Goal: Transaction & Acquisition: Purchase product/service

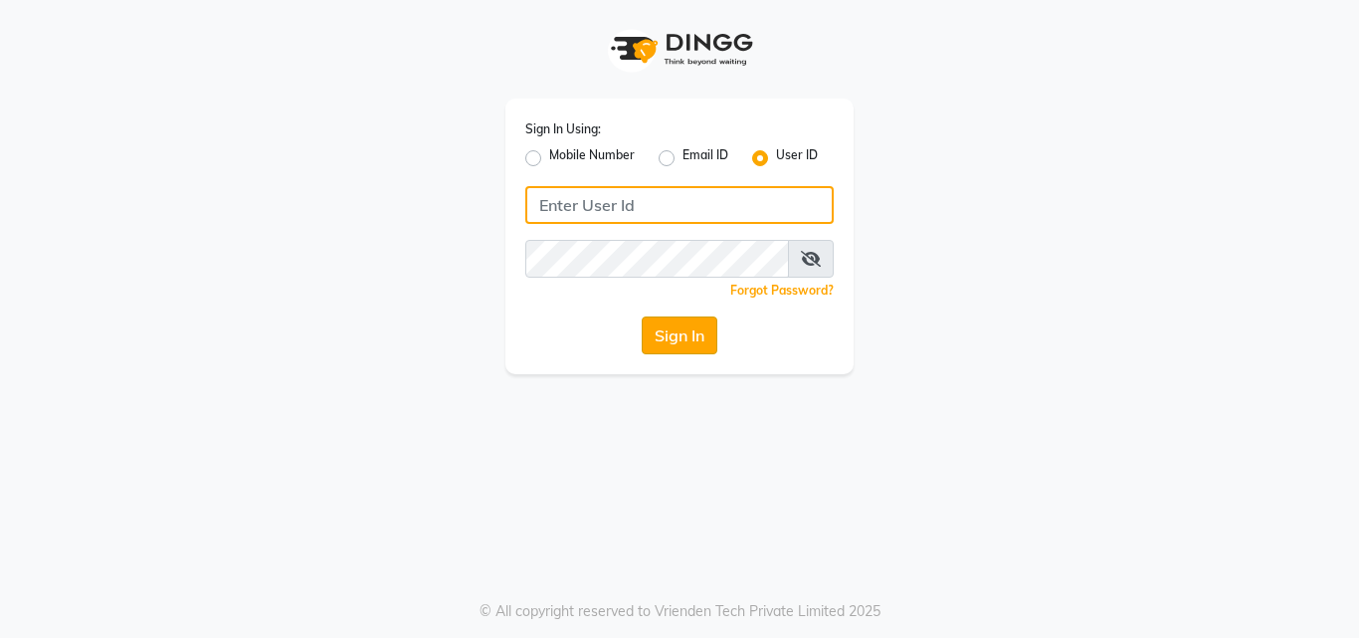
type input "thehaircoach"
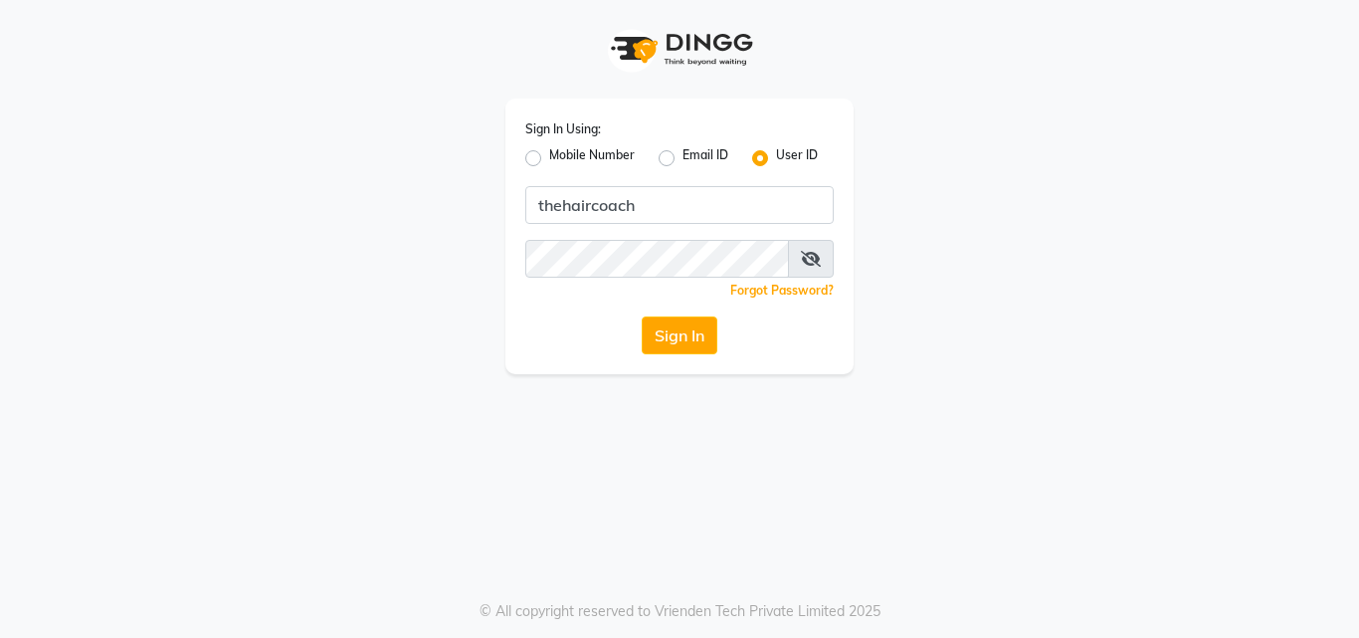
click at [670, 332] on button "Sign In" at bounding box center [680, 335] width 76 height 38
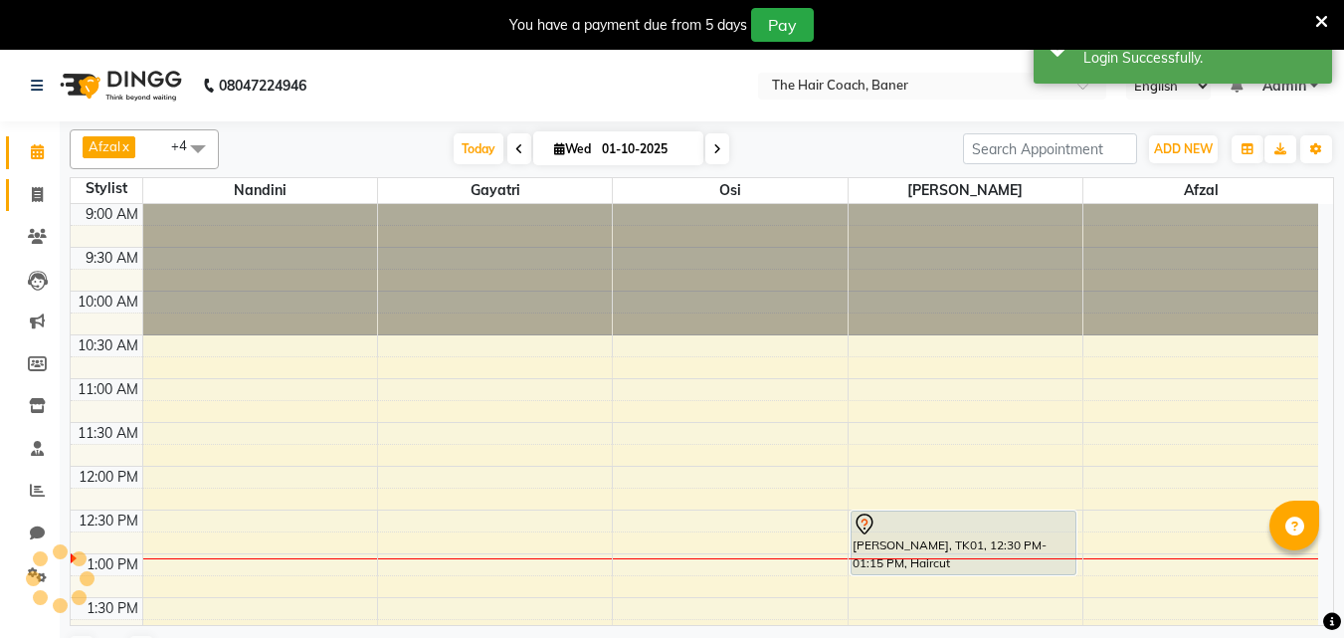
click at [40, 194] on icon at bounding box center [37, 194] width 11 height 15
select select "service"
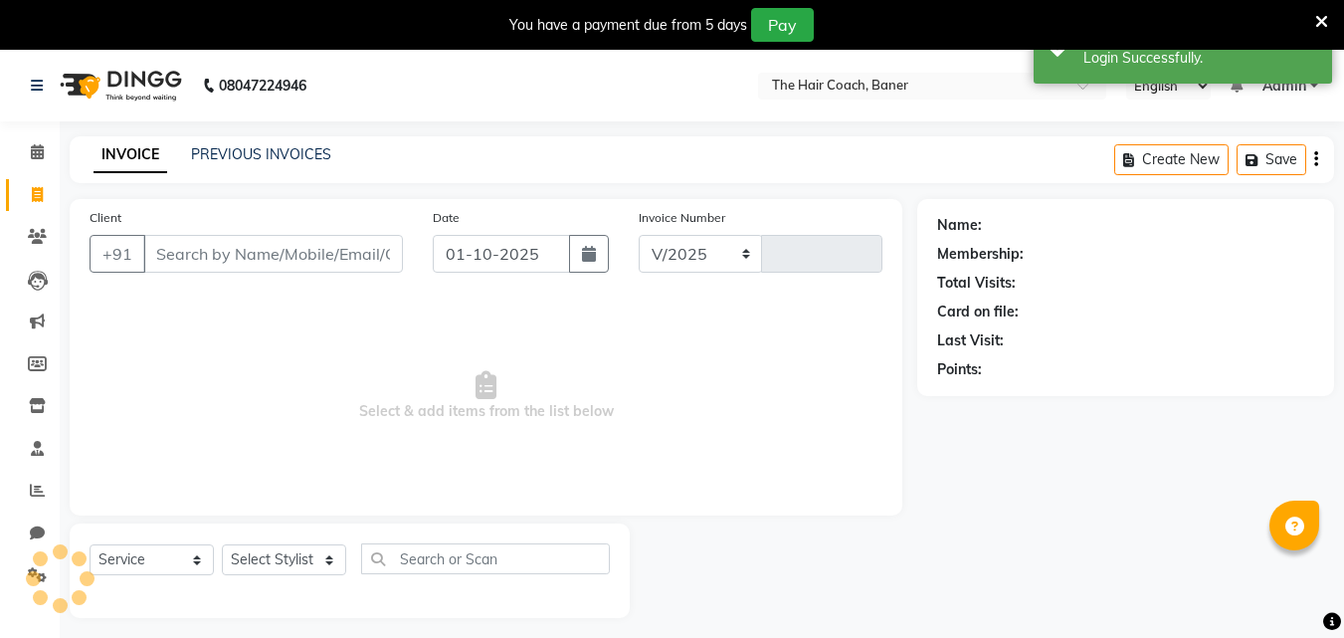
select select "8919"
type input "0072"
click at [223, 263] on input "Client" at bounding box center [273, 254] width 260 height 38
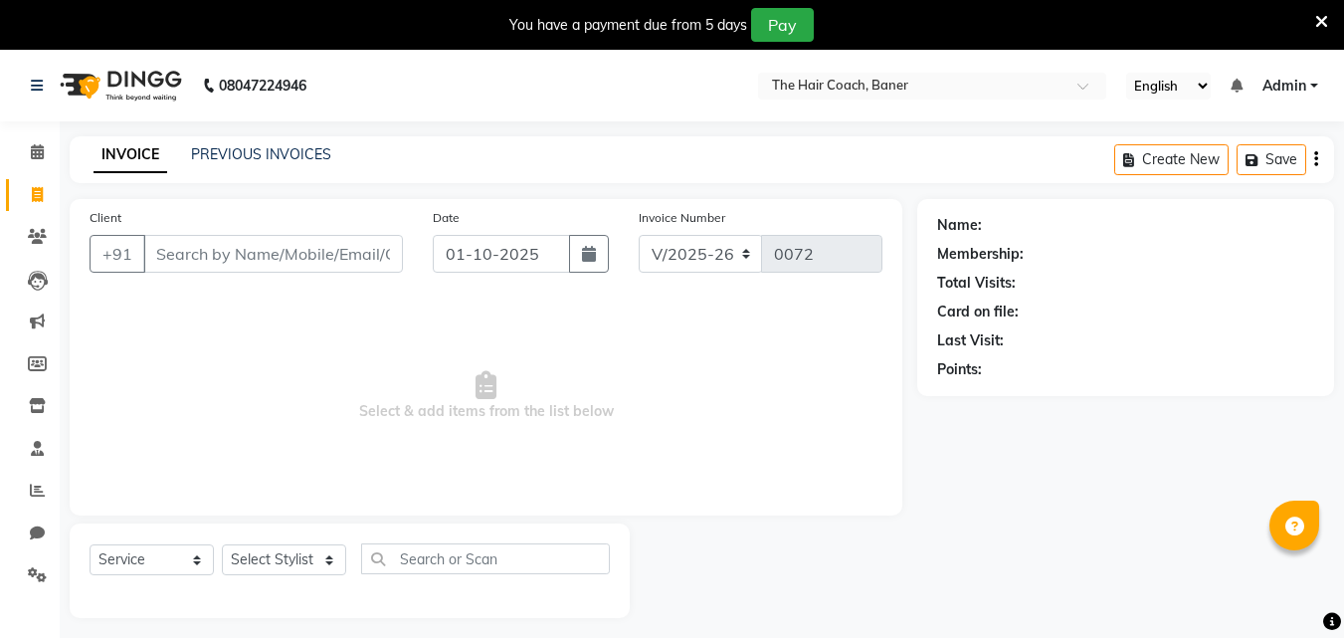
click at [283, 264] on input "Client" at bounding box center [273, 254] width 260 height 38
type input "a"
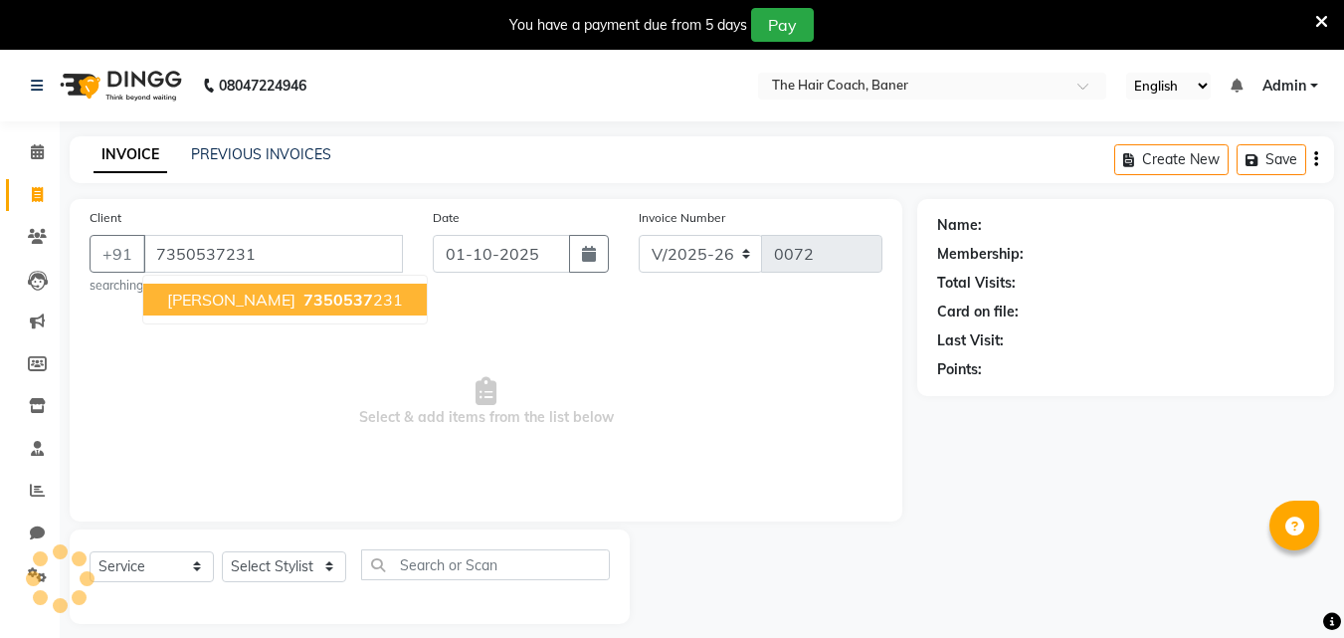
type input "7350537231"
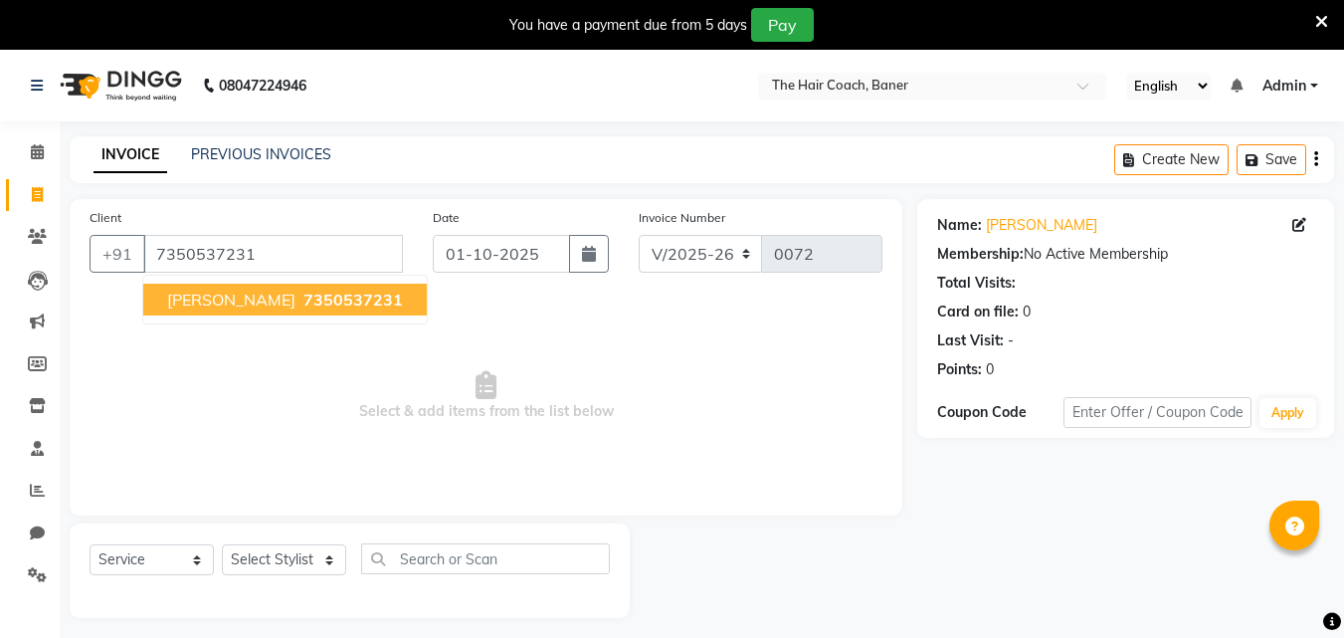
click at [361, 303] on span "7350537231" at bounding box center [352, 299] width 99 height 20
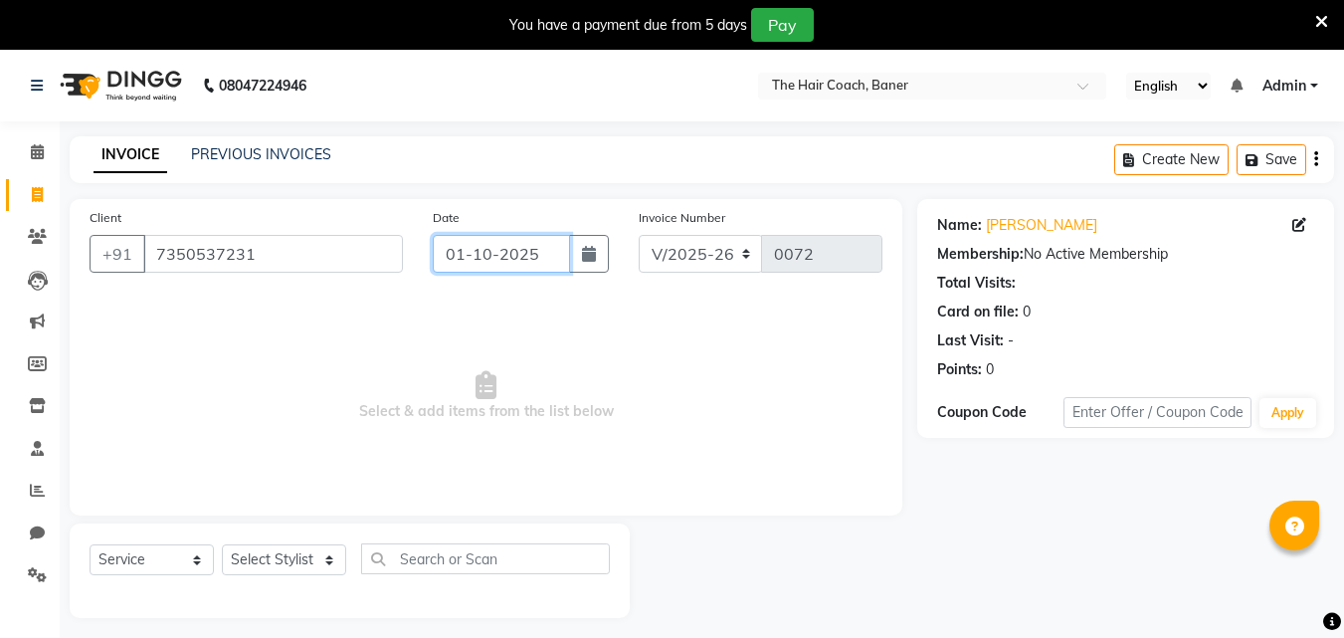
click at [465, 257] on input "01-10-2025" at bounding box center [501, 254] width 137 height 38
select select "10"
select select "2025"
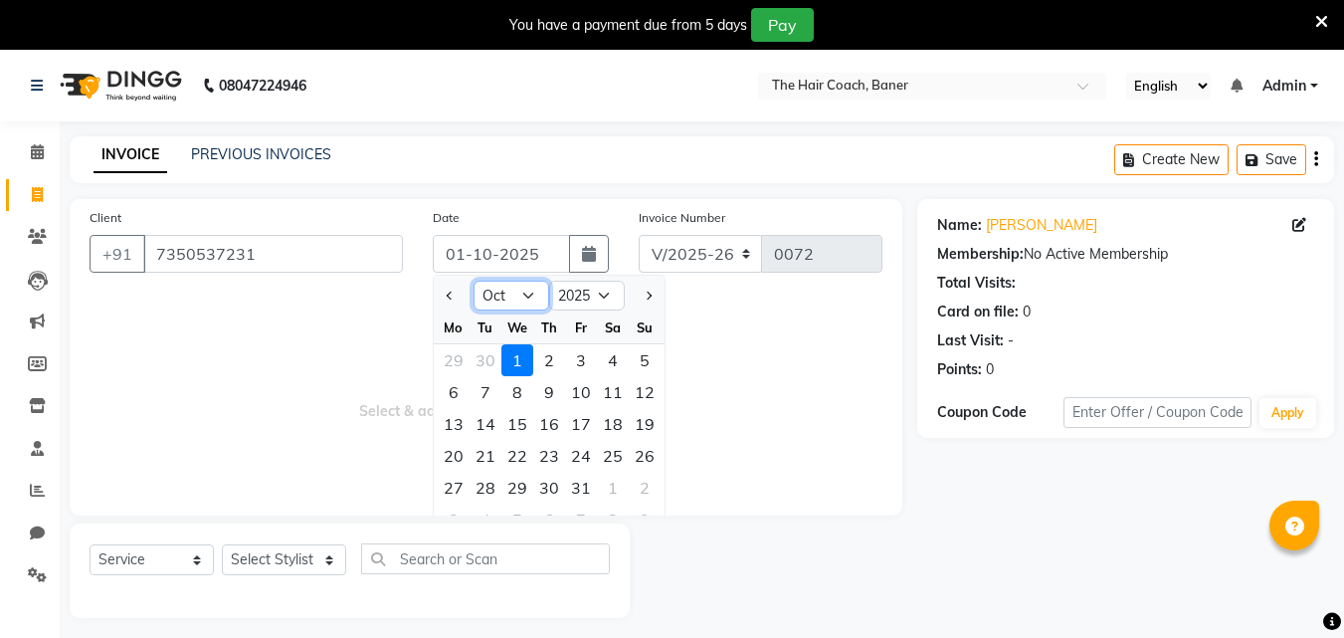
click at [509, 297] on select "Jan Feb Mar Apr May Jun [DATE] Aug Sep Oct Nov Dec" at bounding box center [511, 296] width 76 height 30
select select "9"
click at [473, 281] on select "Jan Feb Mar Apr May Jun [DATE] Aug Sep Oct Nov Dec" at bounding box center [511, 296] width 76 height 30
click at [490, 482] on div "30" at bounding box center [485, 487] width 32 height 32
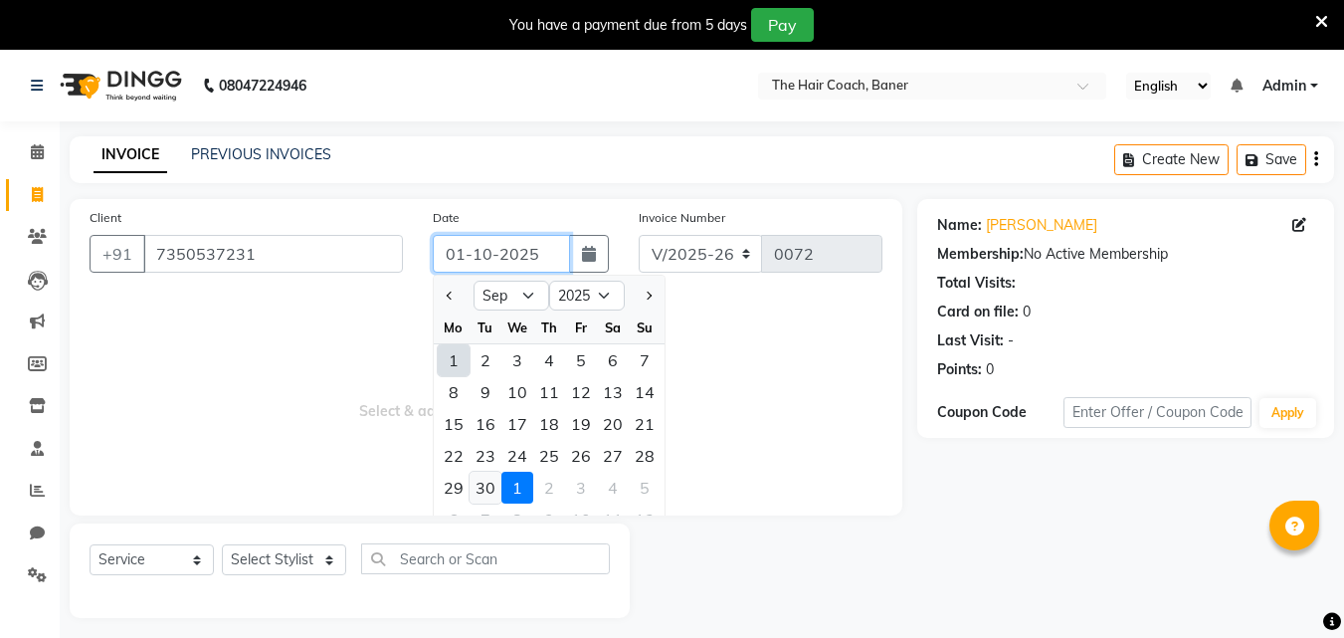
type input "30-09-2025"
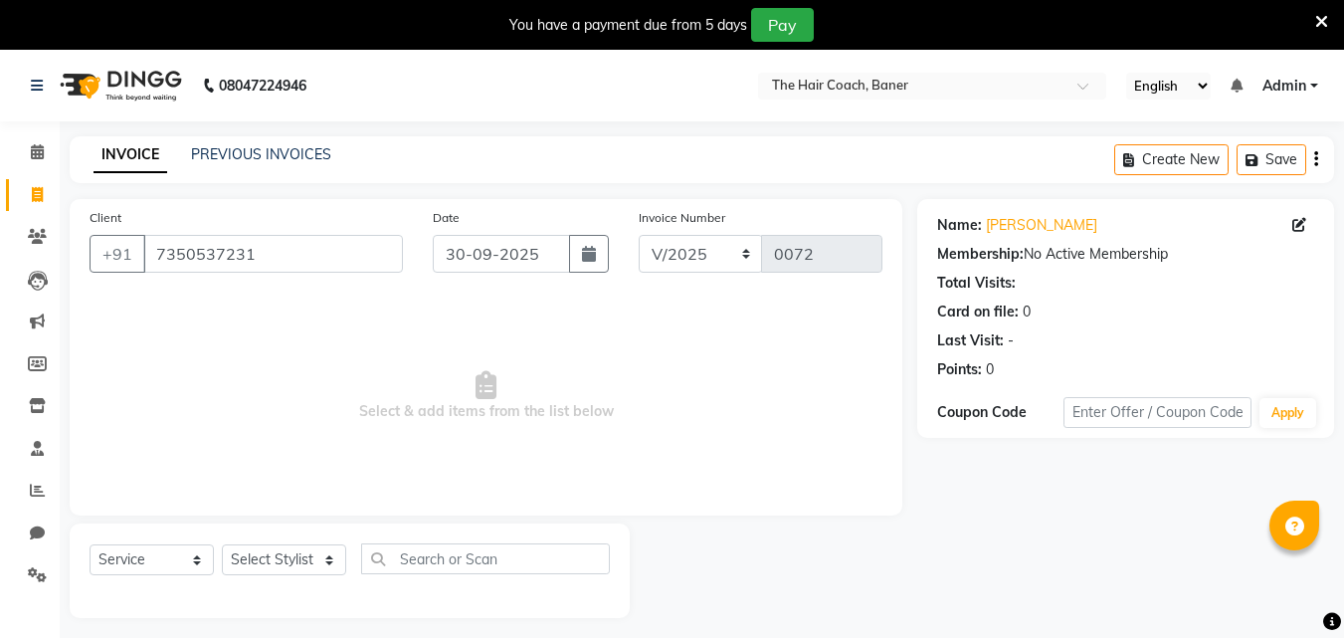
click at [297, 543] on div "Select Service Product Membership Package Voucher Prepaid Gift Card Select Styl…" at bounding box center [350, 566] width 520 height 47
click at [285, 555] on select "Select Stylist [PERSON_NAME] [PERSON_NAME] Manager [PERSON_NAME] Sumit [PERSON_…" at bounding box center [284, 559] width 124 height 31
select select "90188"
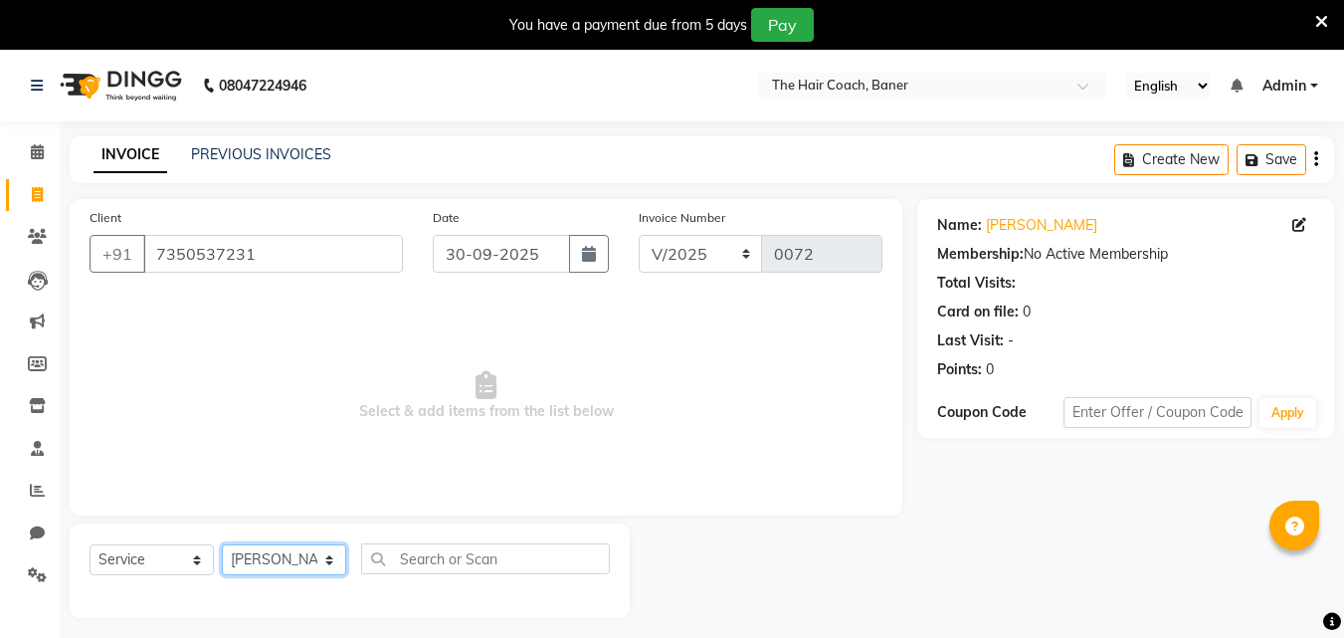
click at [222, 544] on select "Select Stylist [PERSON_NAME] [PERSON_NAME] Manager [PERSON_NAME] Sumit [PERSON_…" at bounding box center [284, 559] width 124 height 31
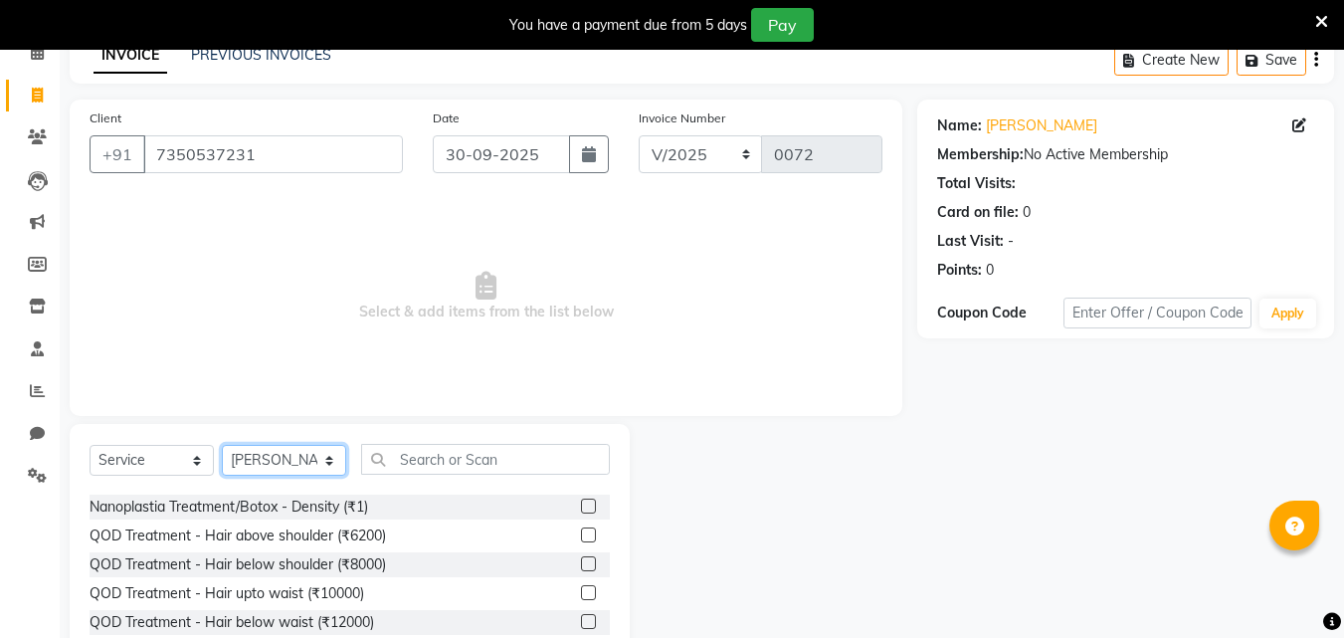
scroll to position [3879, 0]
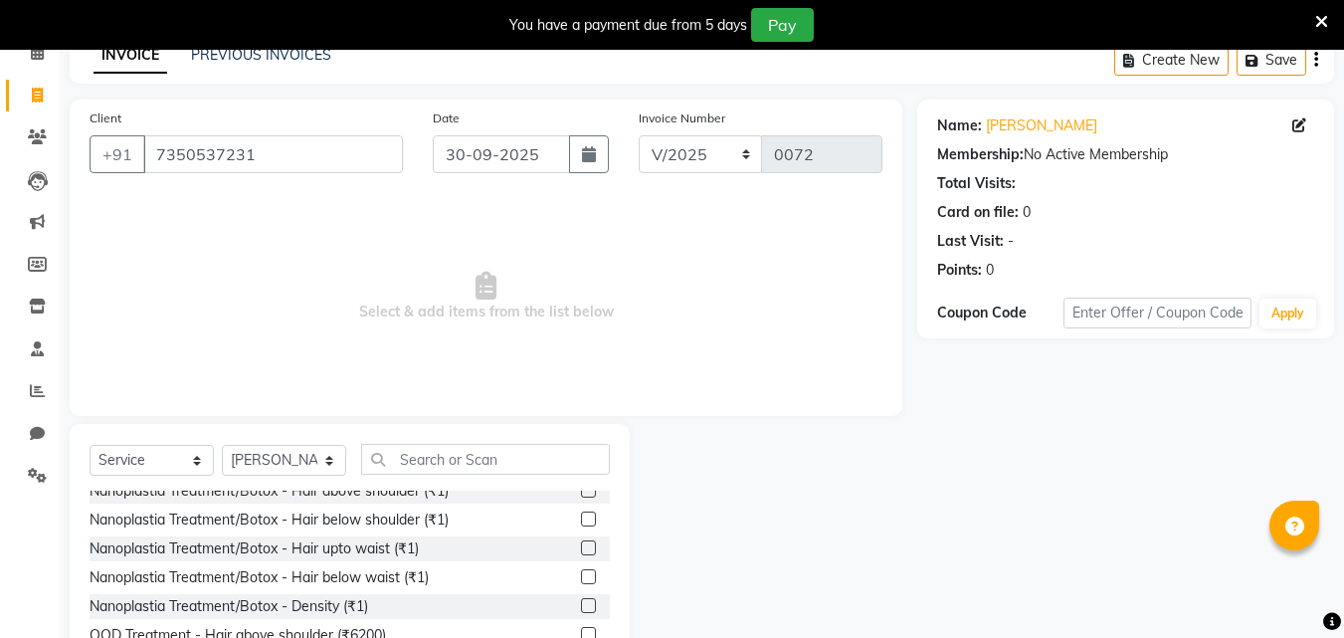
click at [581, 627] on label at bounding box center [588, 634] width 15 height 15
click at [581, 629] on input "checkbox" at bounding box center [587, 635] width 13 height 13
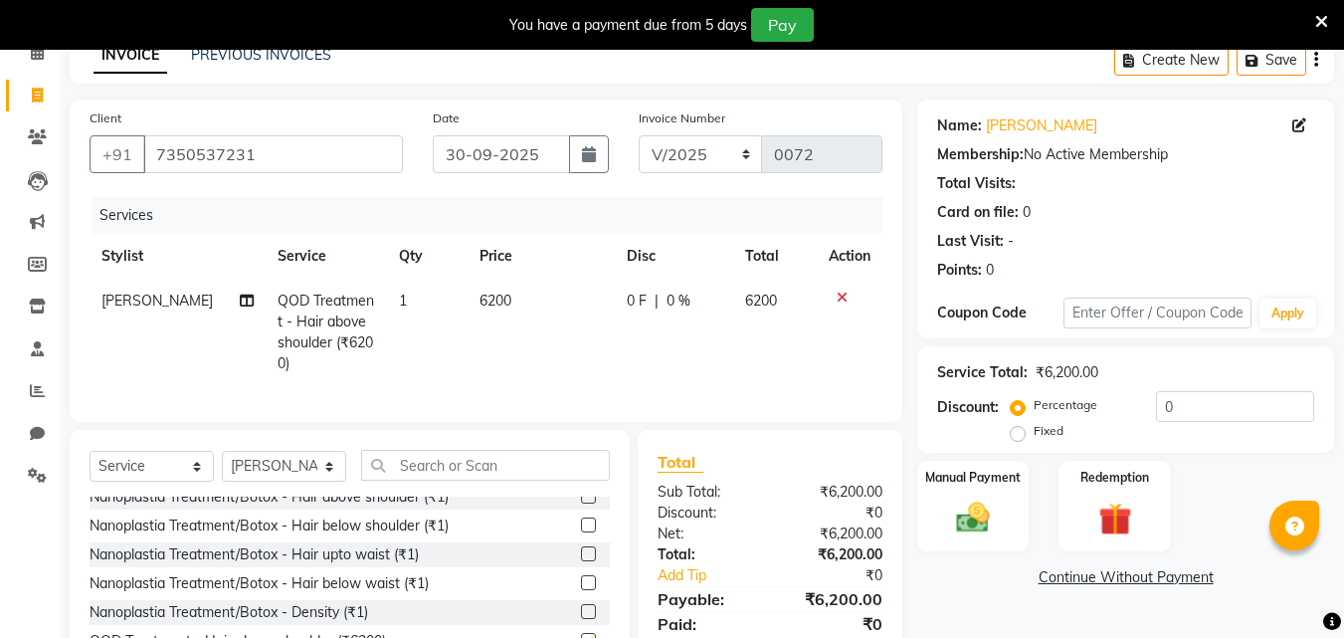
checkbox input "false"
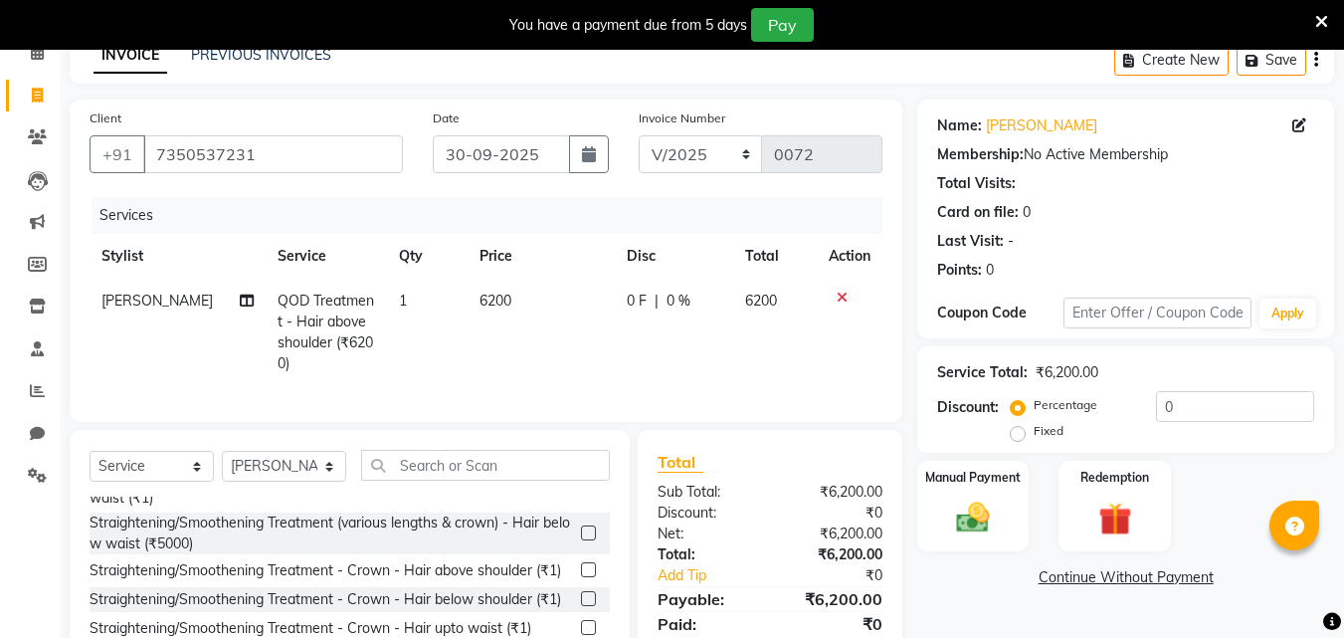
scroll to position [3084, 0]
click at [503, 478] on input "text" at bounding box center [485, 465] width 249 height 31
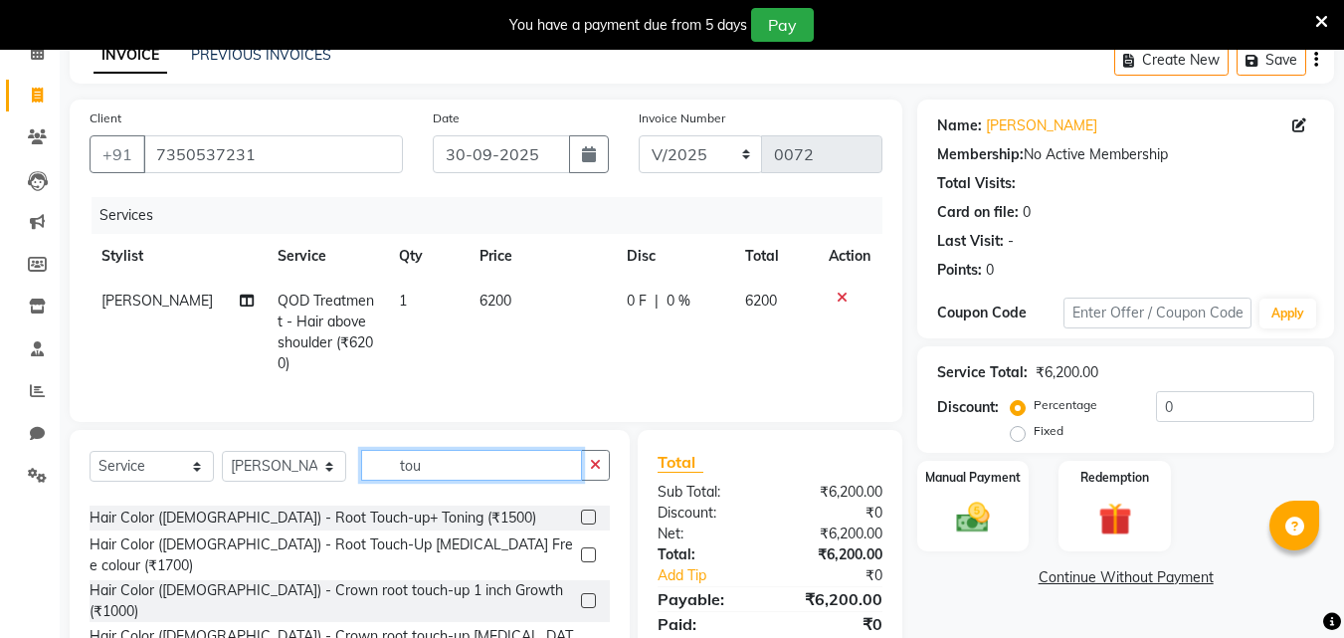
scroll to position [0, 0]
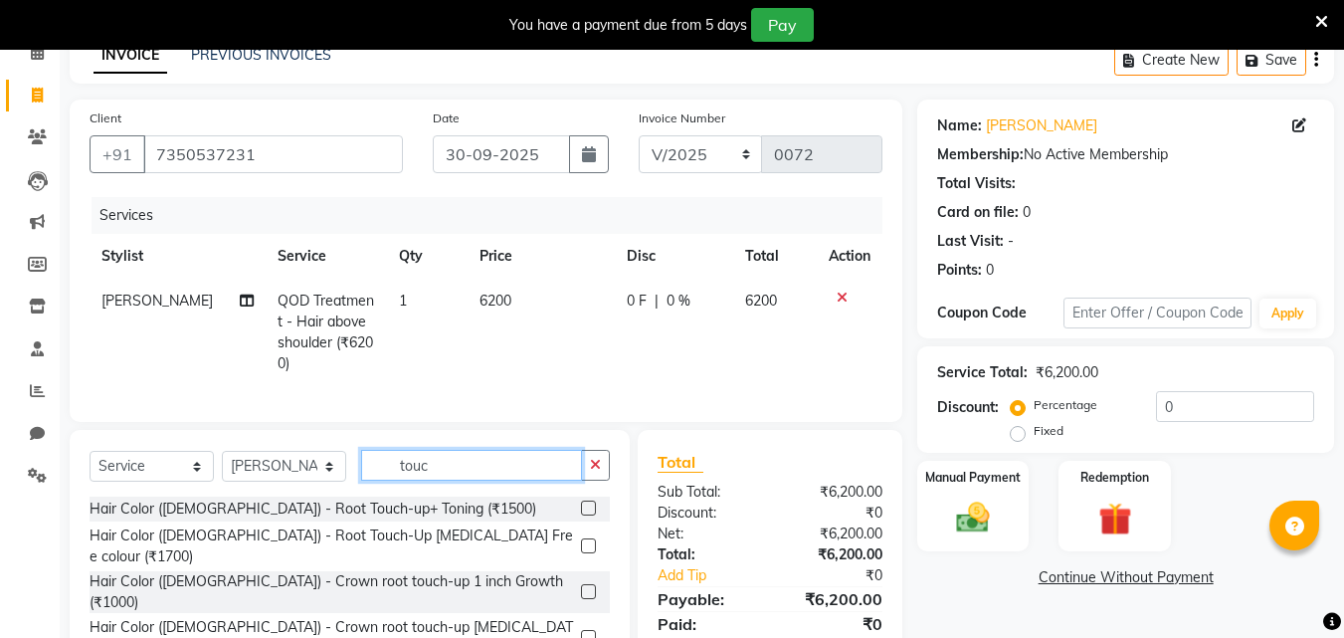
type input "touc"
click at [508, 496] on div "Select Service Product Membership Package Voucher Prepaid Gift Card Select Styl…" at bounding box center [350, 473] width 520 height 47
click at [581, 515] on label at bounding box center [588, 507] width 15 height 15
click at [581, 515] on input "checkbox" at bounding box center [587, 508] width 13 height 13
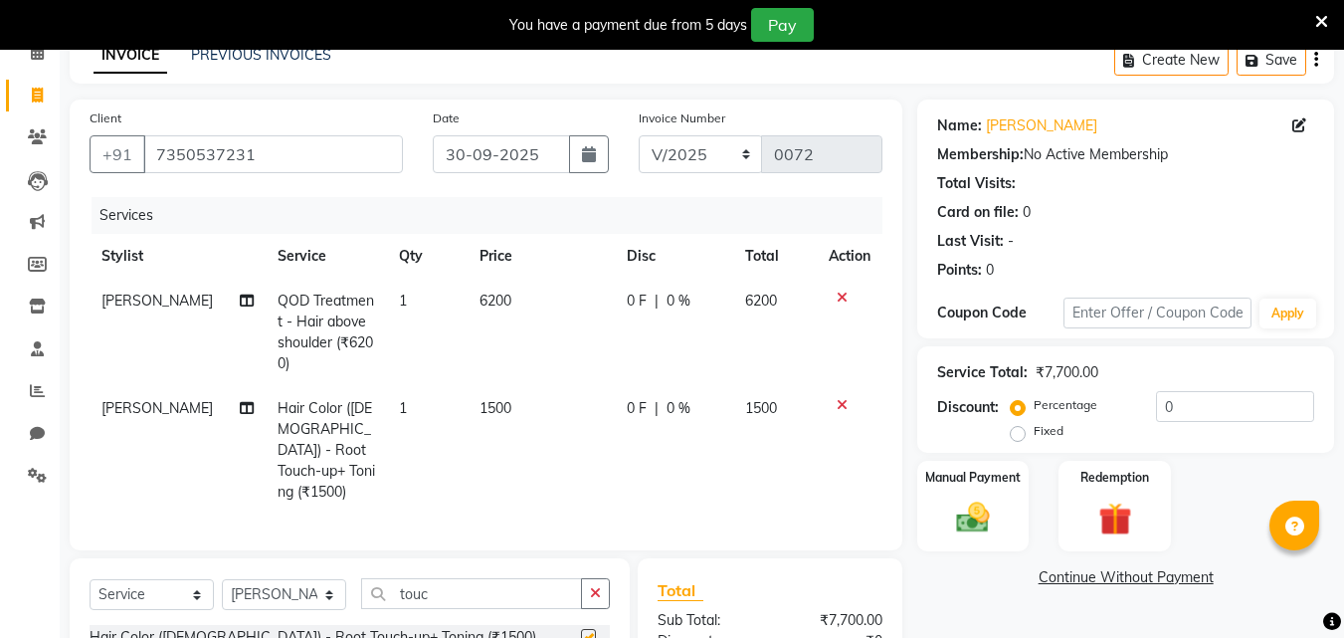
checkbox input "false"
click at [500, 293] on td "6200" at bounding box center [541, 332] width 147 height 107
select select "90188"
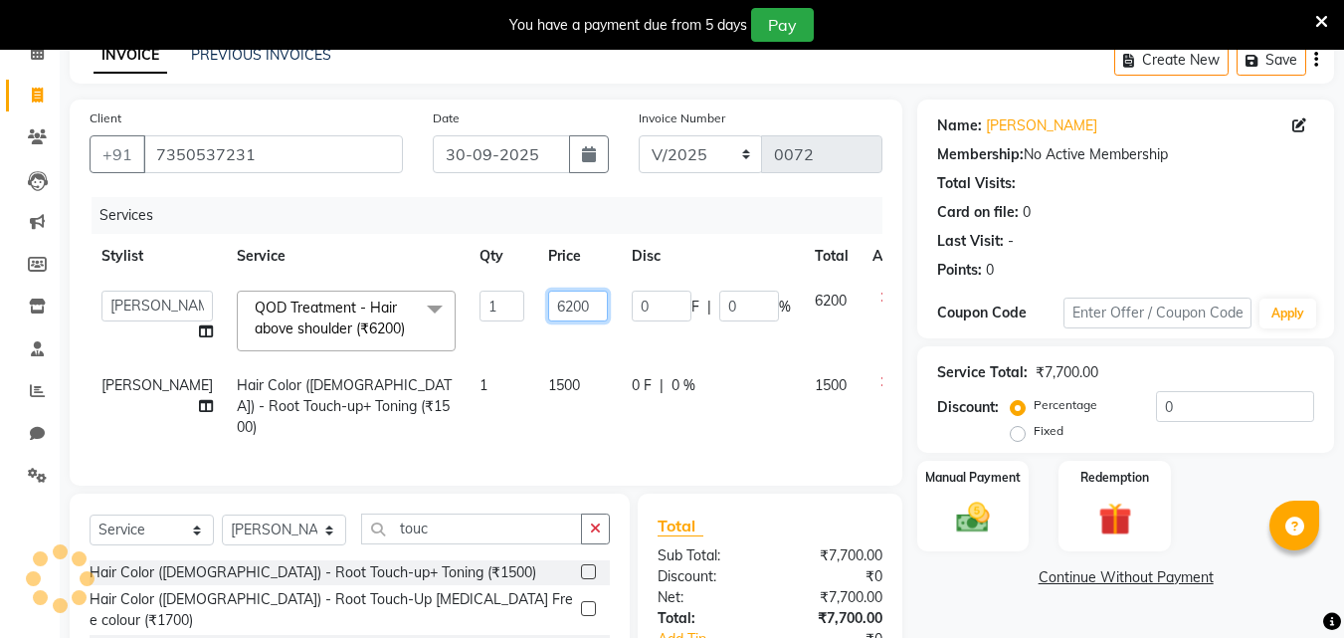
click at [548, 304] on input "6200" at bounding box center [578, 305] width 60 height 31
type input "6000"
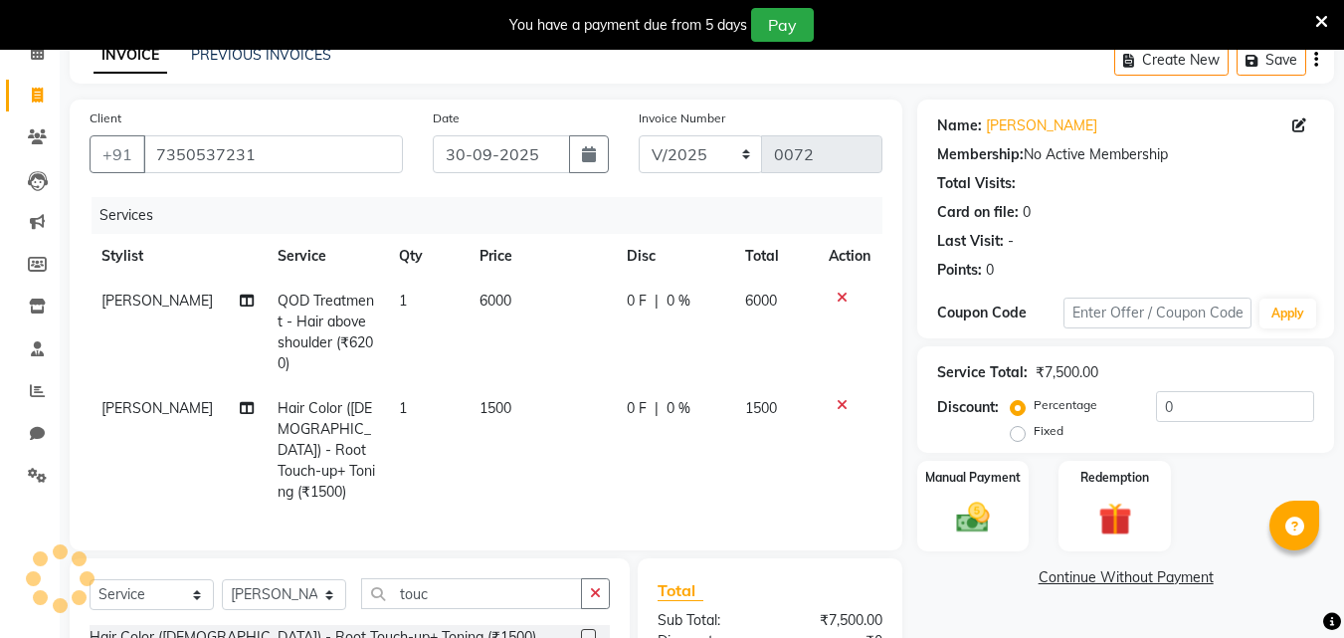
click at [921, 598] on div "Name: Aparna Dhende Membership: No Active Membership Total Visits: Card on file…" at bounding box center [1133, 458] width 432 height 719
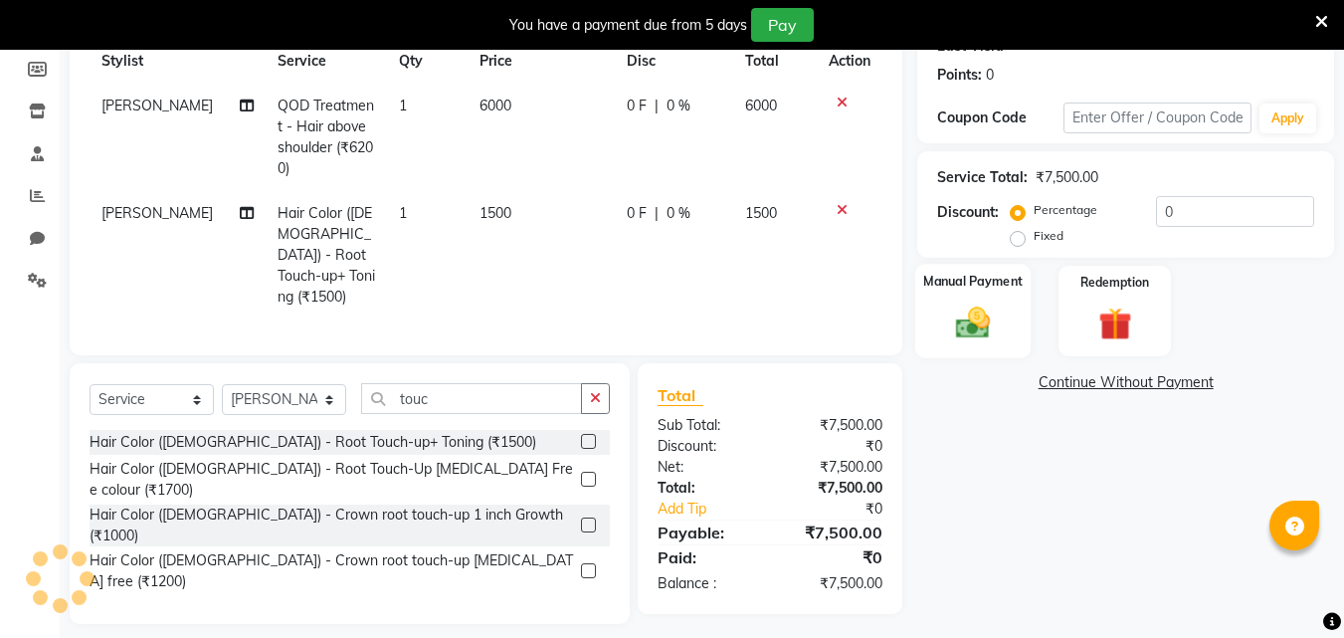
click at [965, 314] on img at bounding box center [973, 322] width 56 height 40
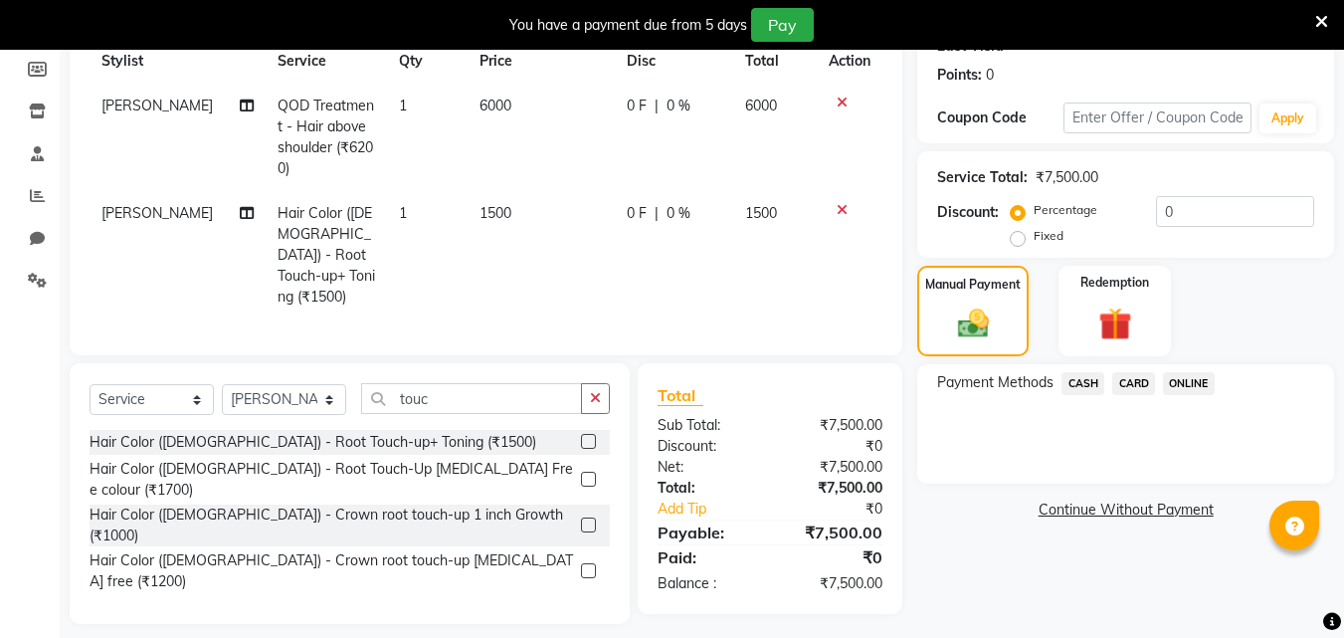
click at [1087, 388] on span "CASH" at bounding box center [1082, 383] width 43 height 23
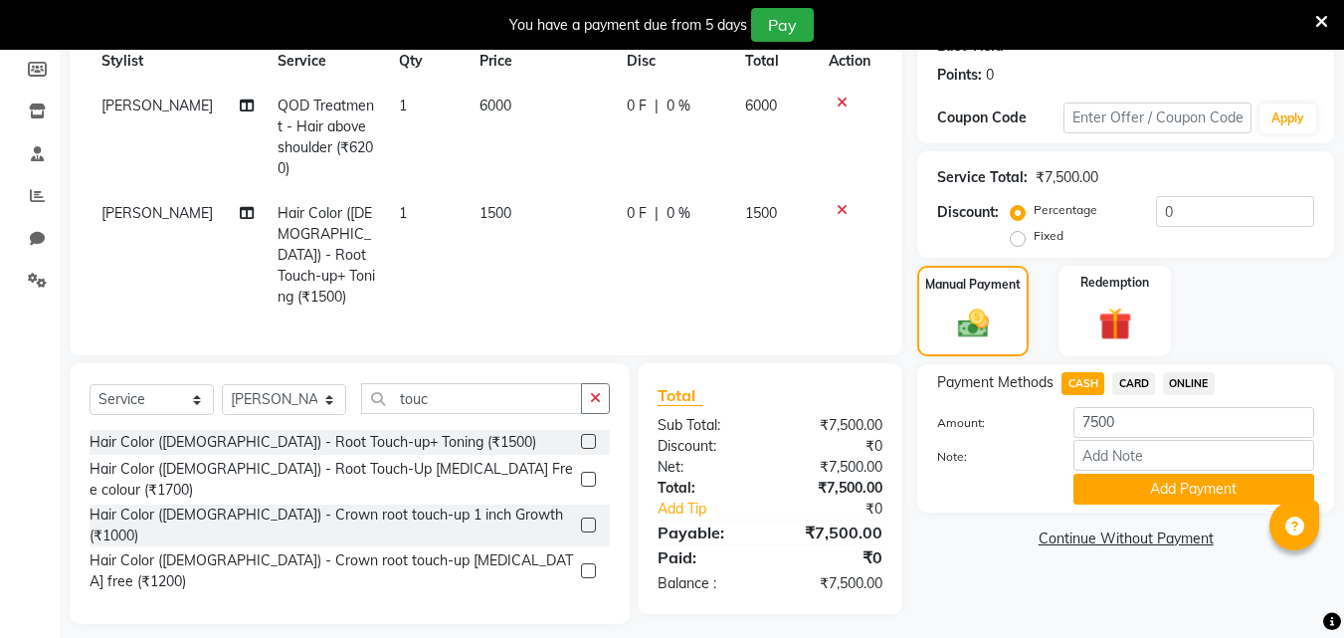
click at [1145, 375] on span "CARD" at bounding box center [1133, 383] width 43 height 23
click at [1086, 380] on span "CASH" at bounding box center [1082, 383] width 43 height 23
click at [1120, 422] on input "7500" at bounding box center [1193, 422] width 241 height 31
click at [1119, 459] on input "Note:" at bounding box center [1193, 455] width 241 height 31
type input "c"
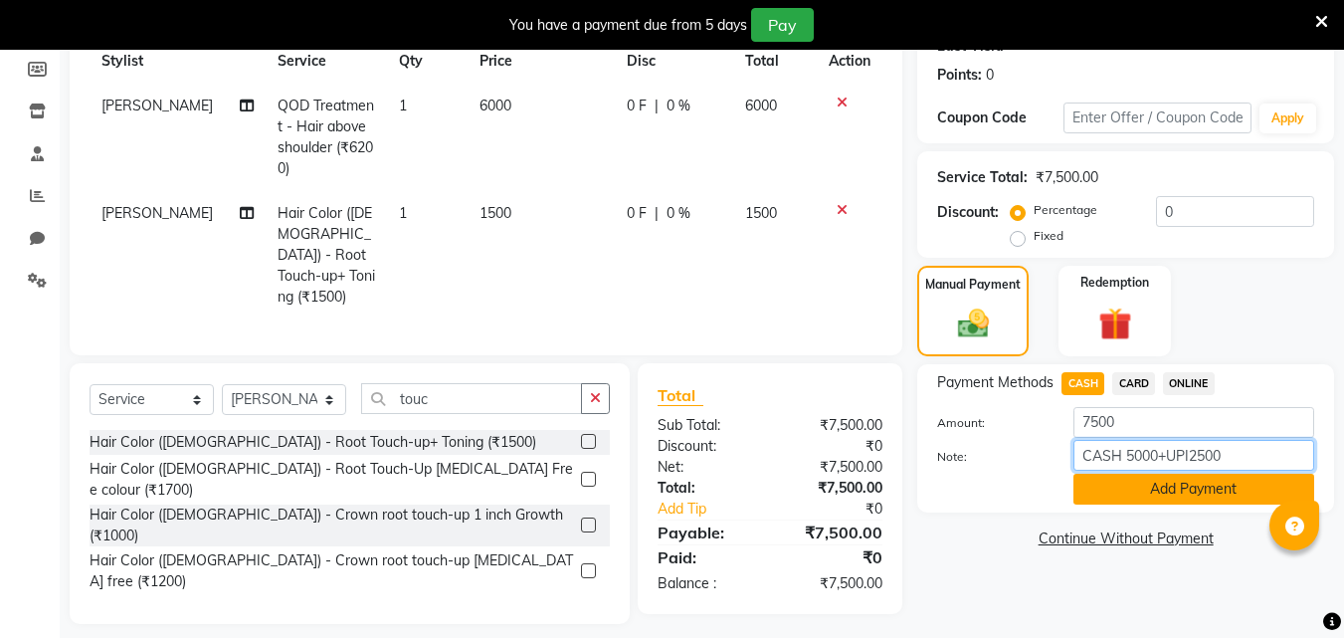
type input "CASH 5000+UPI2500"
click at [1195, 490] on button "Add Payment" at bounding box center [1193, 488] width 241 height 31
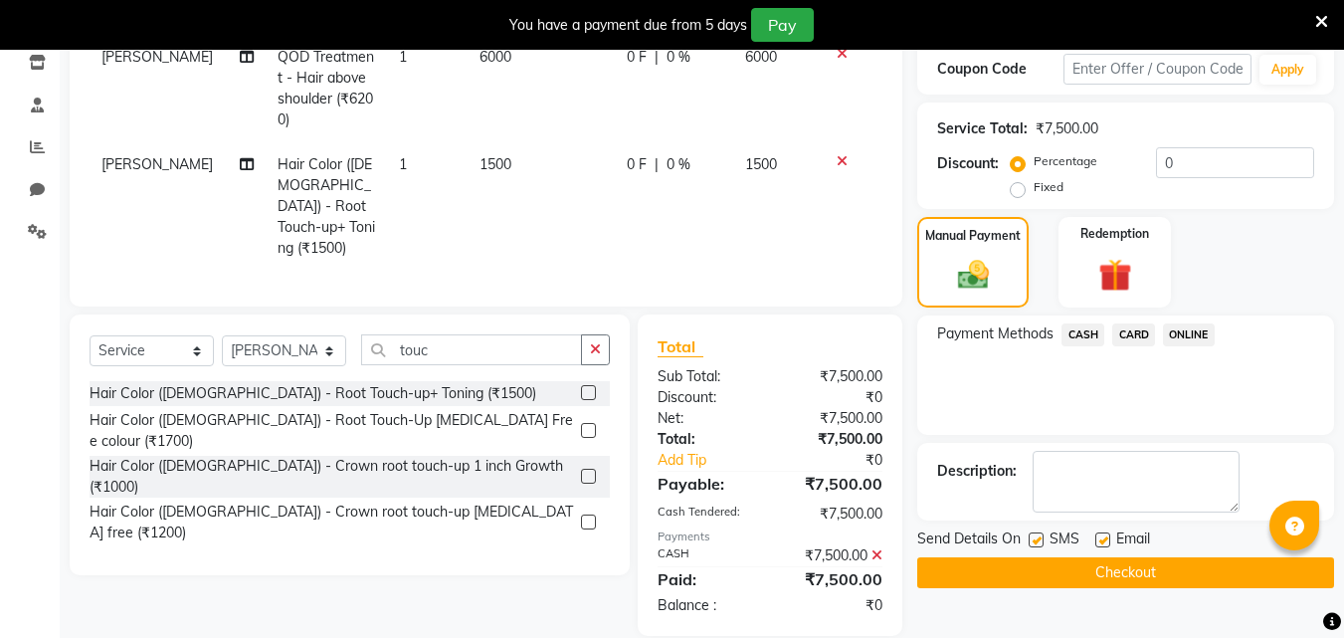
scroll to position [365, 0]
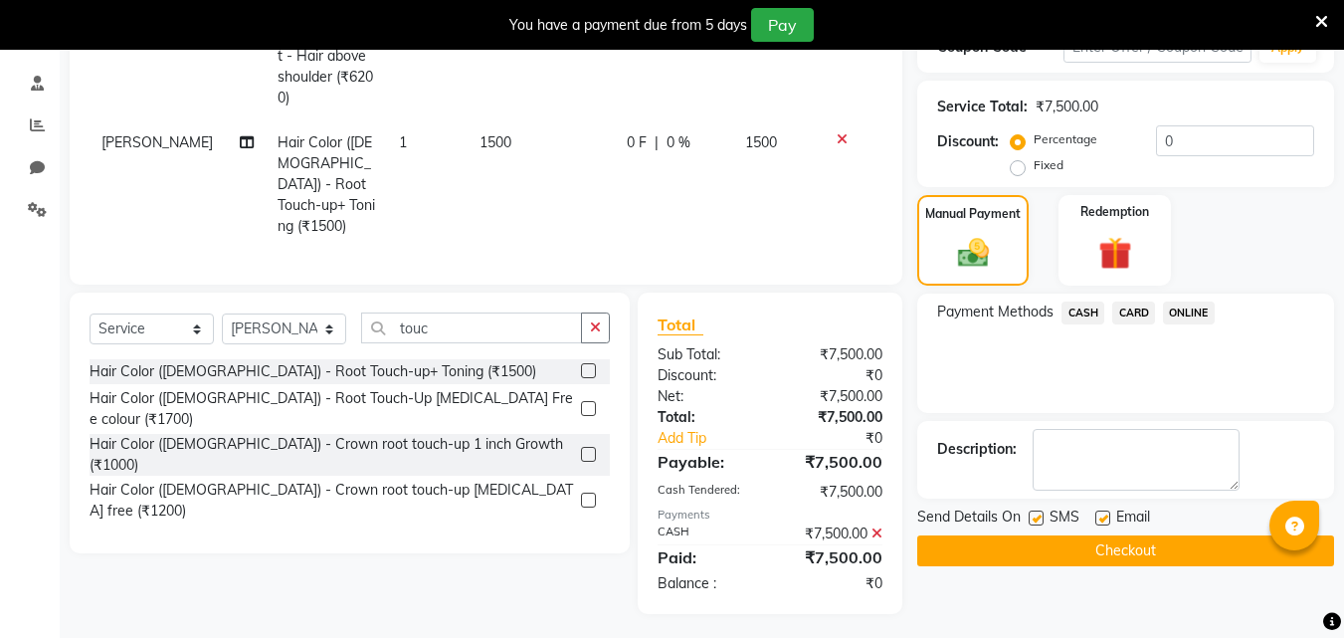
click at [1066, 546] on button "Checkout" at bounding box center [1125, 550] width 417 height 31
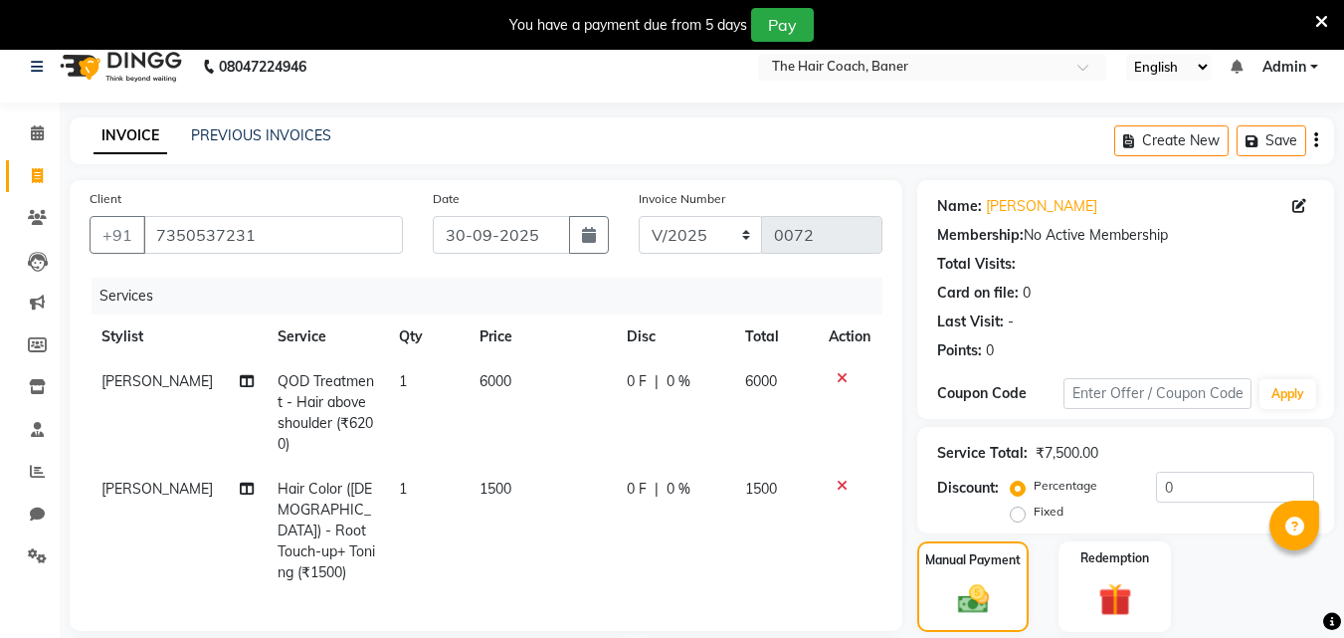
scroll to position [0, 0]
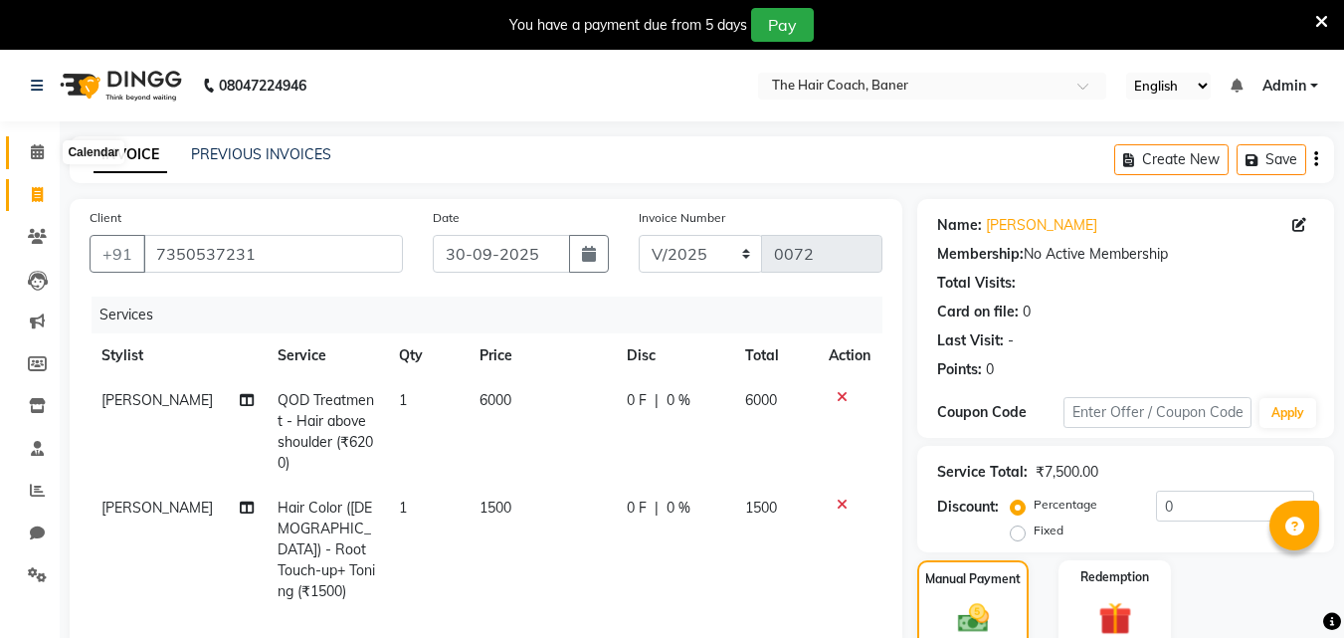
click at [32, 144] on icon at bounding box center [37, 151] width 13 height 15
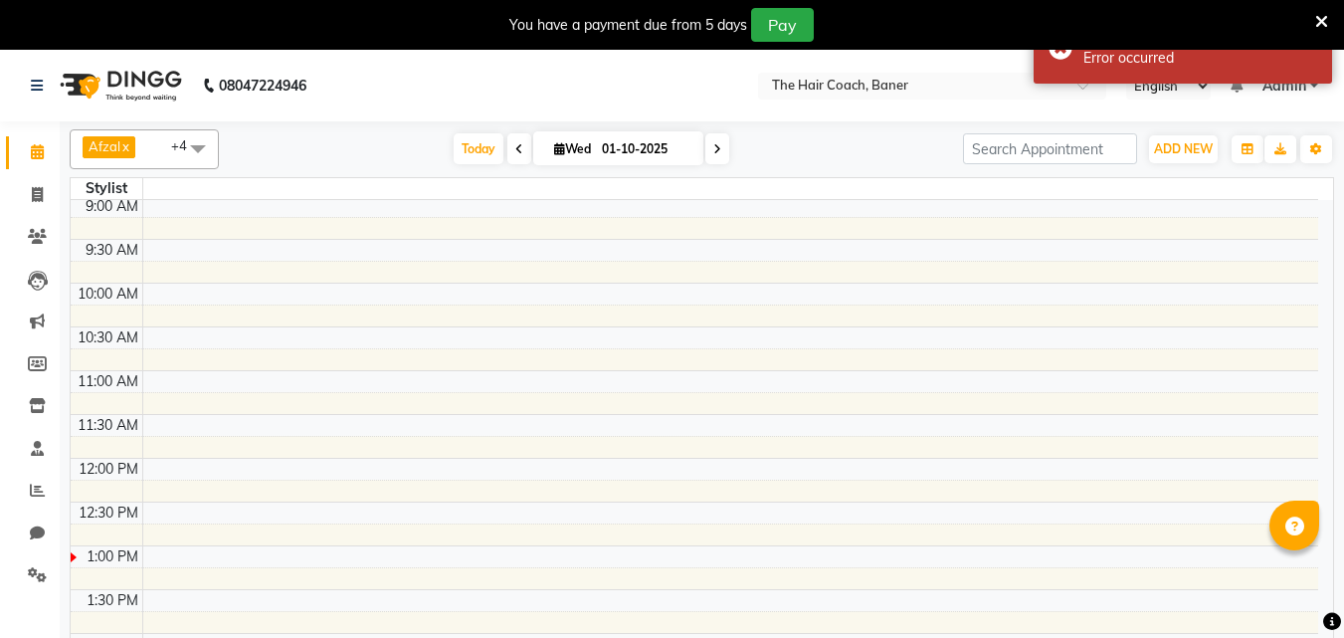
scroll to position [99, 0]
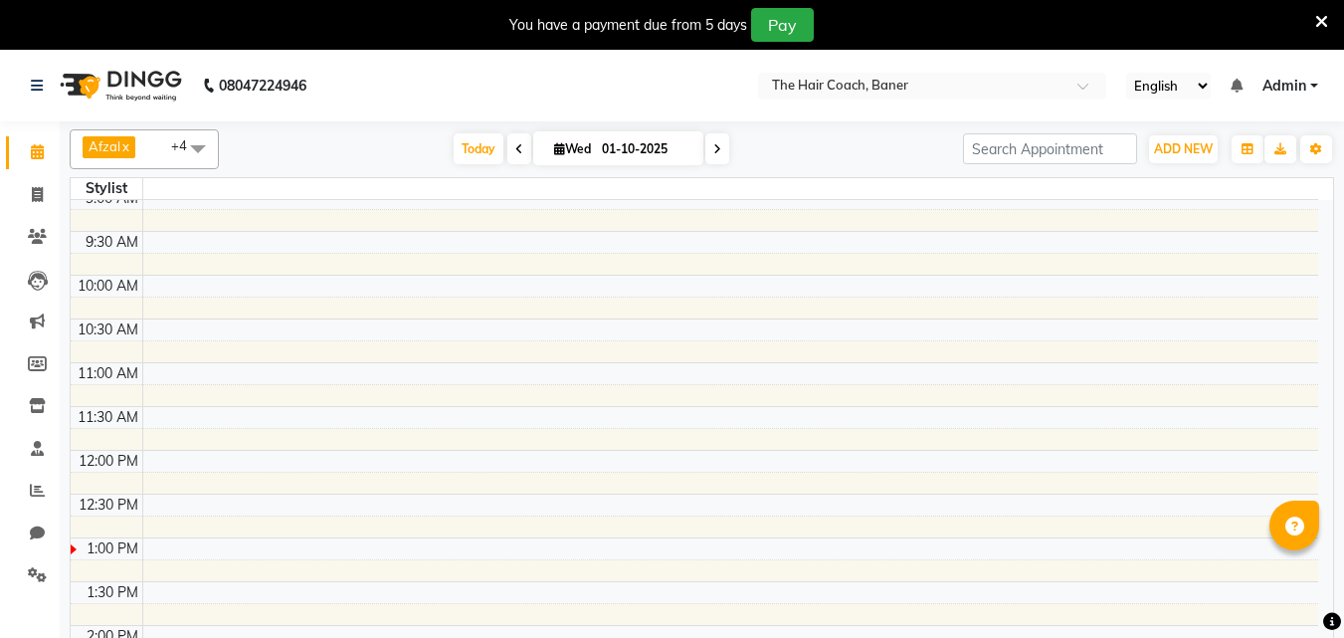
click at [1054, 434] on td at bounding box center [730, 439] width 1176 height 22
click at [338, 294] on td at bounding box center [730, 286] width 1176 height 22
click at [909, 218] on td at bounding box center [730, 220] width 1176 height 22
click at [30, 192] on span at bounding box center [37, 195] width 35 height 23
select select "service"
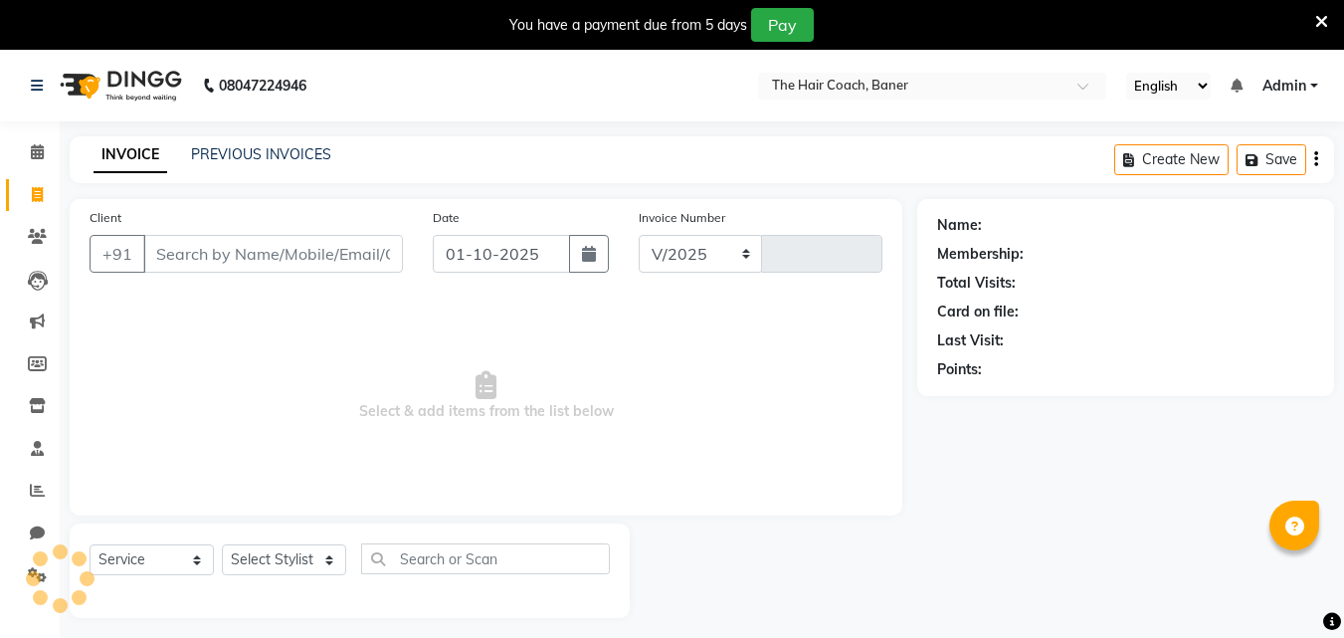
select select "8919"
type input "0072"
click at [206, 255] on input "Client" at bounding box center [273, 254] width 260 height 38
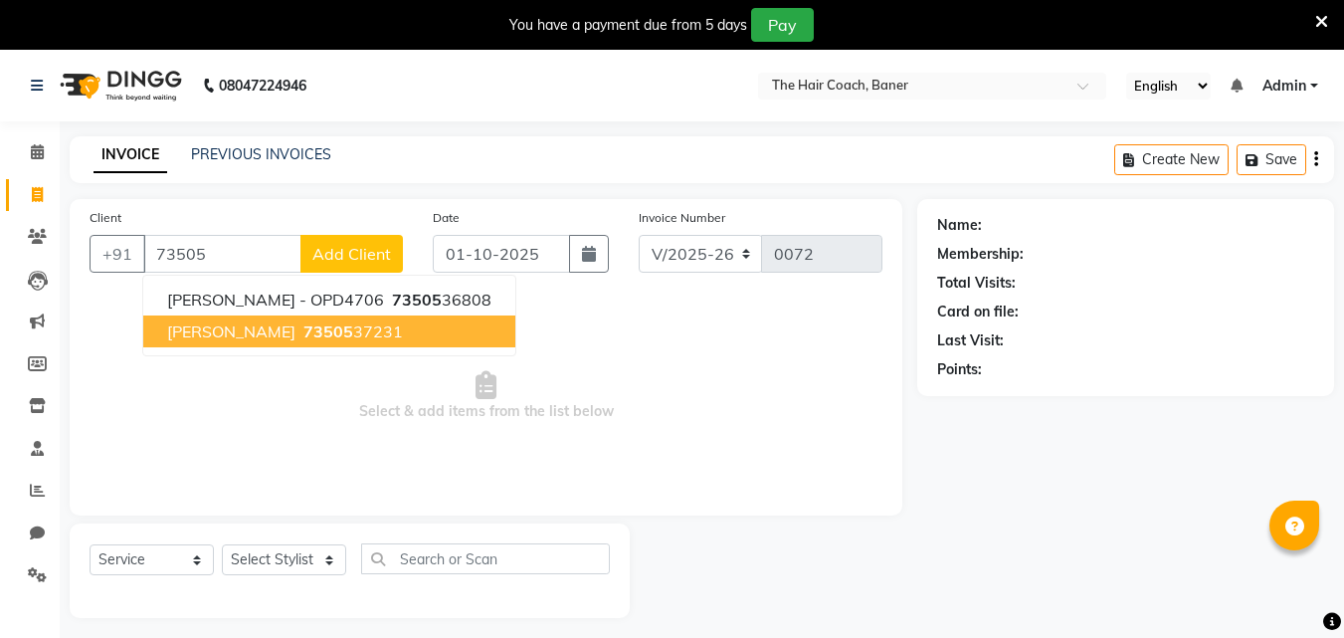
click at [230, 325] on span "[PERSON_NAME]" at bounding box center [231, 331] width 128 height 20
type input "7350537231"
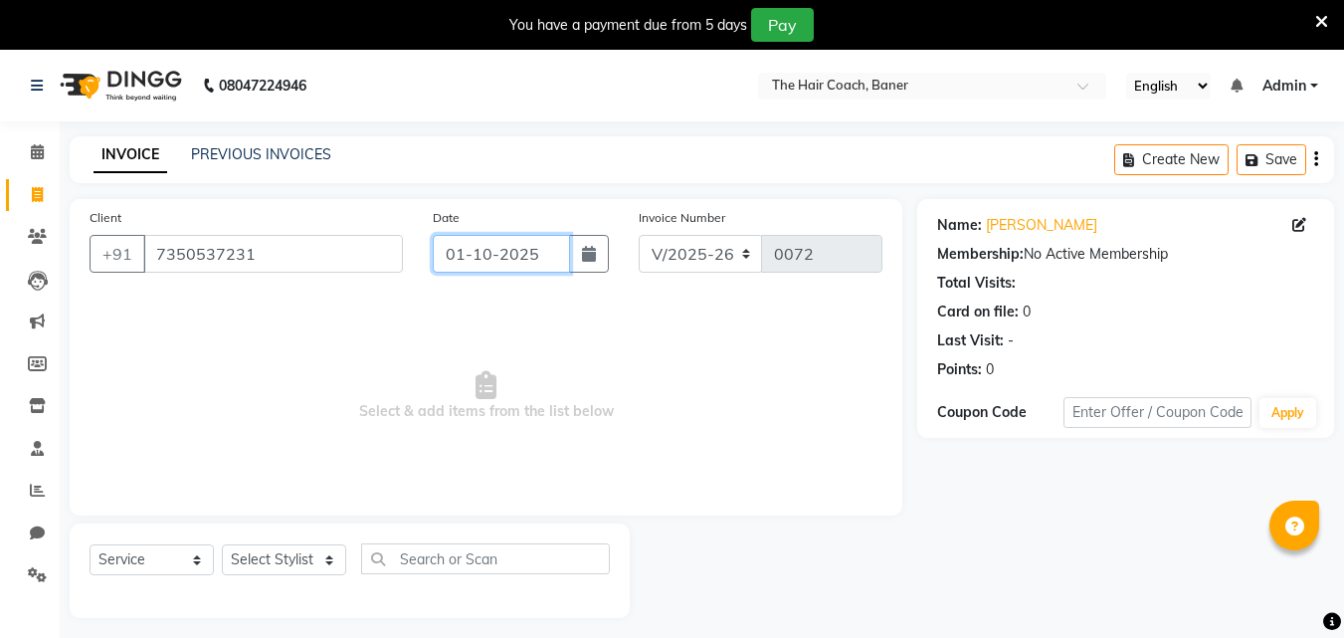
click at [479, 250] on input "01-10-2025" at bounding box center [501, 254] width 137 height 38
select select "10"
select select "2025"
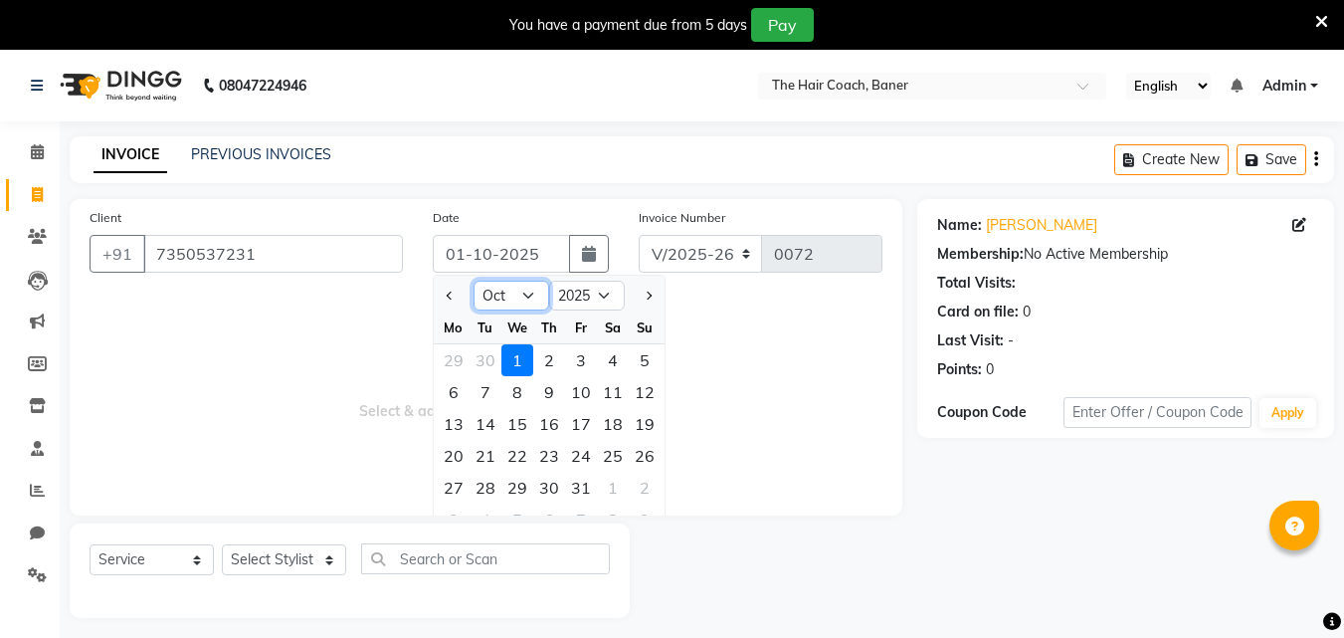
click at [512, 298] on select "Jan Feb Mar Apr May Jun [DATE] Aug Sep Oct Nov Dec" at bounding box center [511, 296] width 76 height 30
click at [552, 549] on input "text" at bounding box center [485, 558] width 249 height 31
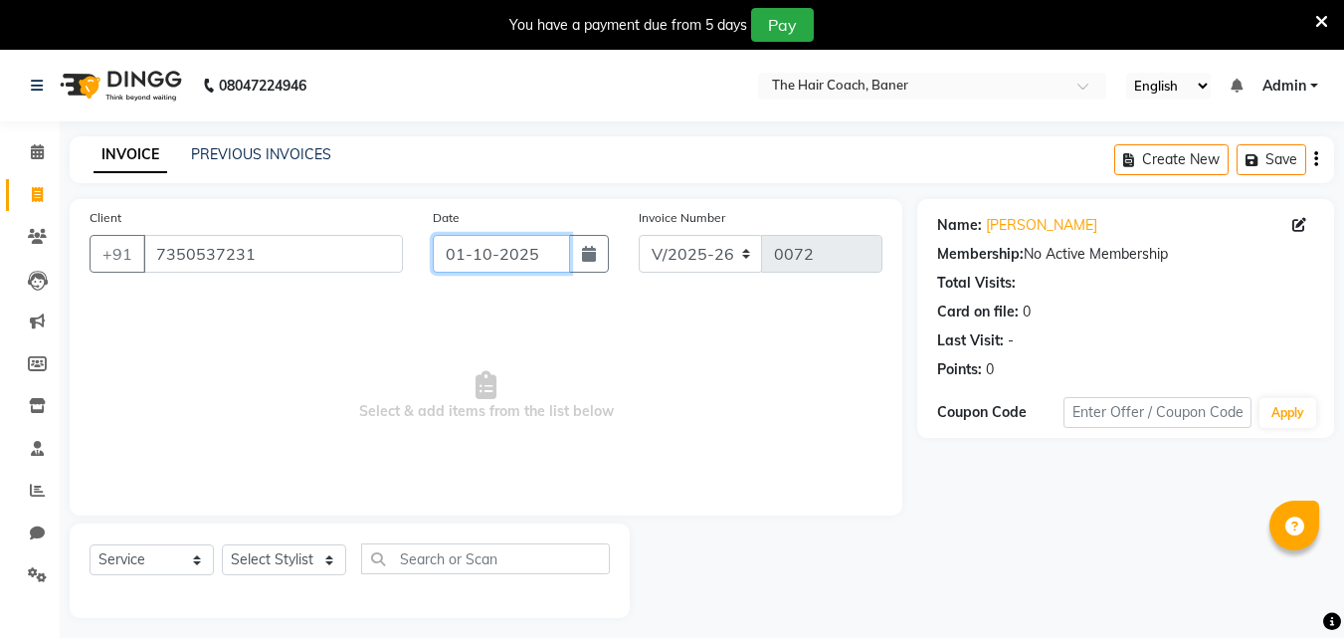
click at [496, 244] on input "01-10-2025" at bounding box center [501, 254] width 137 height 38
select select "10"
select select "2025"
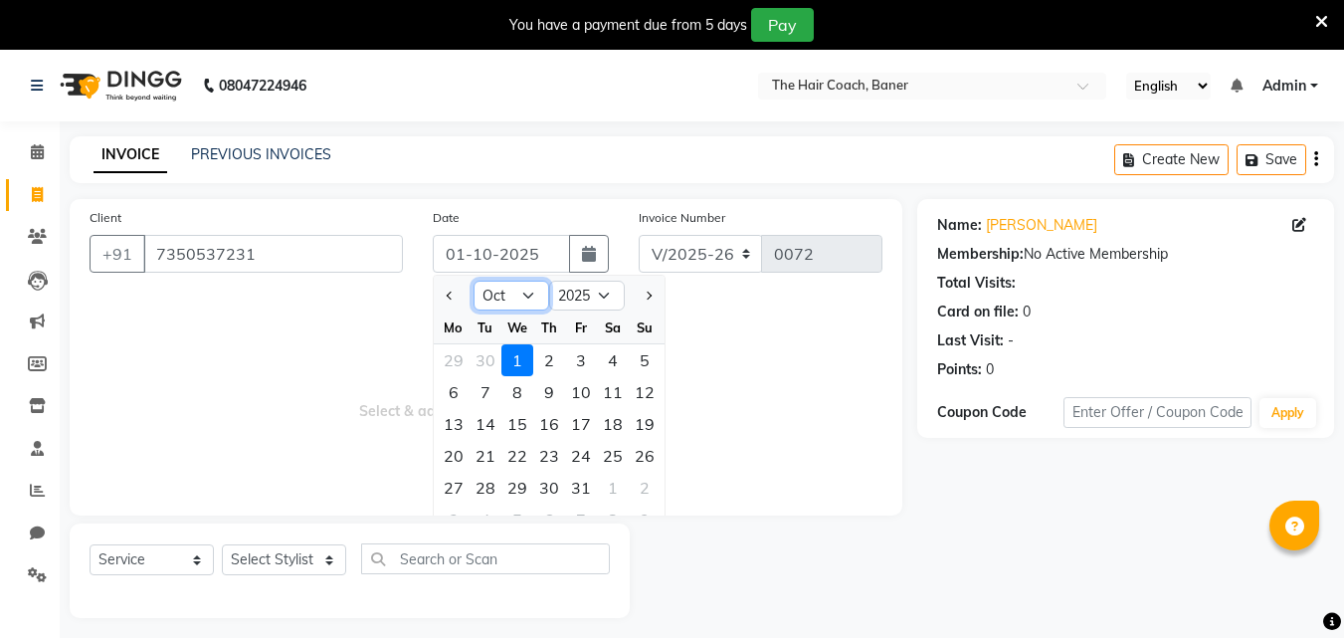
click at [495, 286] on select "Jan Feb Mar Apr May Jun [DATE] Aug Sep Oct Nov Dec" at bounding box center [511, 296] width 76 height 30
select select "9"
click at [473, 281] on select "Jan Feb Mar Apr May Jun [DATE] Aug Sep Oct Nov Dec" at bounding box center [511, 296] width 76 height 30
click at [489, 486] on div "30" at bounding box center [485, 487] width 32 height 32
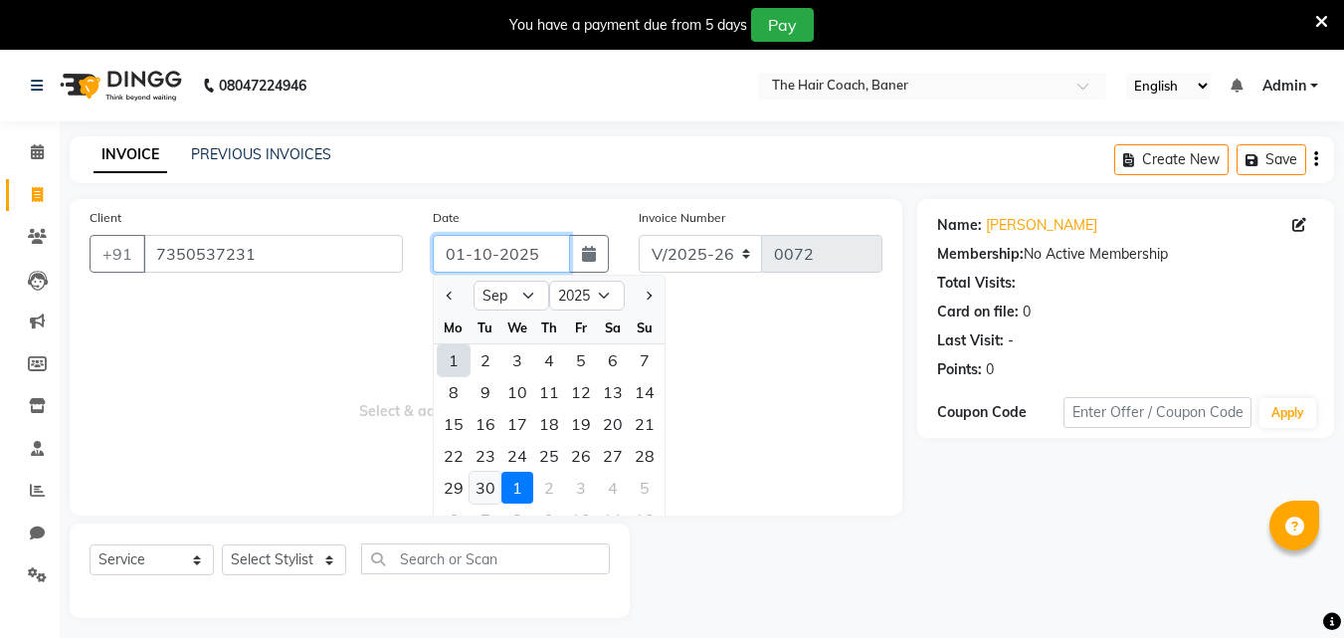
type input "30-09-2025"
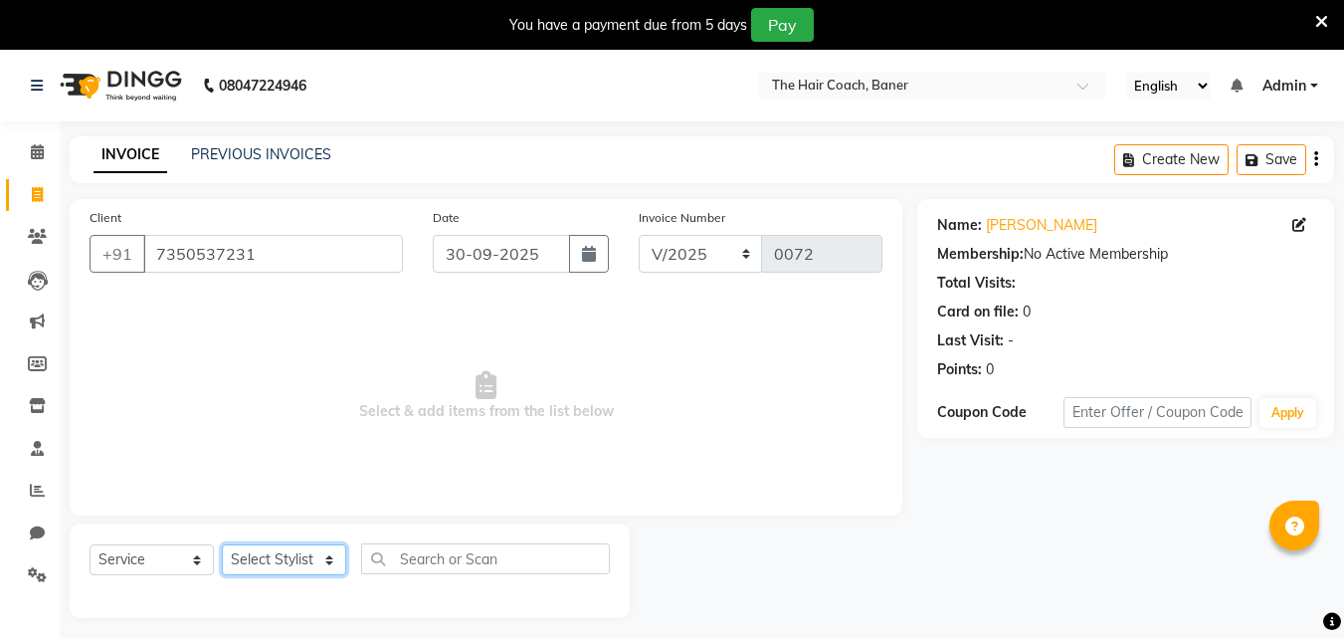
click at [261, 558] on select "Select Stylist [PERSON_NAME] [PERSON_NAME] Manager [PERSON_NAME] Sumit [PERSON_…" at bounding box center [284, 559] width 124 height 31
select select "90188"
click at [222, 544] on select "Select Stylist [PERSON_NAME] [PERSON_NAME] Manager [PERSON_NAME] Sumit [PERSON_…" at bounding box center [284, 559] width 124 height 31
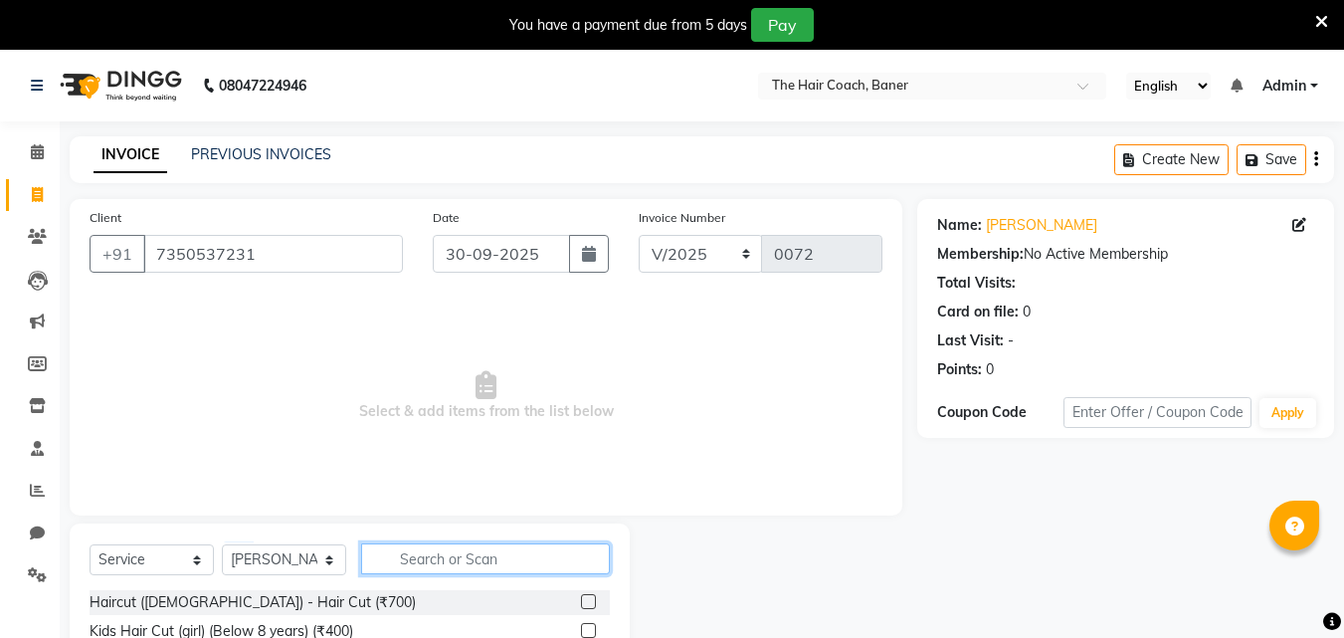
click at [433, 564] on input "text" at bounding box center [485, 558] width 249 height 31
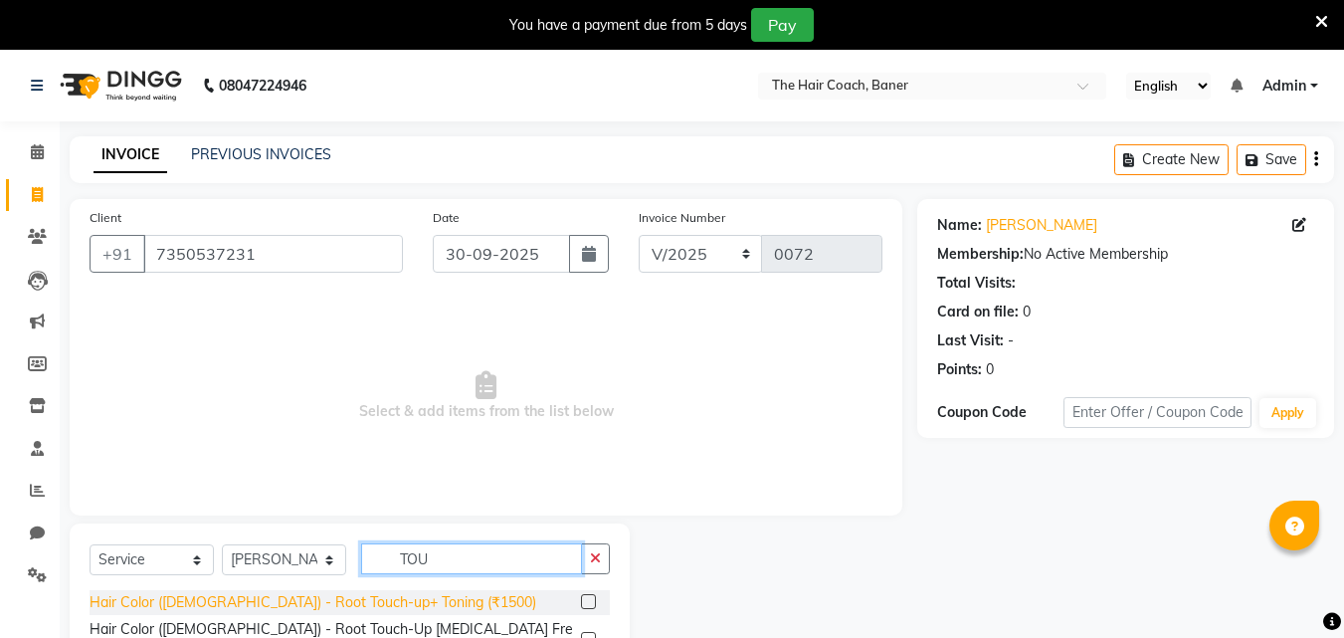
type input "TOU"
click at [426, 604] on div "Hair Color ([DEMOGRAPHIC_DATA]) - Root Touch-up+ Toning (₹1500)" at bounding box center [313, 602] width 447 height 21
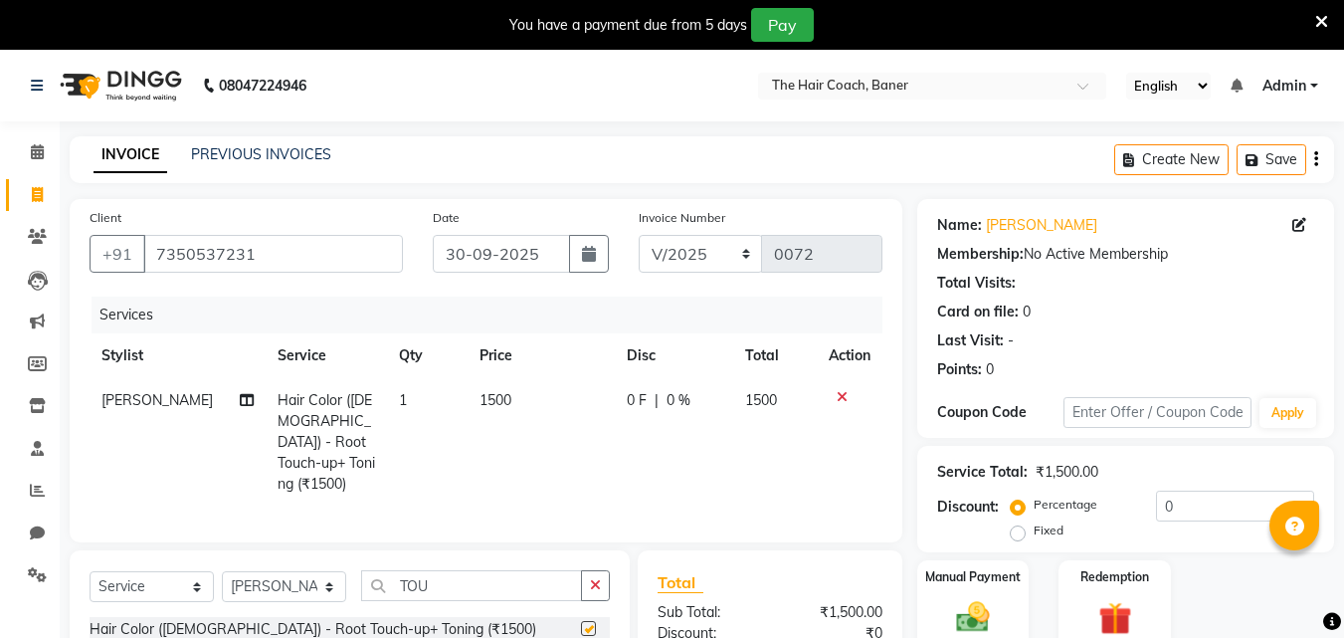
checkbox input "false"
click at [445, 580] on input "TOU" at bounding box center [471, 585] width 221 height 31
type input "T"
type input "QO"
click at [459, 626] on div "QOD Treatment - Hair above shoulder (₹6200)" at bounding box center [350, 629] width 520 height 25
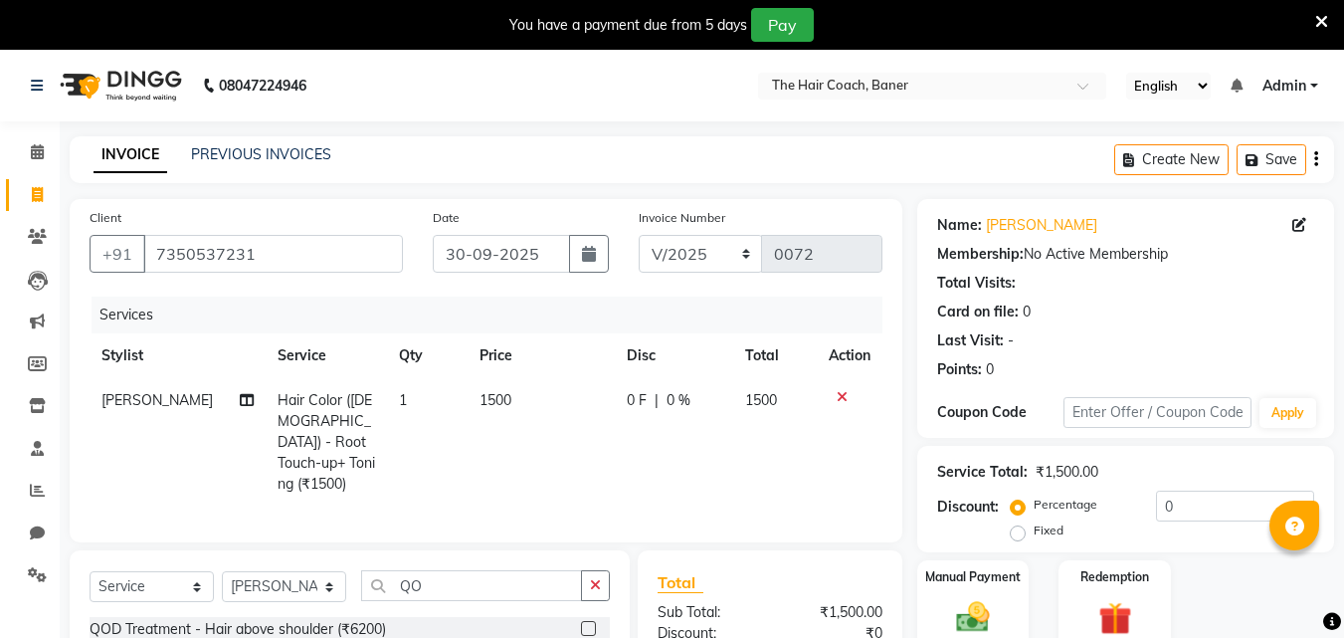
click at [587, 621] on label at bounding box center [588, 628] width 15 height 15
click at [587, 623] on input "checkbox" at bounding box center [587, 629] width 13 height 13
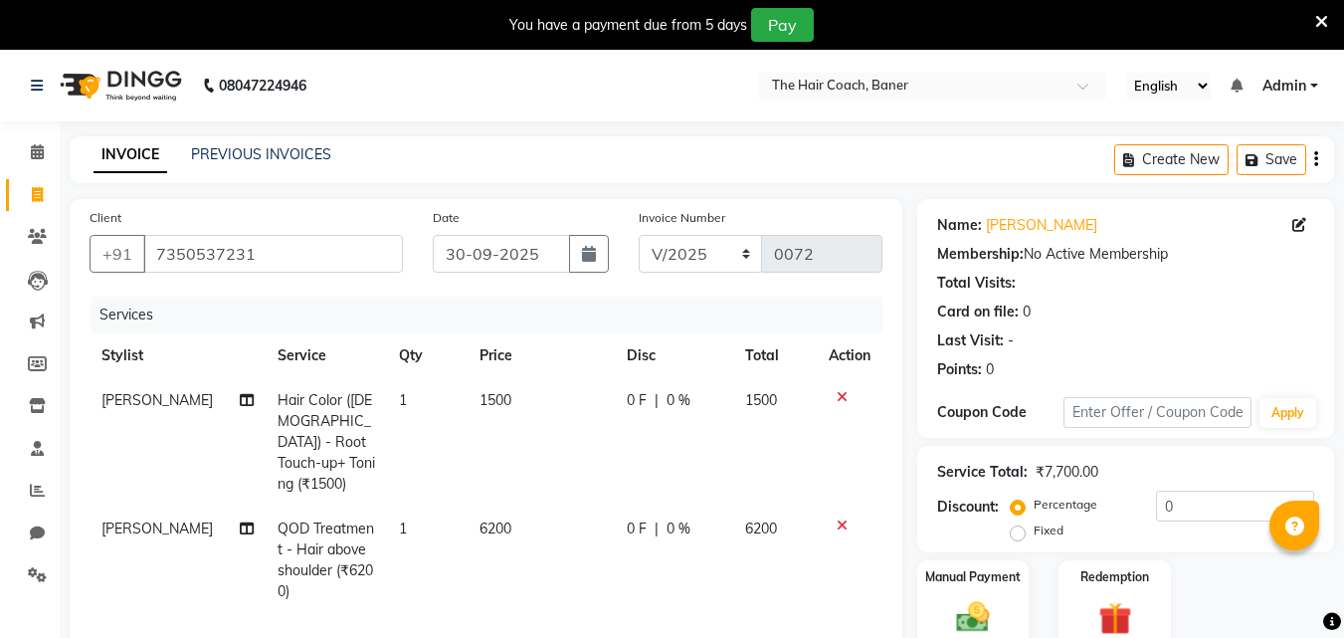
checkbox input "false"
click at [483, 519] on span "6200" at bounding box center [495, 528] width 32 height 18
select select "90188"
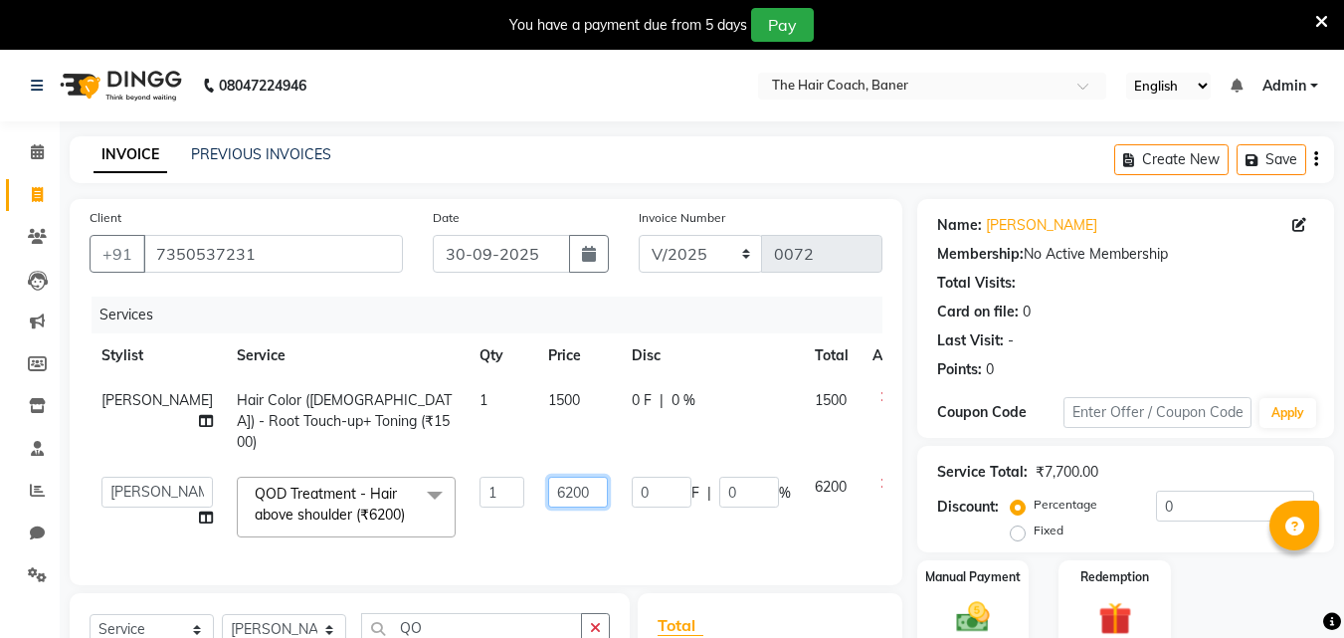
click at [548, 476] on input "6200" at bounding box center [578, 491] width 60 height 31
type input "6000"
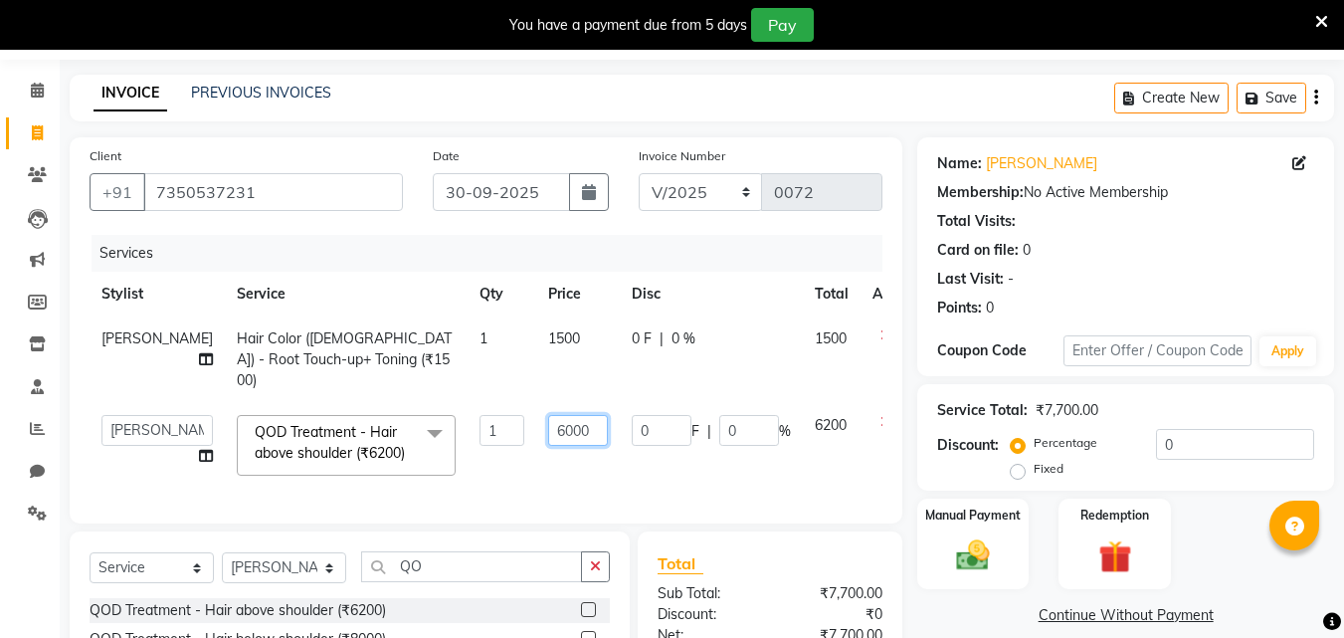
scroll to position [199, 0]
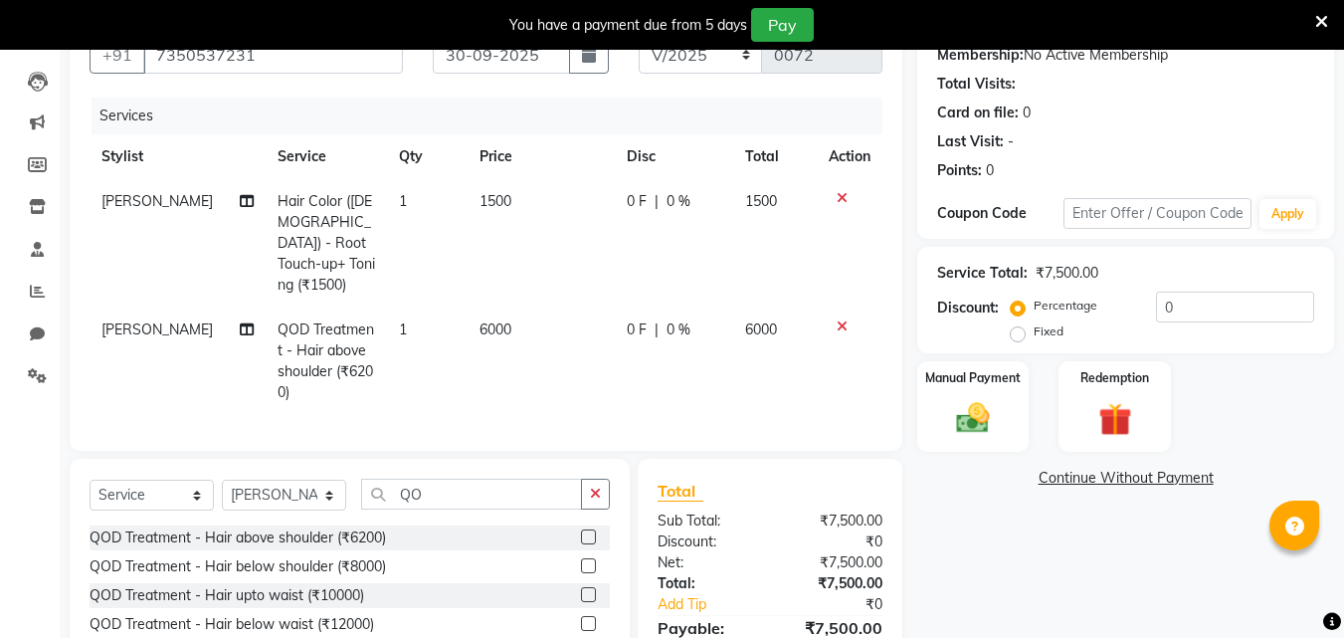
click at [1019, 562] on div "Name: Aparna Dhende Membership: No Active Membership Total Visits: Card on file…" at bounding box center [1133, 354] width 432 height 709
click at [962, 402] on img at bounding box center [973, 418] width 56 height 40
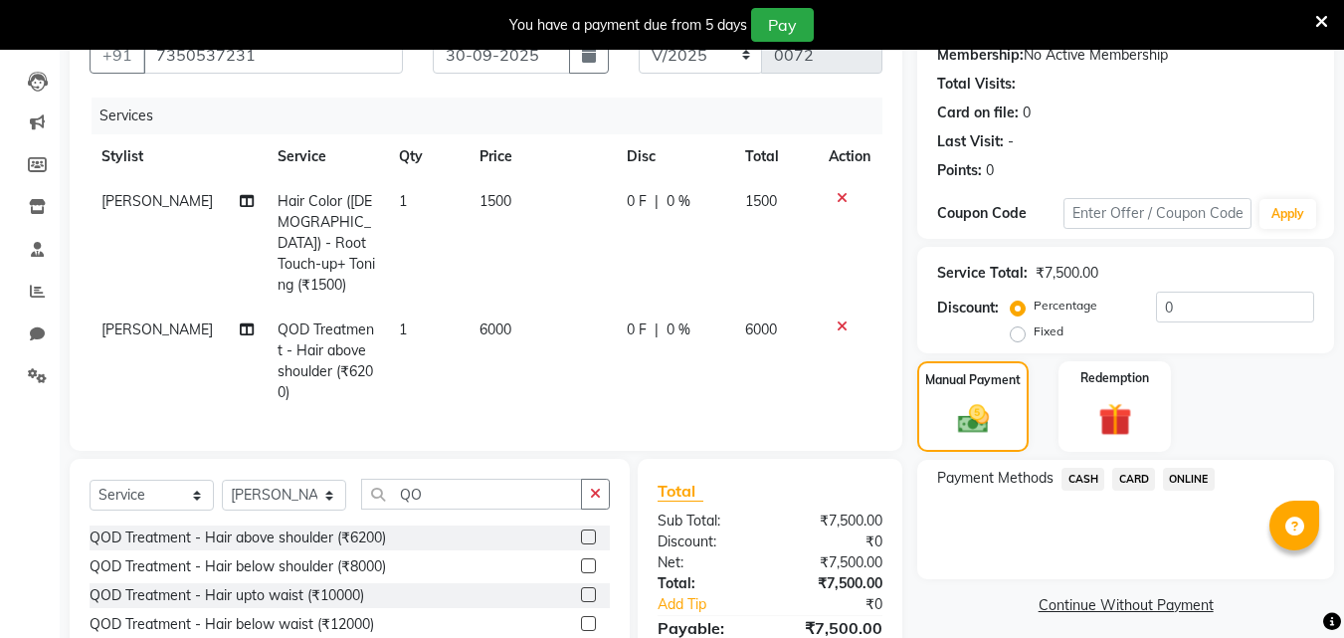
click at [1082, 482] on span "CASH" at bounding box center [1082, 479] width 43 height 23
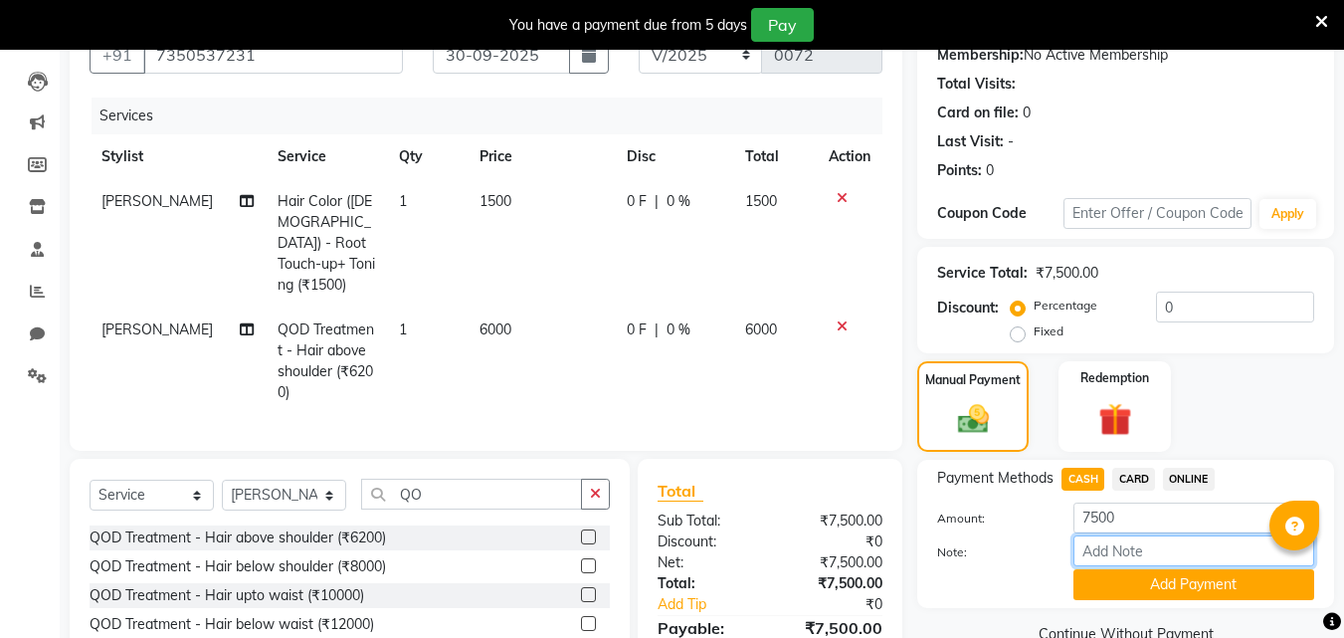
click at [1122, 558] on input "Note:" at bounding box center [1193, 550] width 241 height 31
type input "UPI=2500"
click at [1176, 594] on button "Add Payment" at bounding box center [1193, 584] width 241 height 31
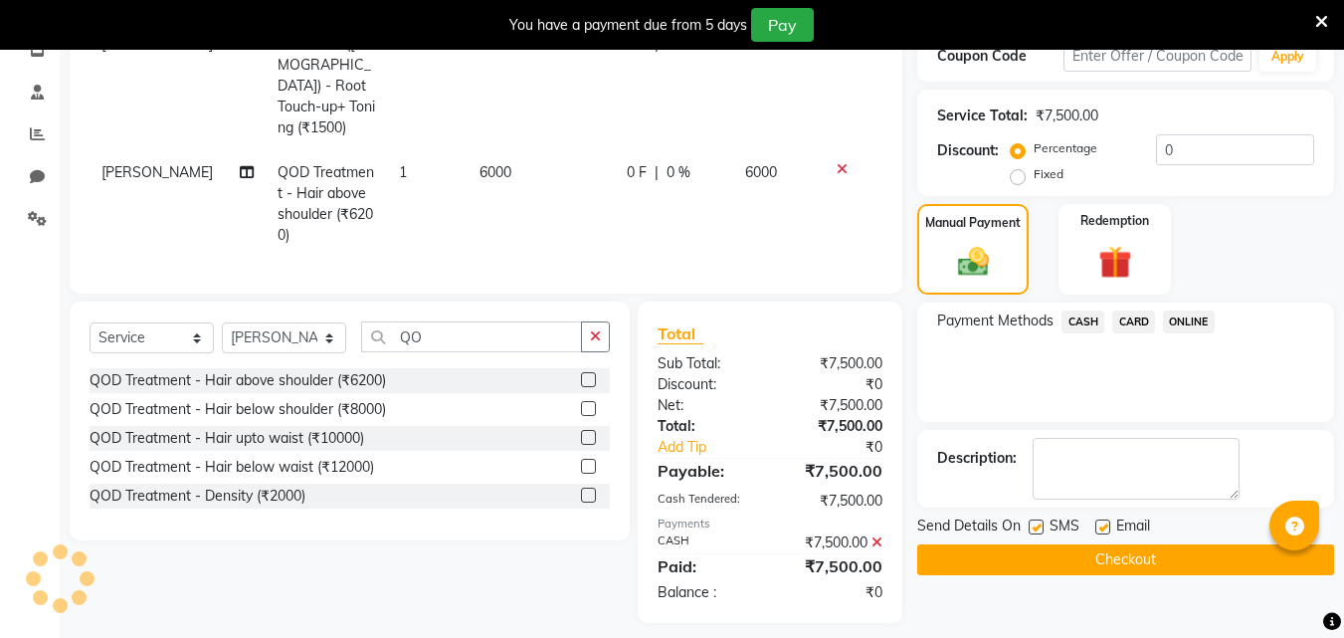
scroll to position [365, 0]
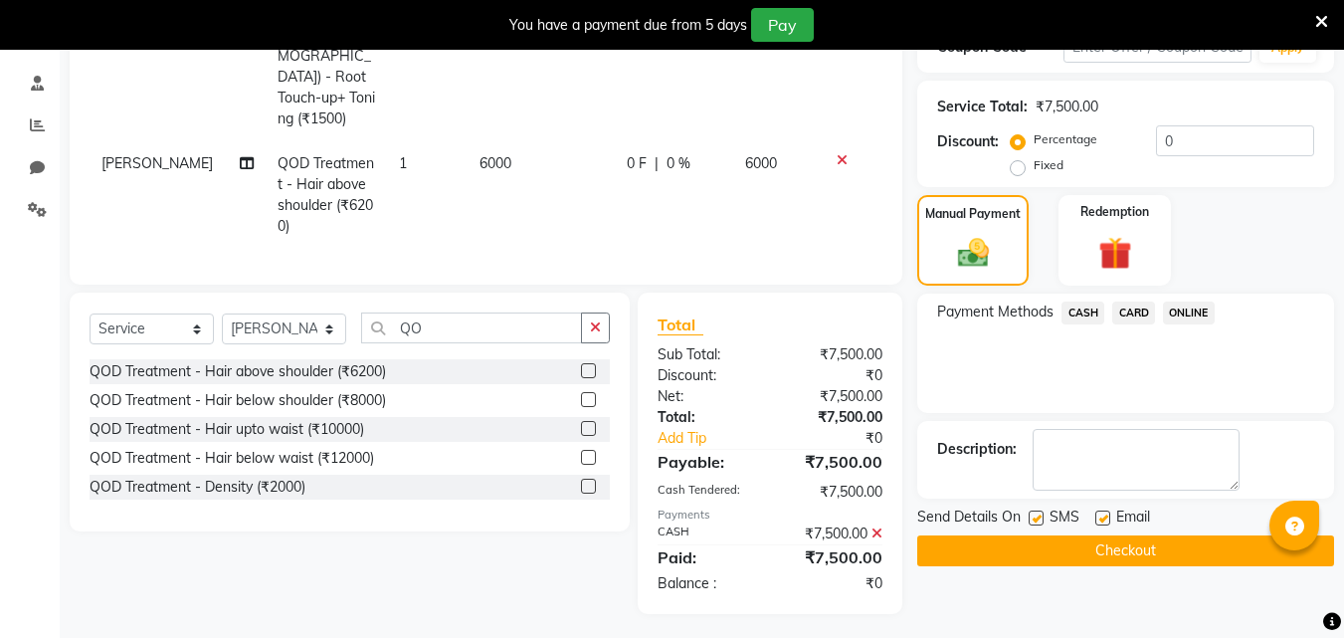
click at [1121, 548] on button "Checkout" at bounding box center [1125, 550] width 417 height 31
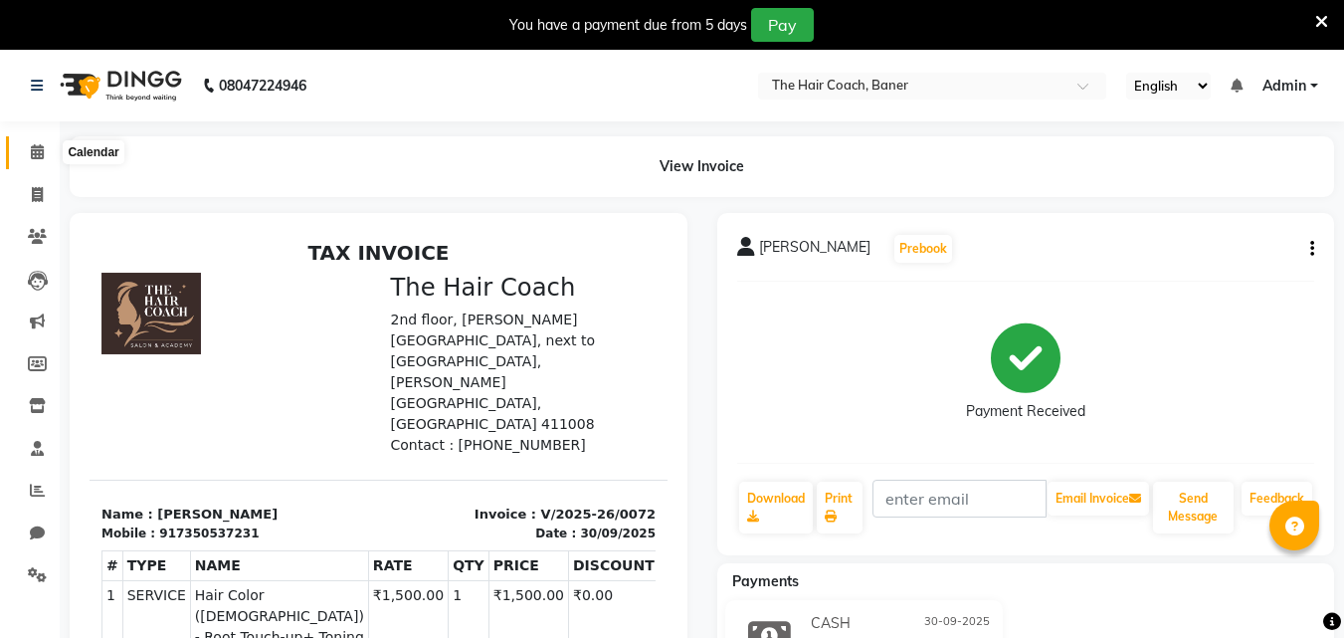
click at [32, 146] on icon at bounding box center [37, 151] width 13 height 15
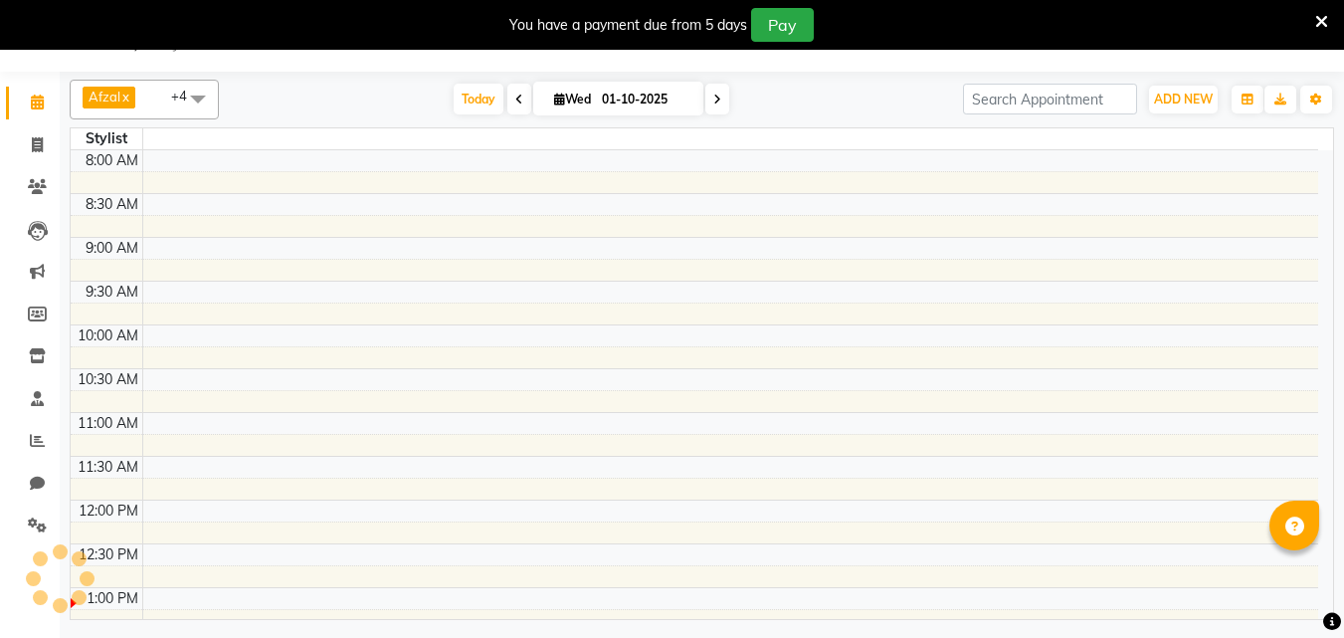
click at [576, 376] on td at bounding box center [730, 379] width 1176 height 22
click at [32, 150] on icon at bounding box center [37, 144] width 11 height 15
select select "service"
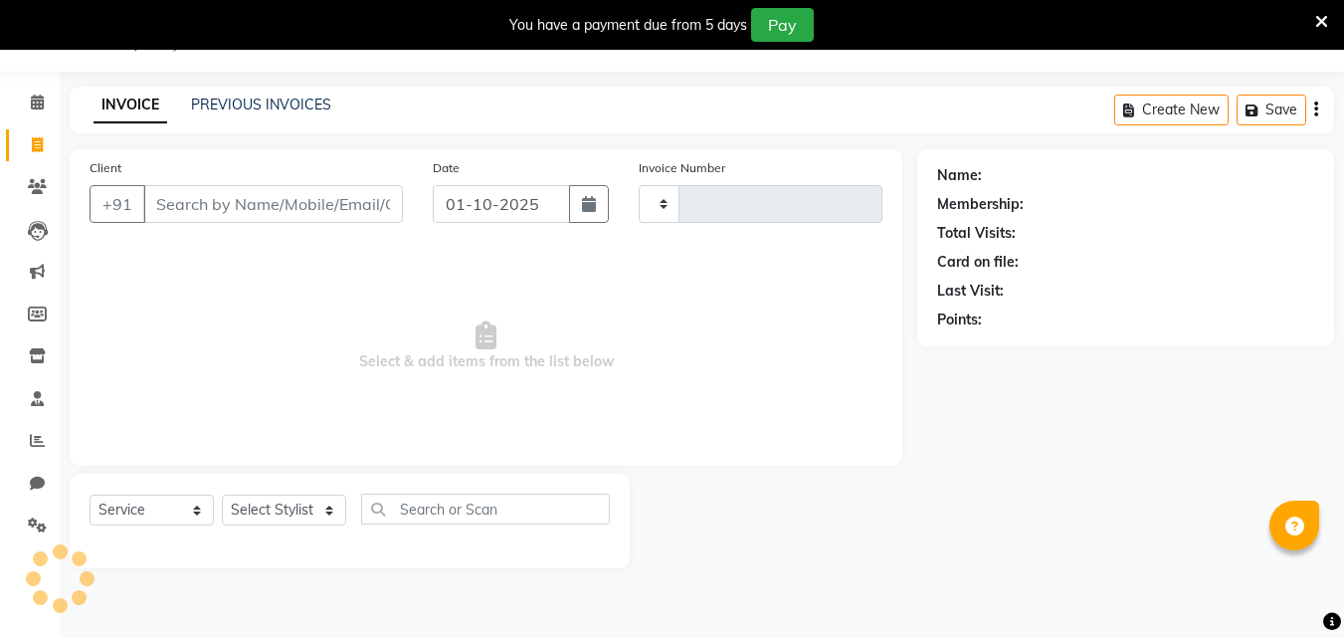
drag, startPoint x: 202, startPoint y: 180, endPoint x: 206, endPoint y: 195, distance: 15.4
click at [206, 195] on div "Client +91" at bounding box center [246, 198] width 343 height 82
click at [206, 195] on input "Client" at bounding box center [273, 204] width 260 height 38
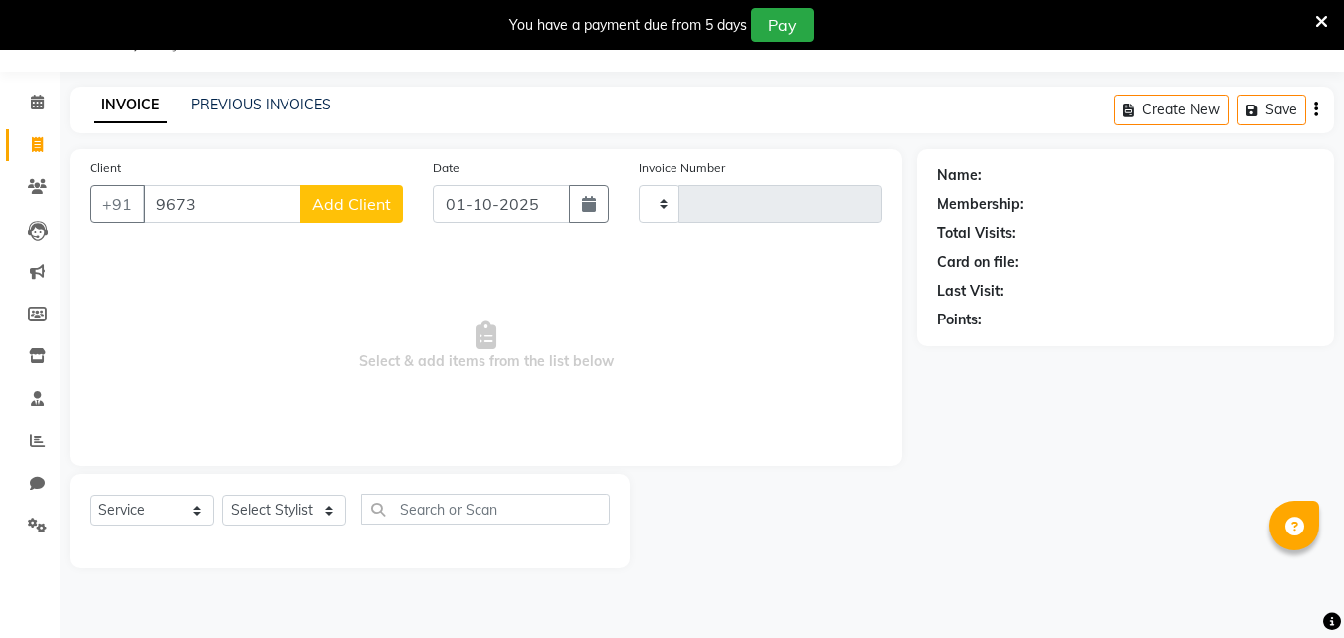
click at [618, 376] on span "Select & add items from the list below" at bounding box center [486, 346] width 793 height 199
click at [192, 198] on input "9673" at bounding box center [222, 204] width 158 height 38
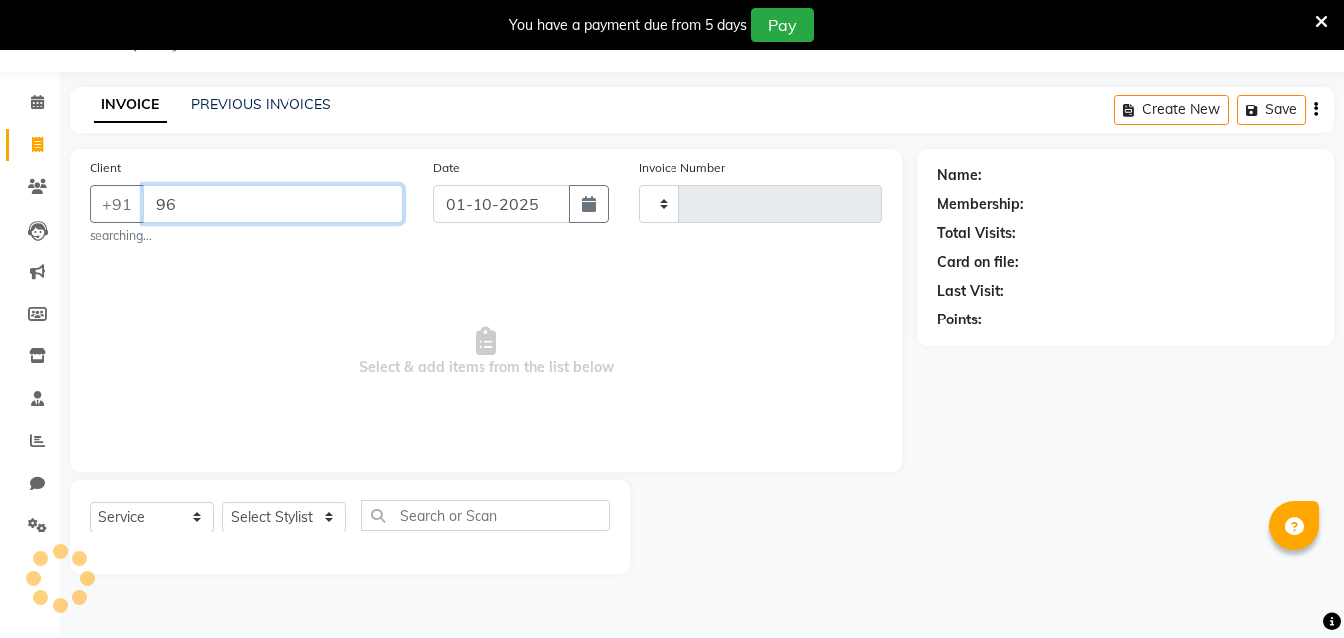
type input "9"
type input "R"
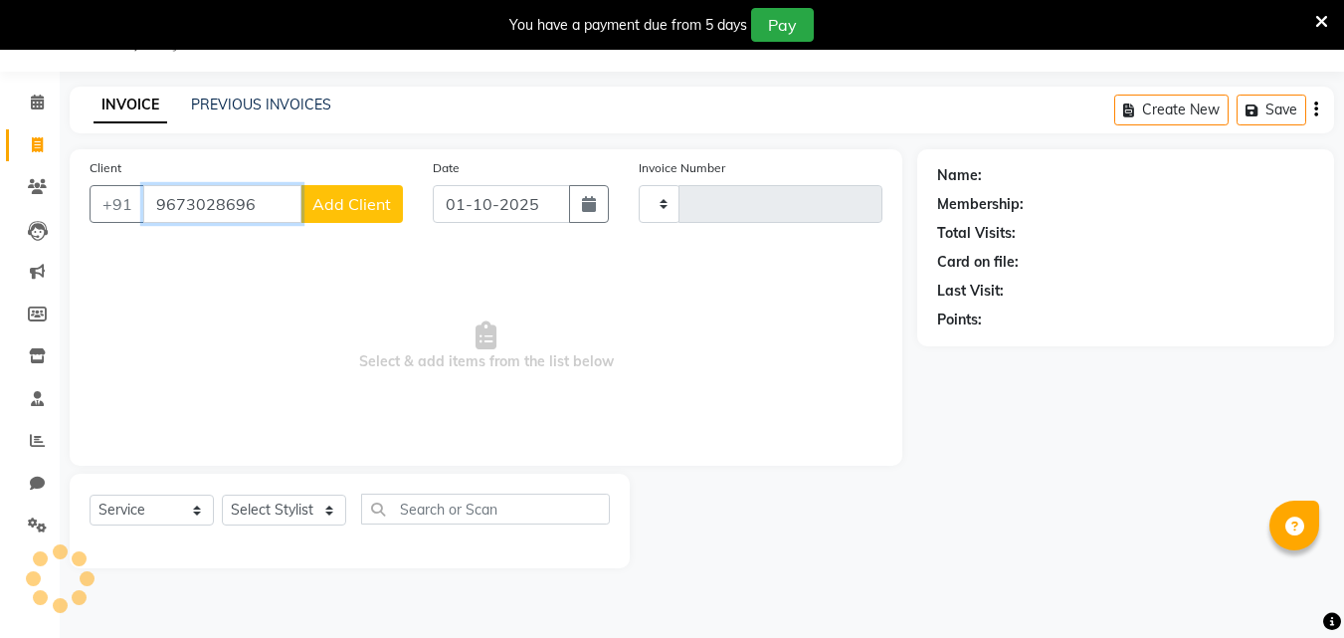
type input "9673028696"
click at [336, 205] on span "Add Client" at bounding box center [351, 204] width 79 height 20
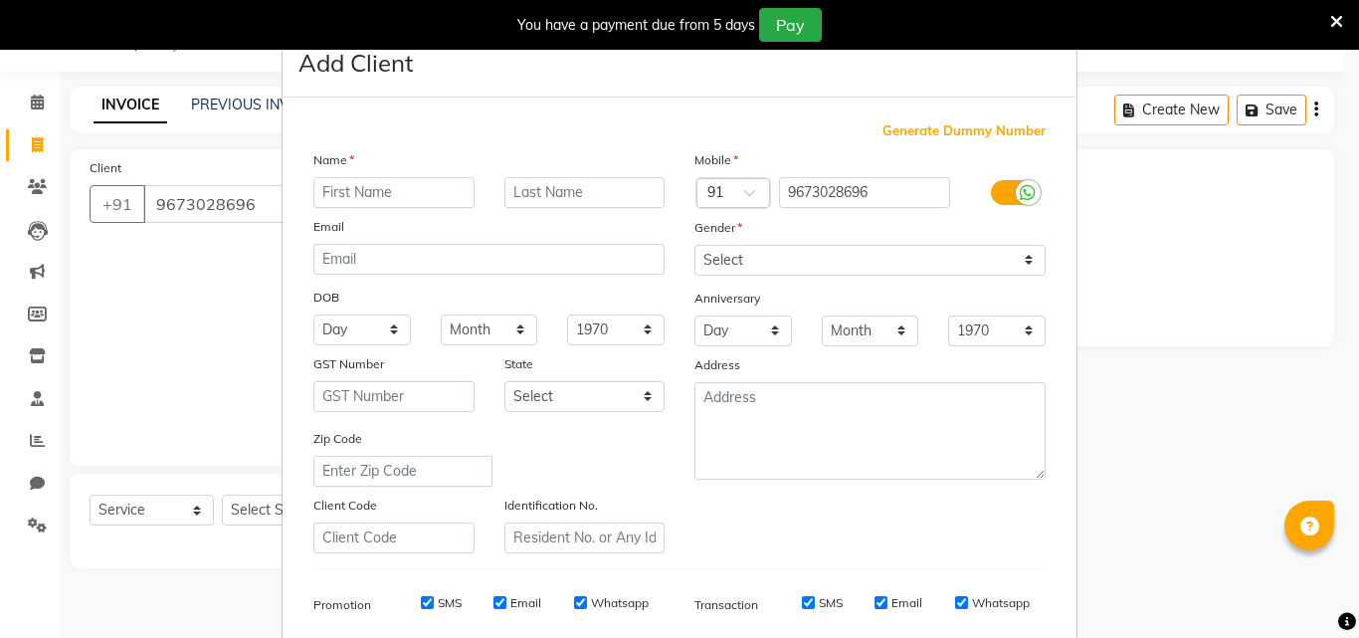
click at [313, 185] on input "text" at bounding box center [393, 192] width 161 height 31
type input "Reshma"
click at [580, 186] on input "text" at bounding box center [584, 192] width 161 height 31
type input "m"
type input "Murkute"
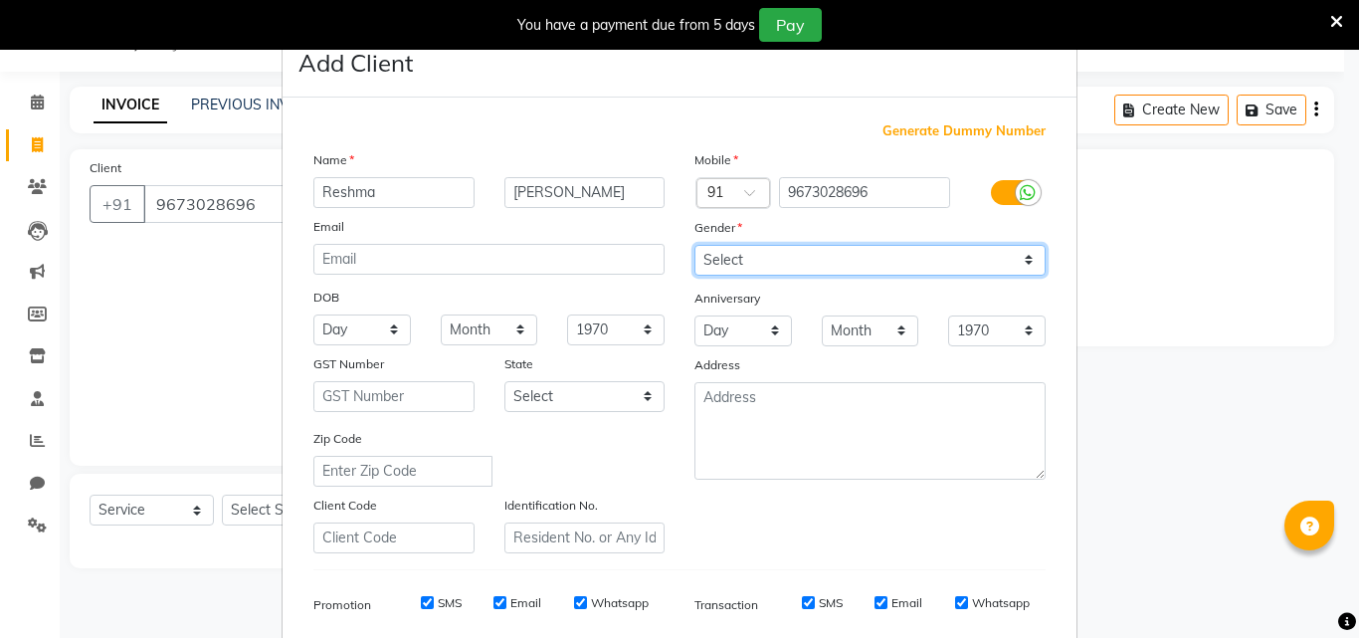
click at [757, 261] on select "Select [DEMOGRAPHIC_DATA] [DEMOGRAPHIC_DATA] Other Prefer Not To Say" at bounding box center [869, 260] width 351 height 31
select select "[DEMOGRAPHIC_DATA]"
click at [694, 245] on select "Select [DEMOGRAPHIC_DATA] [DEMOGRAPHIC_DATA] Other Prefer Not To Say" at bounding box center [869, 260] width 351 height 31
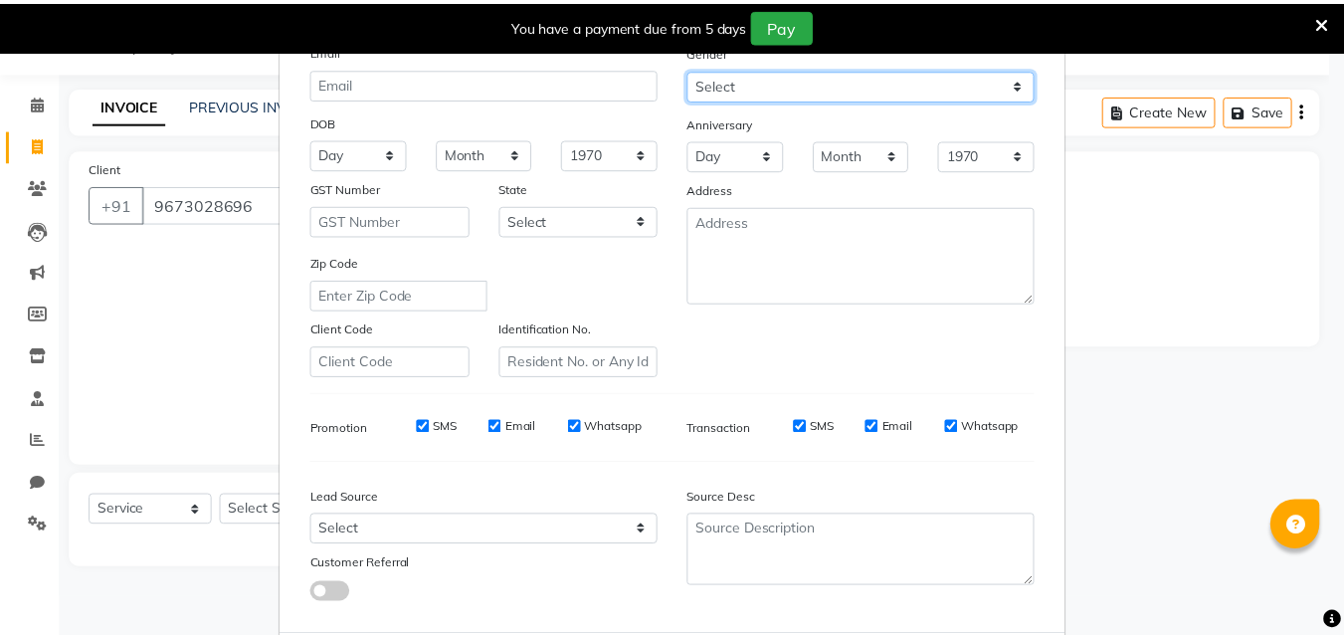
scroll to position [281, 0]
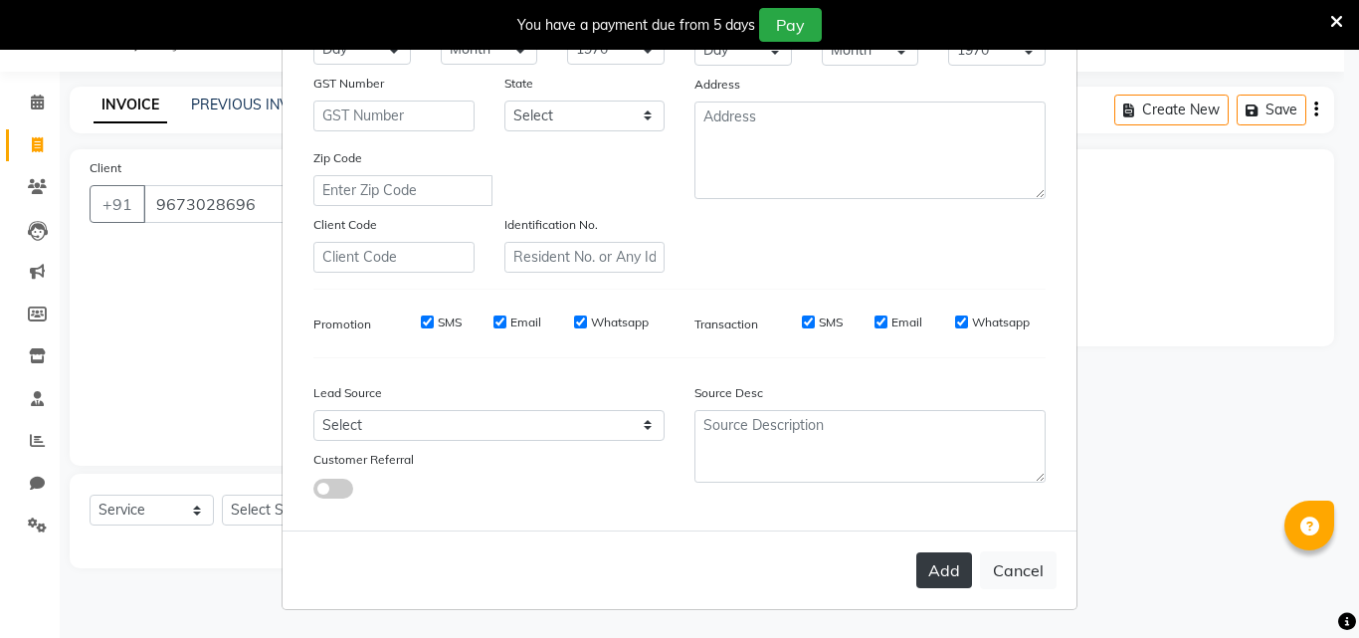
click at [947, 575] on button "Add" at bounding box center [944, 570] width 56 height 36
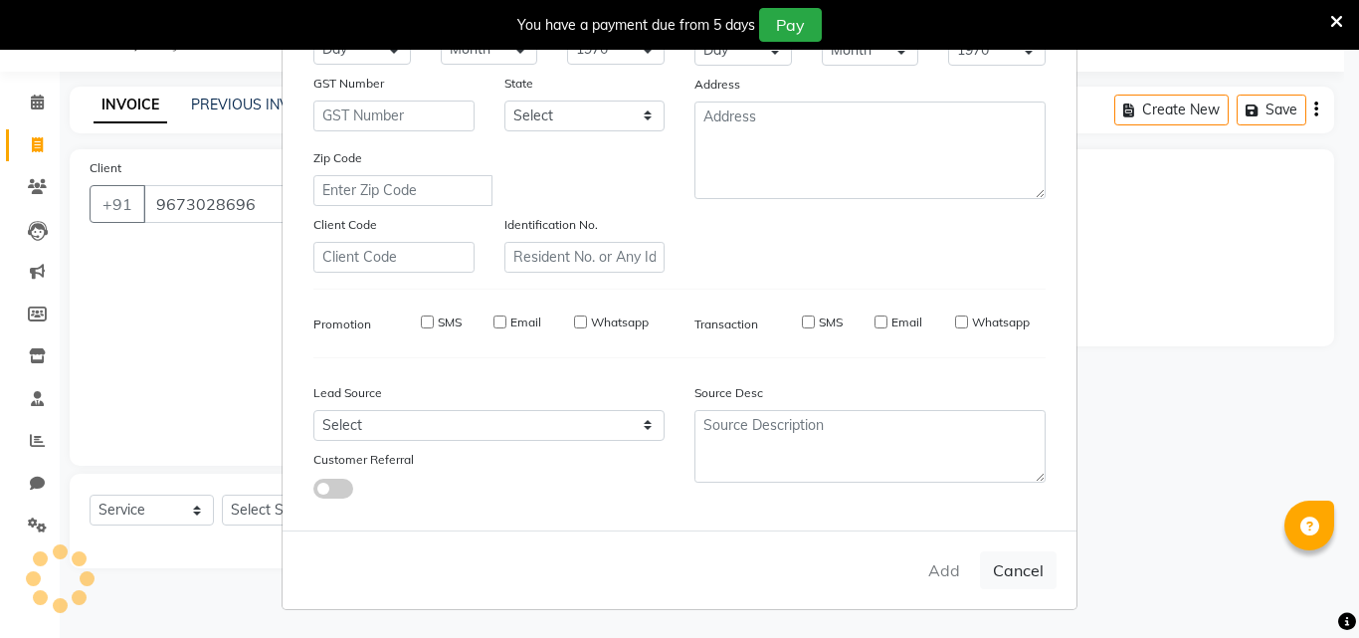
select select
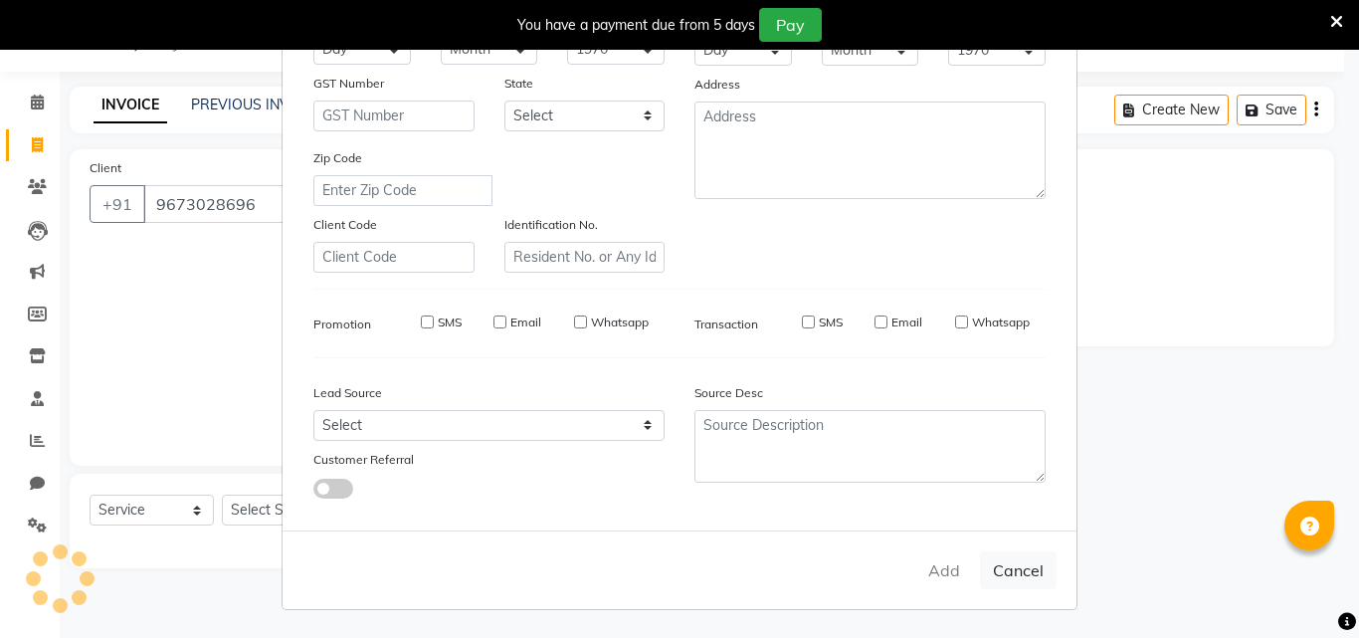
select select
checkbox input "false"
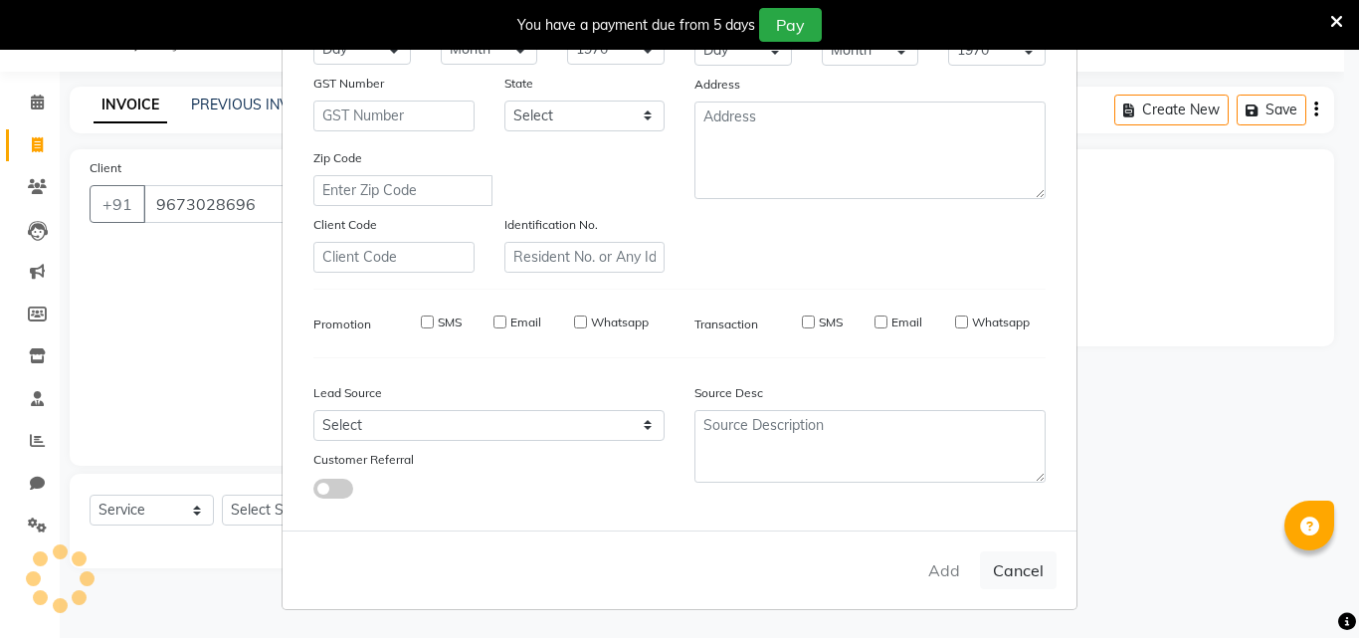
checkbox input "false"
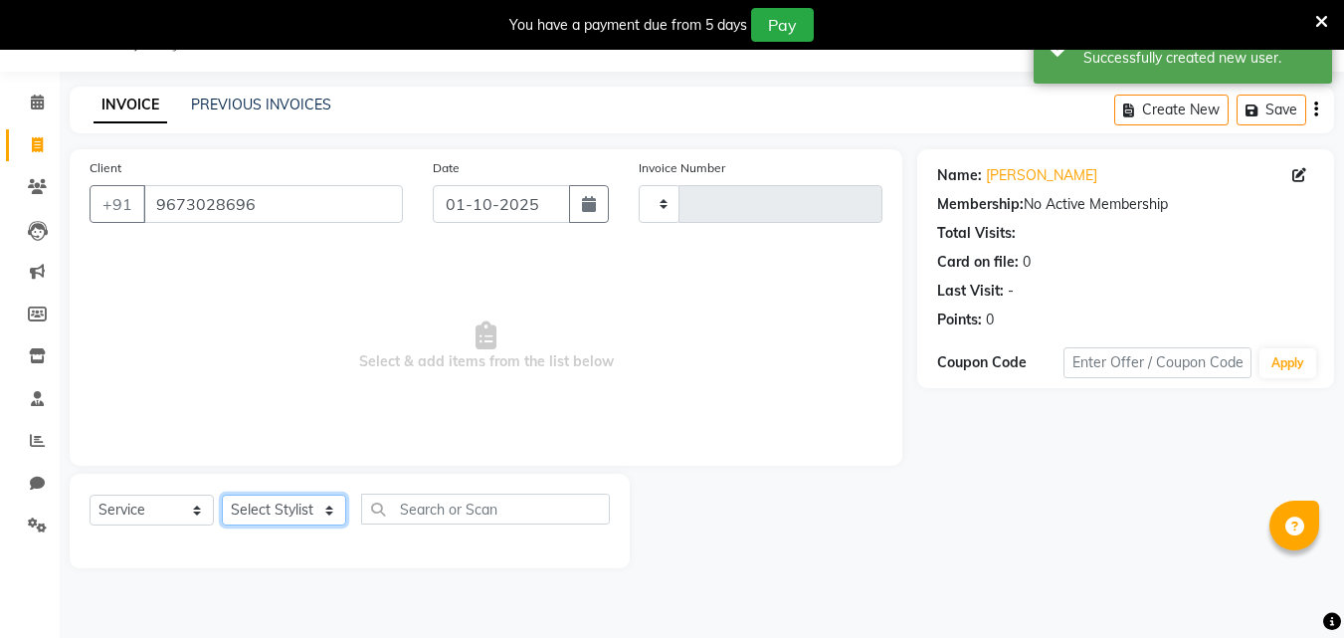
click at [312, 502] on select "Select Stylist" at bounding box center [284, 509] width 124 height 31
click at [311, 509] on select "Select Stylist" at bounding box center [284, 509] width 124 height 31
click at [160, 499] on select "Select Service Product Membership Package Voucher Prepaid Gift Card" at bounding box center [152, 509] width 124 height 31
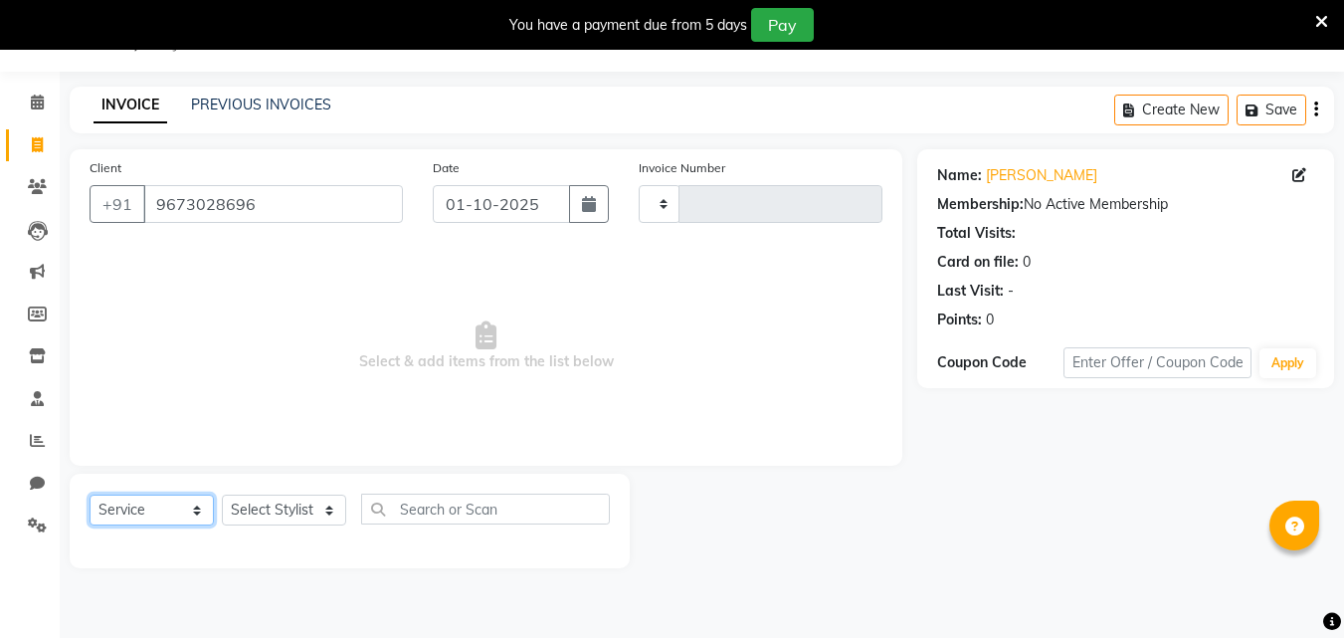
click at [90, 494] on select "Select Service Product Membership Package Voucher Prepaid Gift Card" at bounding box center [152, 509] width 124 height 31
click at [279, 507] on select "Select Stylist" at bounding box center [284, 509] width 124 height 31
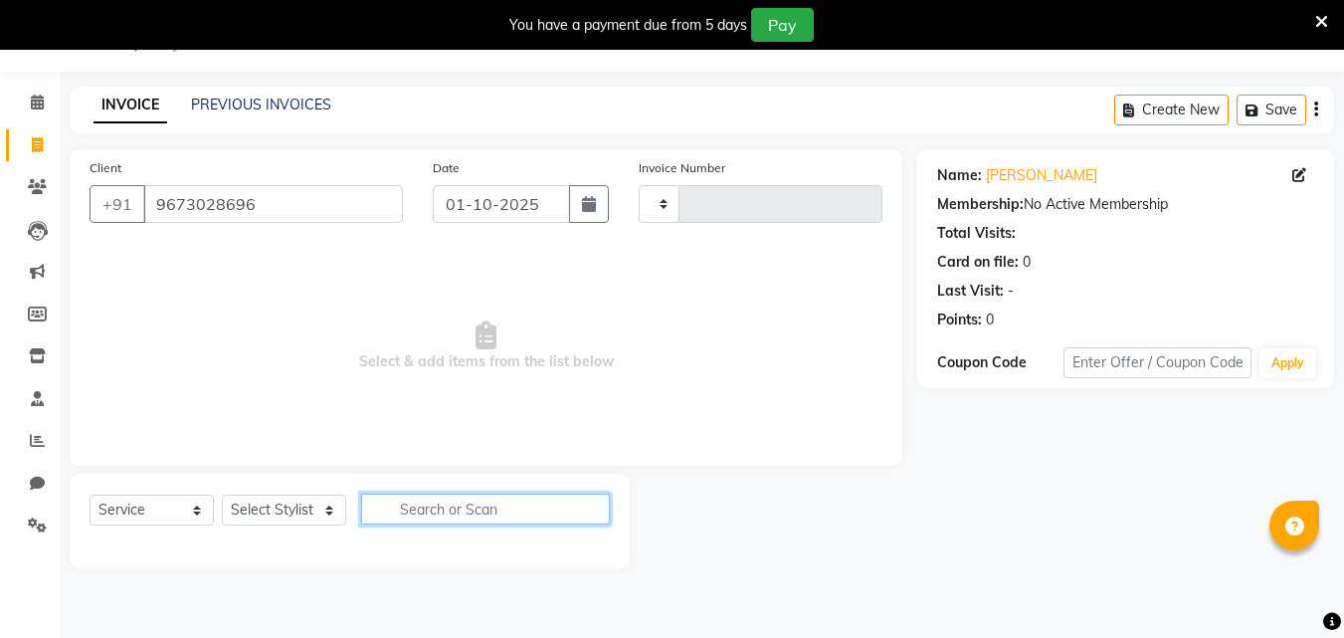
click at [456, 508] on input "text" at bounding box center [485, 508] width 249 height 31
type input "p"
click at [593, 505] on icon "button" at bounding box center [595, 508] width 11 height 14
click at [40, 103] on icon at bounding box center [37, 101] width 13 height 15
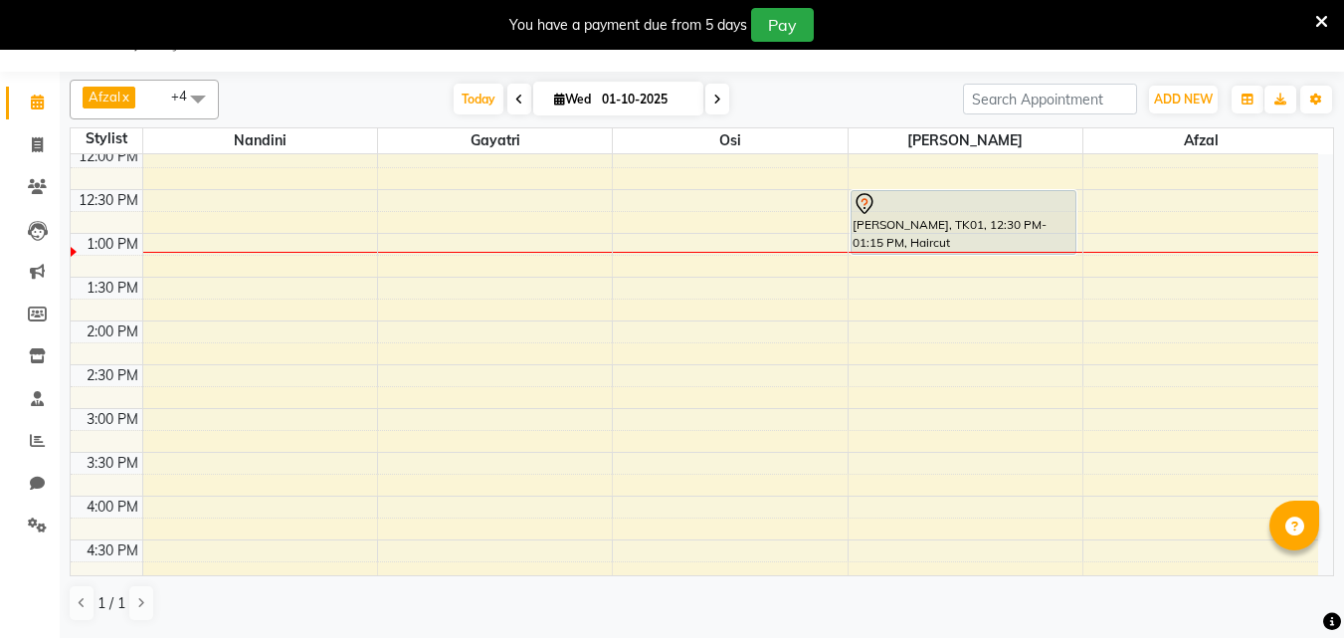
scroll to position [252, 0]
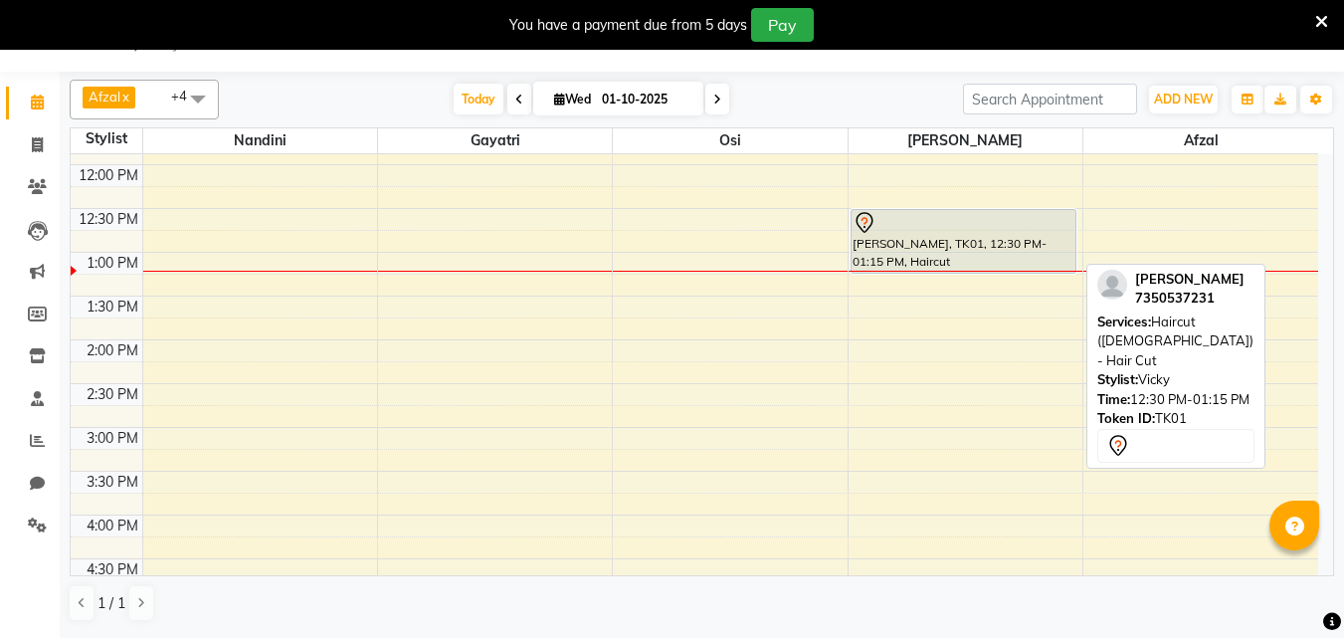
click at [934, 239] on div "[PERSON_NAME], TK01, 12:30 PM-01:15 PM, Haircut ([DEMOGRAPHIC_DATA]) - Hair Cut" at bounding box center [963, 241] width 225 height 63
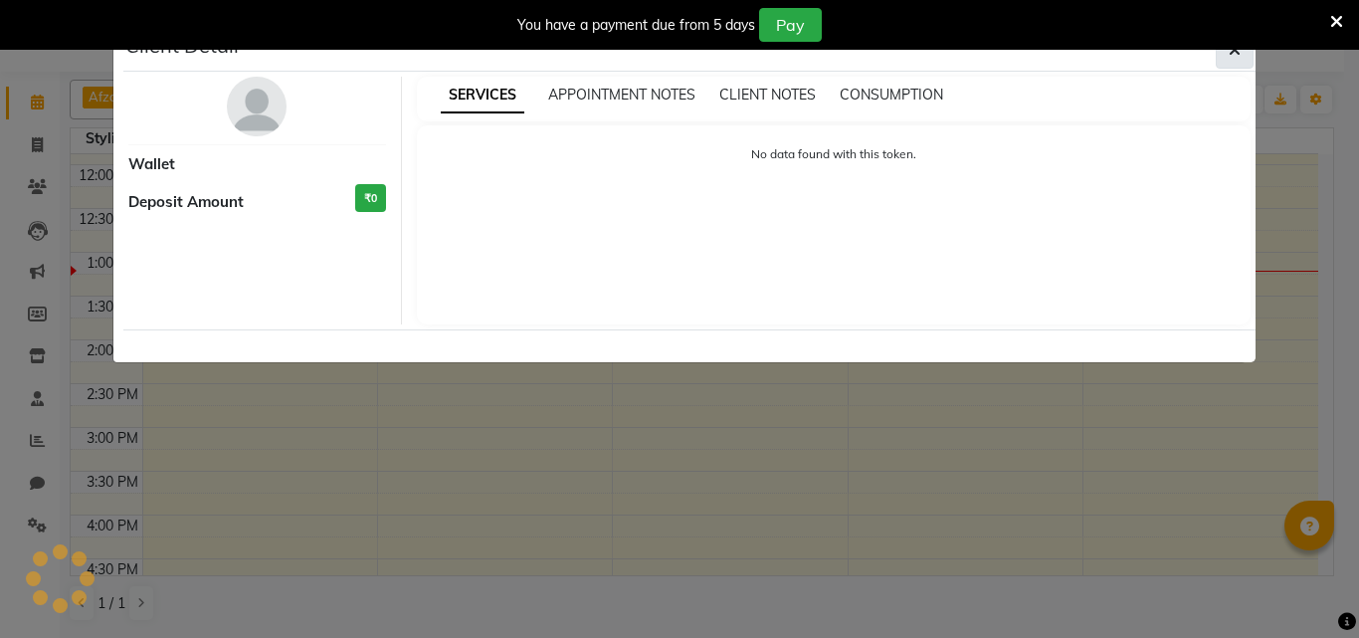
click at [1243, 59] on button "button" at bounding box center [1235, 50] width 38 height 38
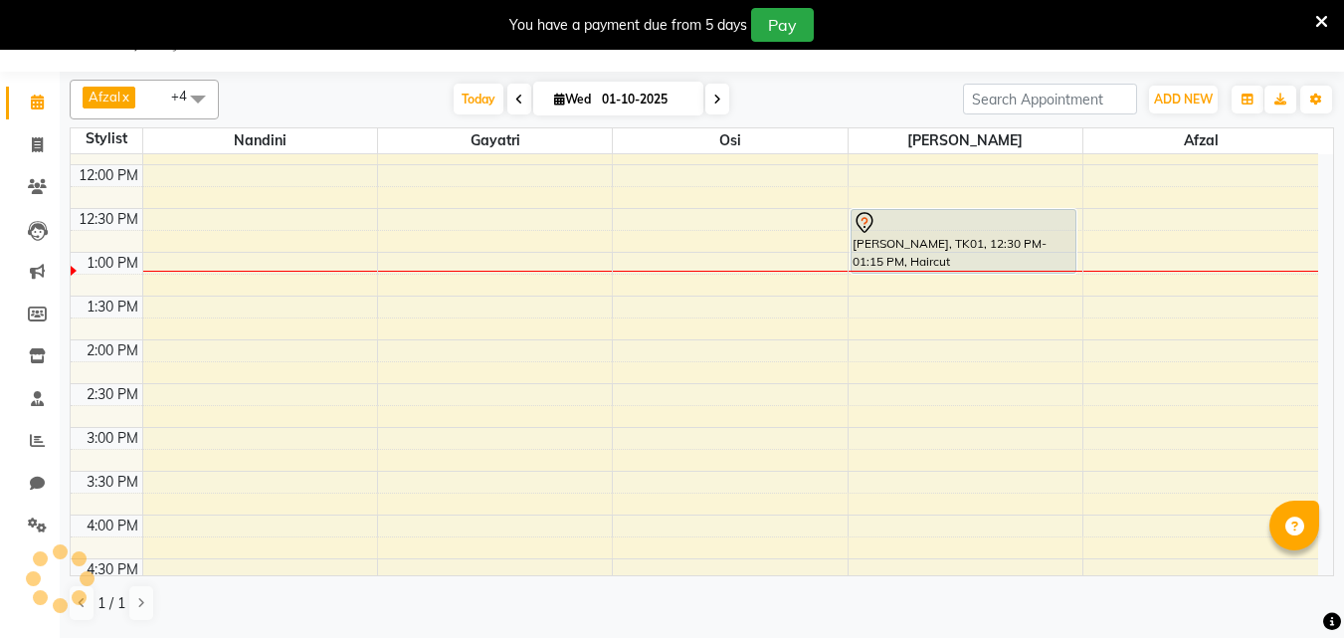
click at [1326, 18] on icon at bounding box center [1321, 22] width 13 height 18
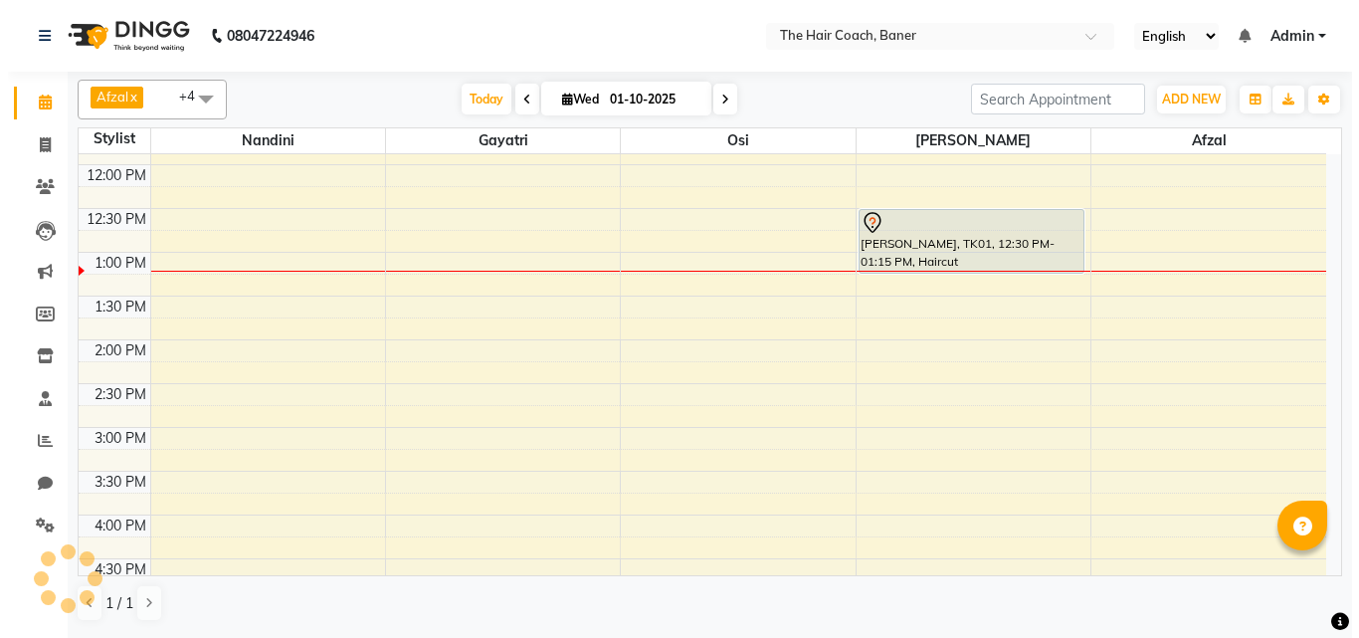
scroll to position [0, 0]
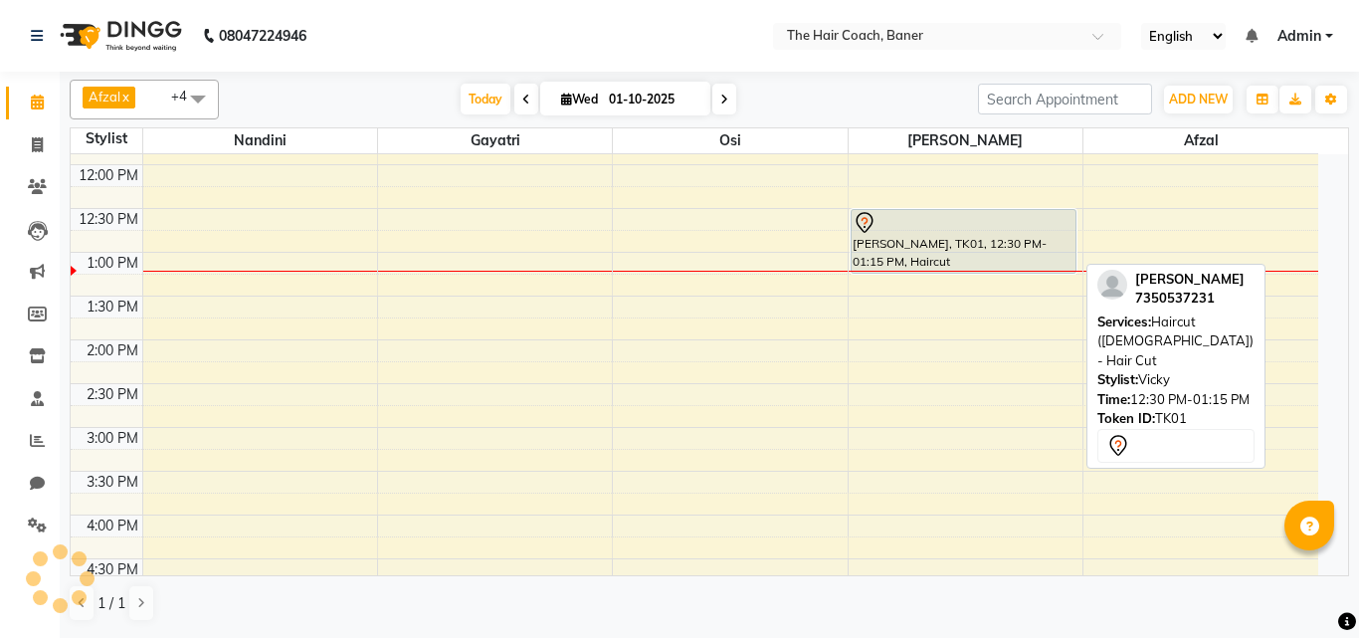
click at [1013, 247] on div "[PERSON_NAME], TK01, 12:30 PM-01:15 PM, Haircut ([DEMOGRAPHIC_DATA]) - Hair Cut" at bounding box center [963, 241] width 225 height 63
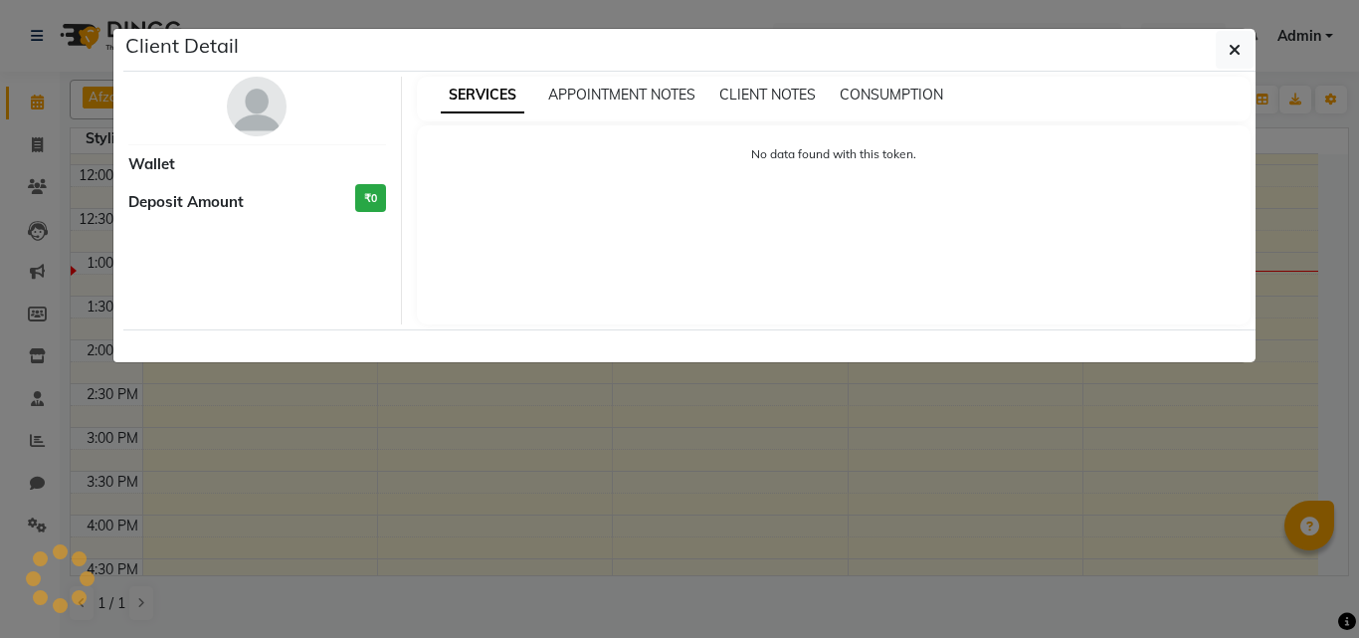
click at [275, 194] on div "Deposit Amount ₹0" at bounding box center [257, 202] width 258 height 37
click at [677, 426] on ngb-modal-window "Client Detail Wallet Deposit Amount ₹0 SERVICES APPOINTMENT NOTES CLIENT NOTES …" at bounding box center [679, 319] width 1359 height 638
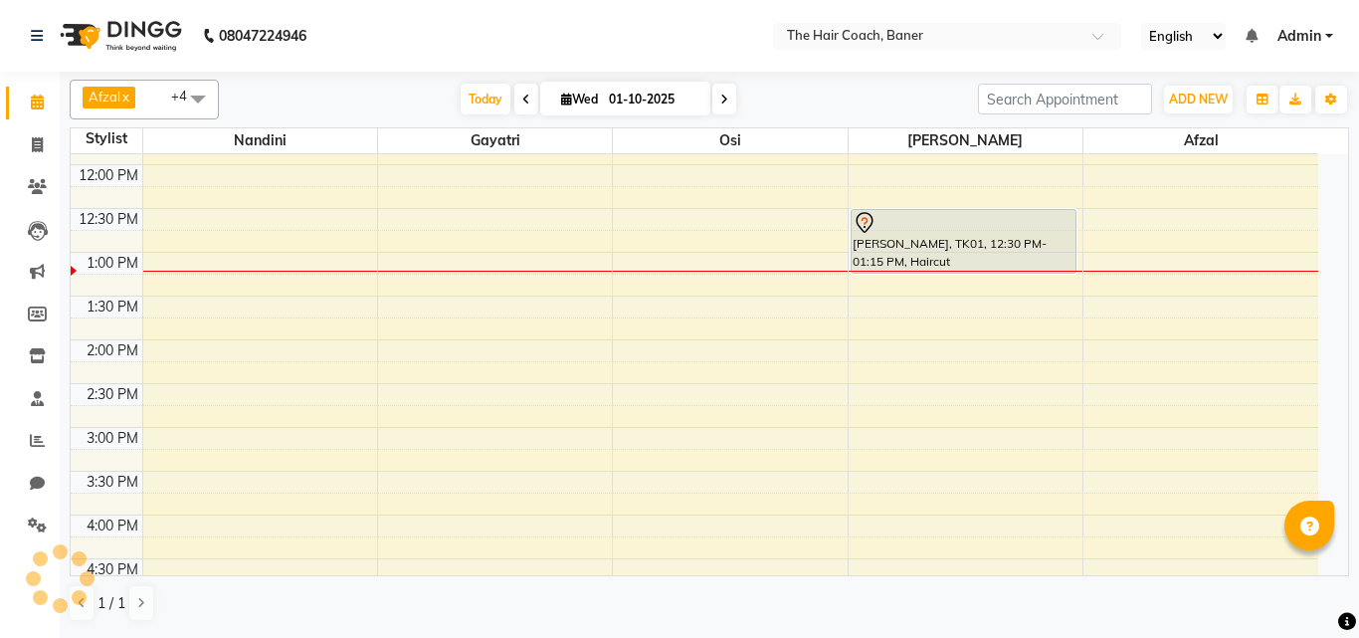
click at [643, 457] on div "9:00 AM 9:30 AM 10:00 AM 10:30 AM 11:00 AM 11:30 AM 12:00 PM 12:30 PM 1:00 PM 1…" at bounding box center [694, 427] width 1247 height 1049
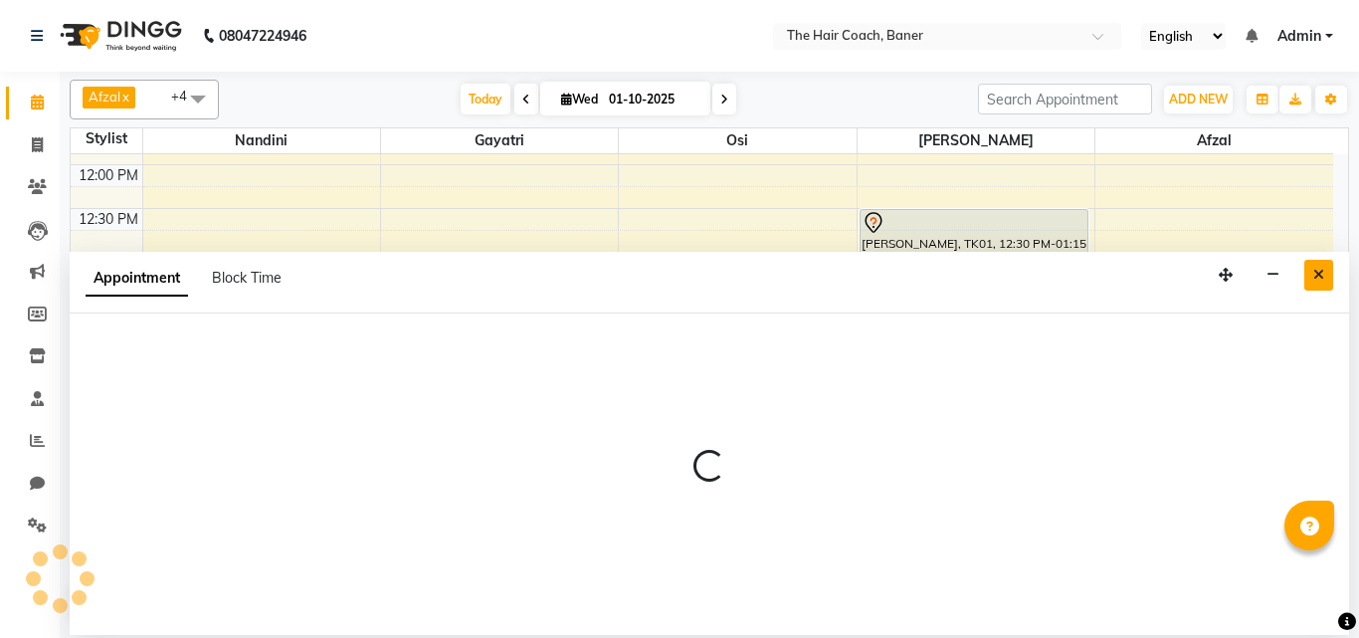
click at [1318, 269] on icon "Close" at bounding box center [1318, 275] width 11 height 14
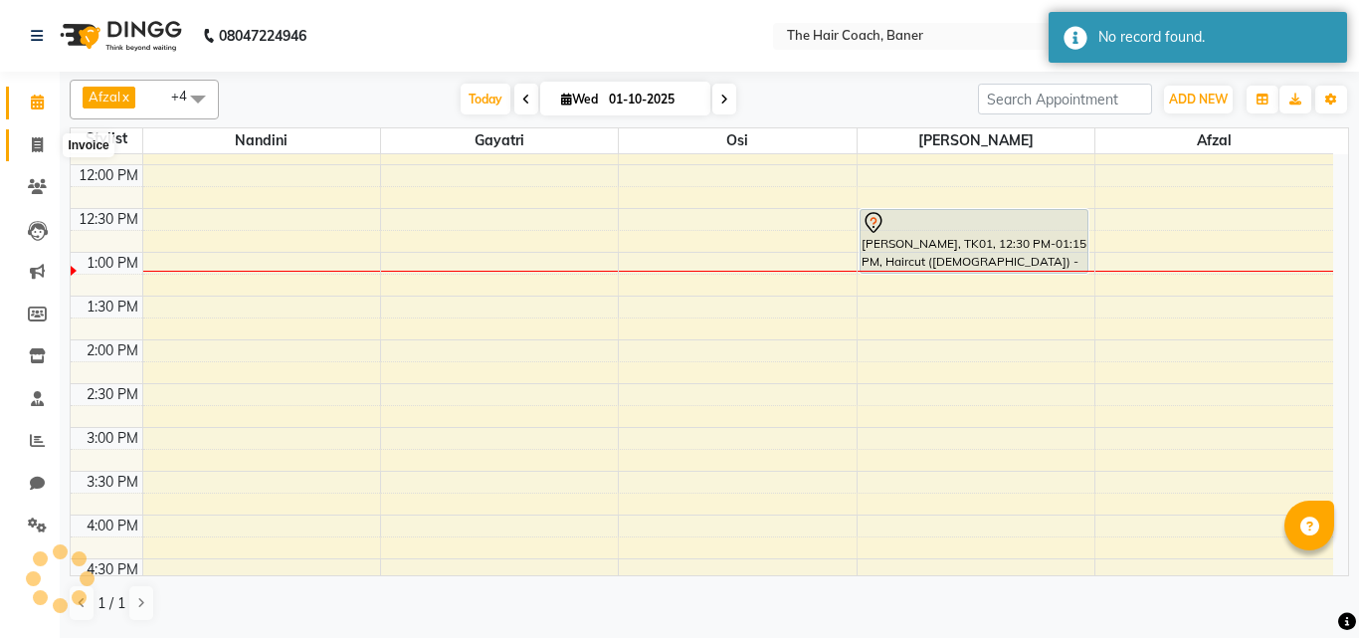
click at [37, 149] on icon at bounding box center [37, 144] width 11 height 15
select select "service"
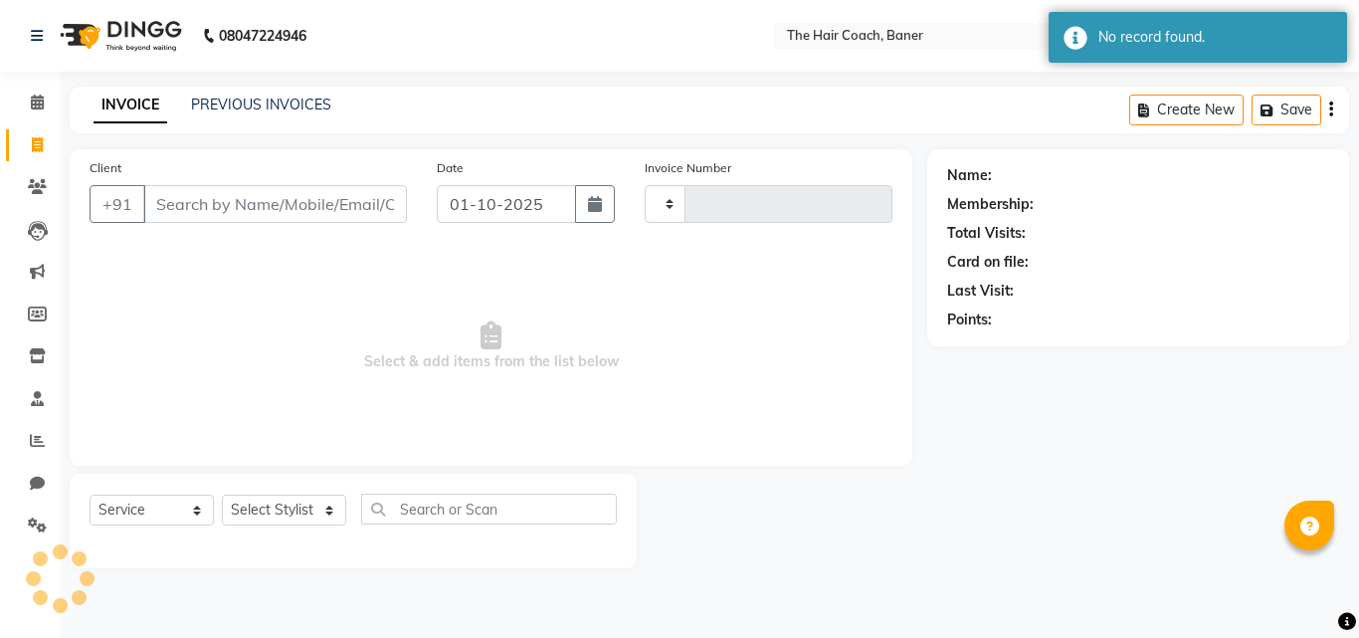
click at [211, 210] on input "Client" at bounding box center [275, 204] width 264 height 38
type input "r"
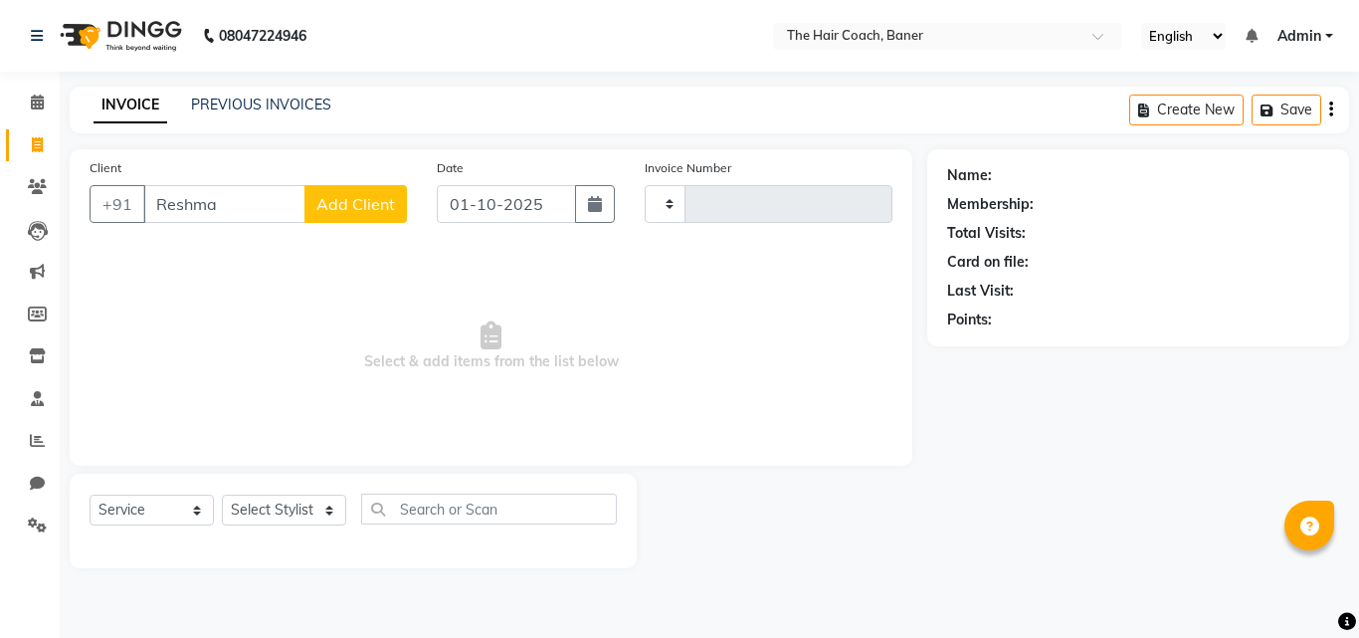
click at [768, 285] on span "Select & add items from the list below" at bounding box center [491, 346] width 803 height 199
click at [252, 203] on input "Reshma" at bounding box center [224, 204] width 162 height 38
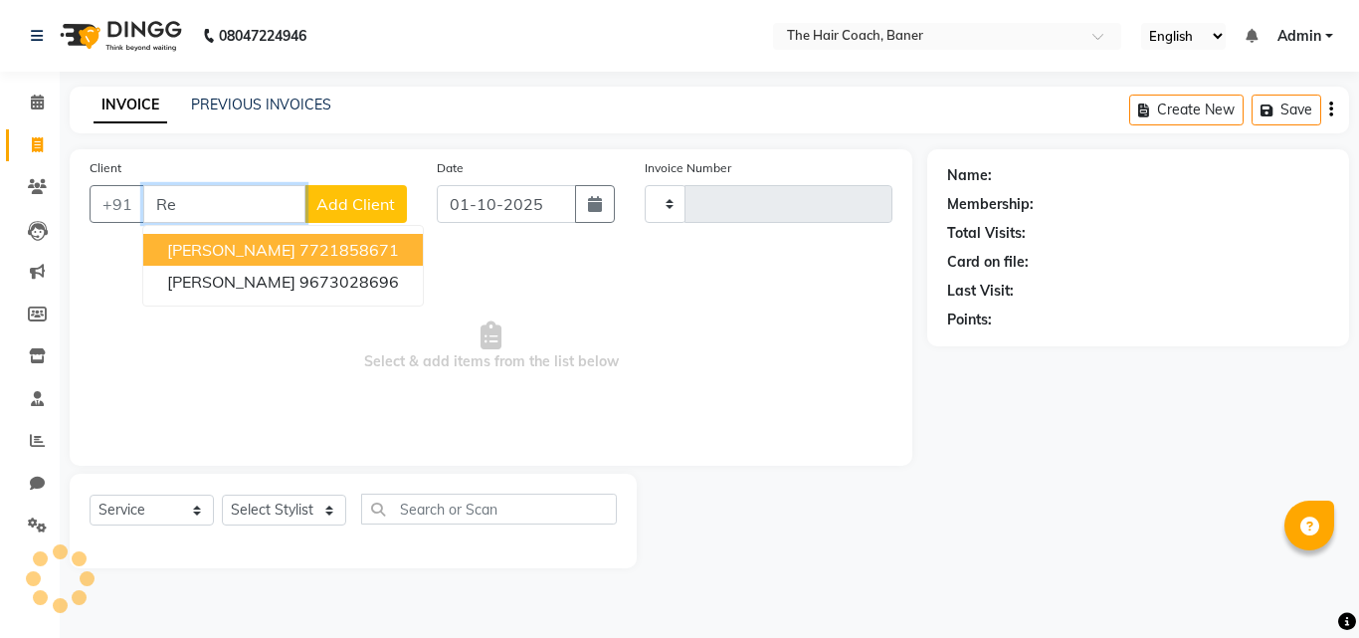
type input "R"
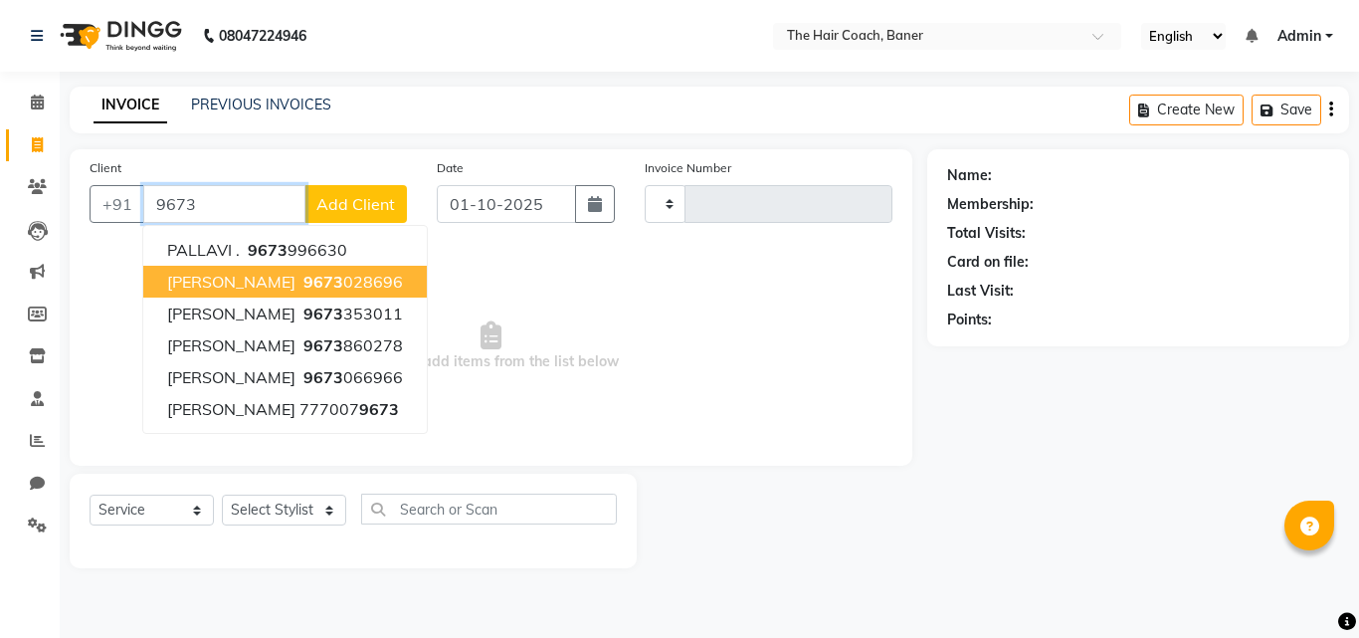
click at [251, 276] on span "[PERSON_NAME]" at bounding box center [231, 282] width 128 height 20
type input "9673028696"
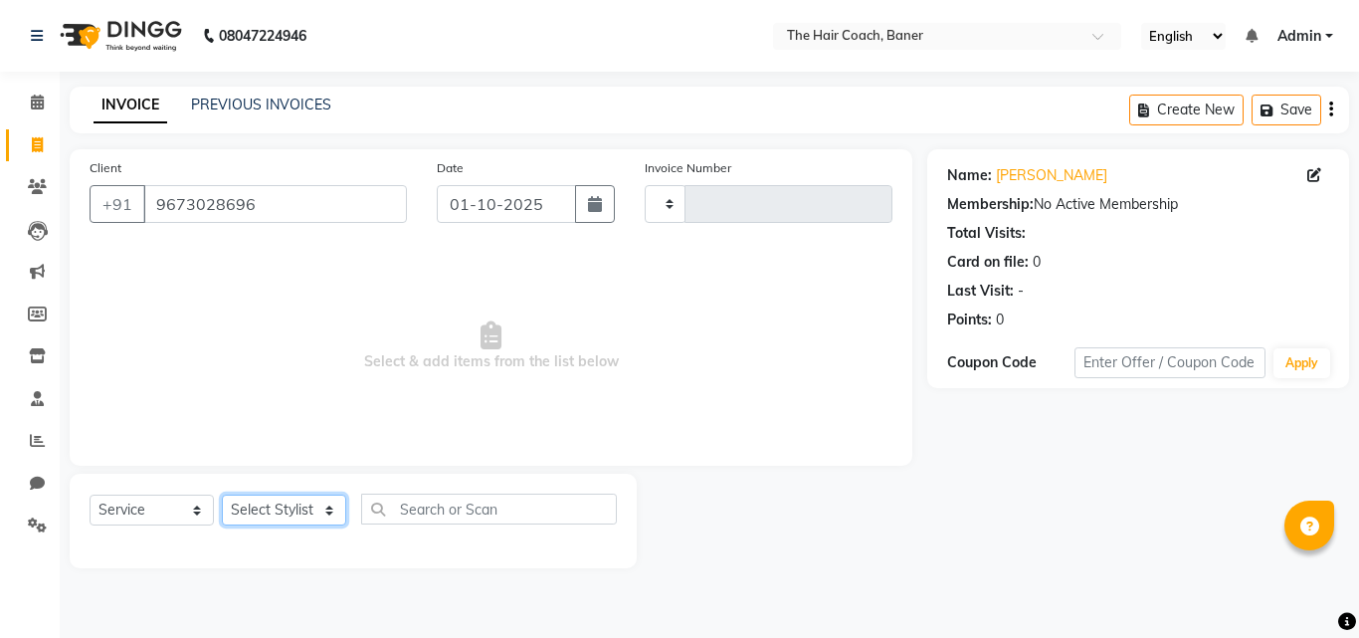
click at [288, 512] on select "Select Stylist" at bounding box center [284, 509] width 124 height 31
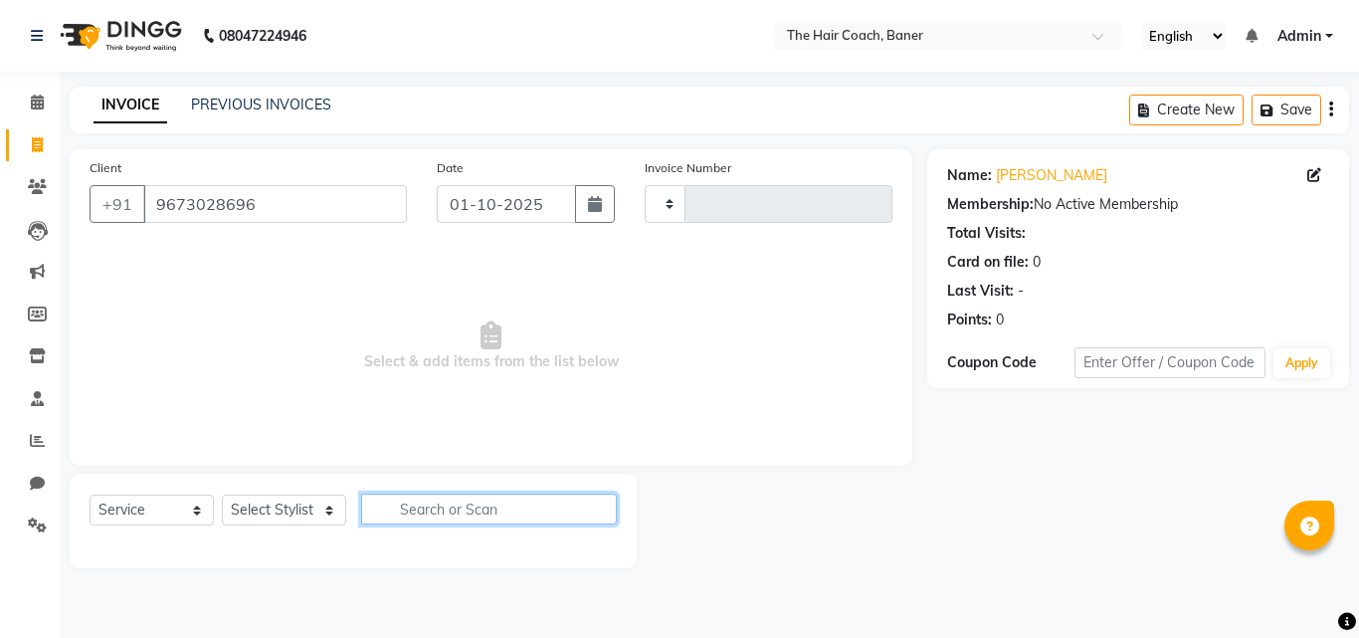
click at [407, 506] on input "text" at bounding box center [489, 508] width 256 height 31
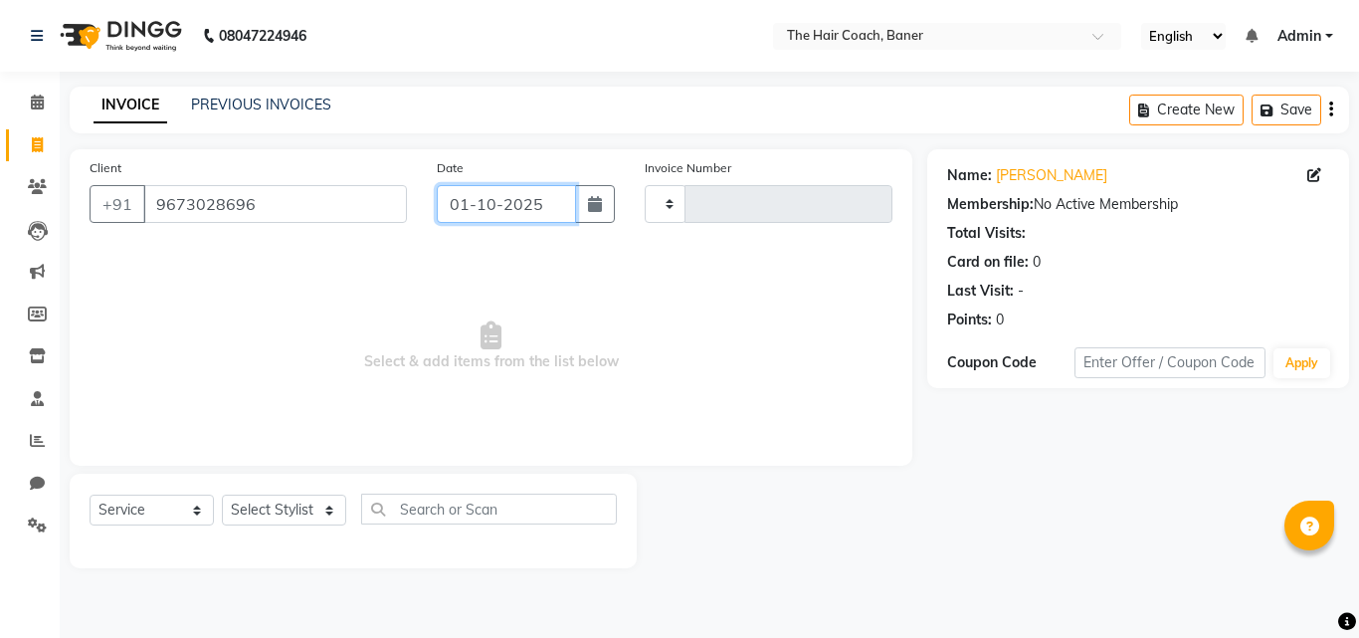
click at [506, 197] on input "01-10-2025" at bounding box center [506, 204] width 139 height 38
select select "10"
select select "2025"
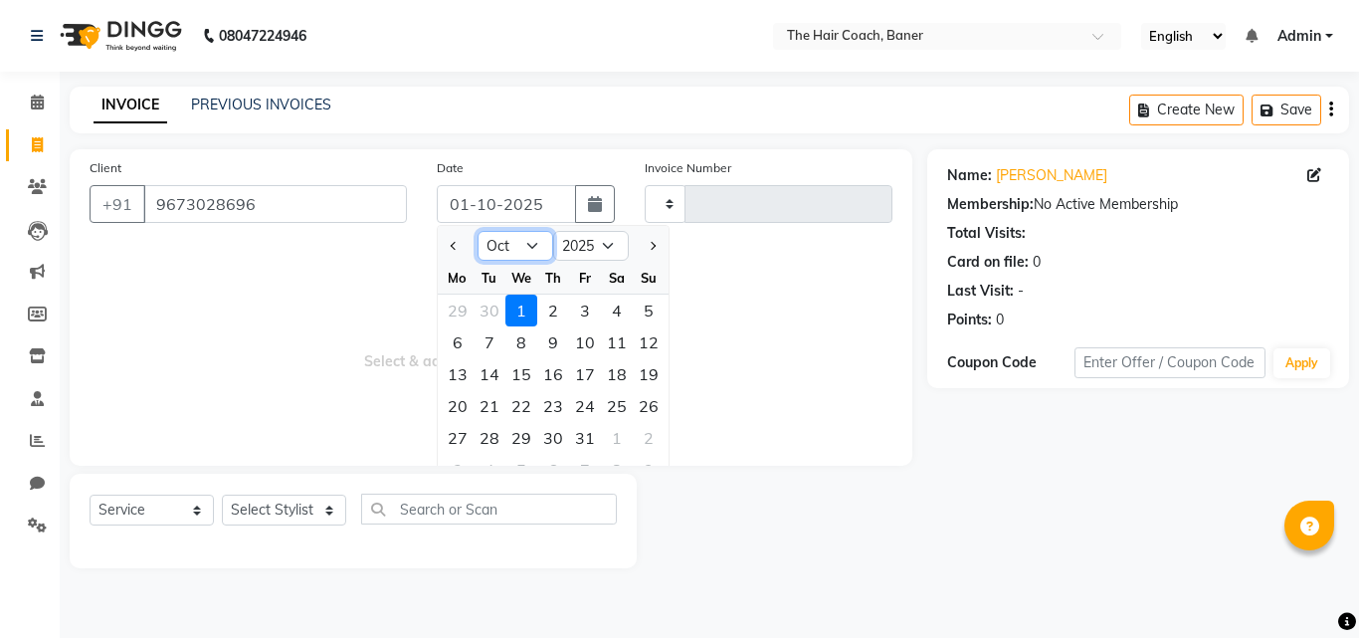
click at [506, 241] on select "Jan Feb Mar Apr May Jun [DATE] Aug Sep Oct Nov Dec" at bounding box center [515, 246] width 76 height 30
click at [477, 231] on select "Jan Feb Mar Apr May Jun [DATE] Aug Sep Oct Nov Dec" at bounding box center [515, 246] width 76 height 30
click at [501, 240] on select "Jan Feb Mar Apr May Jun [DATE] Aug Sep Oct Nov Dec" at bounding box center [515, 246] width 76 height 30
select select "9"
click at [477, 231] on select "Jan Feb Mar Apr May Jun [DATE] Aug Sep Oct Nov Dec" at bounding box center [515, 246] width 76 height 30
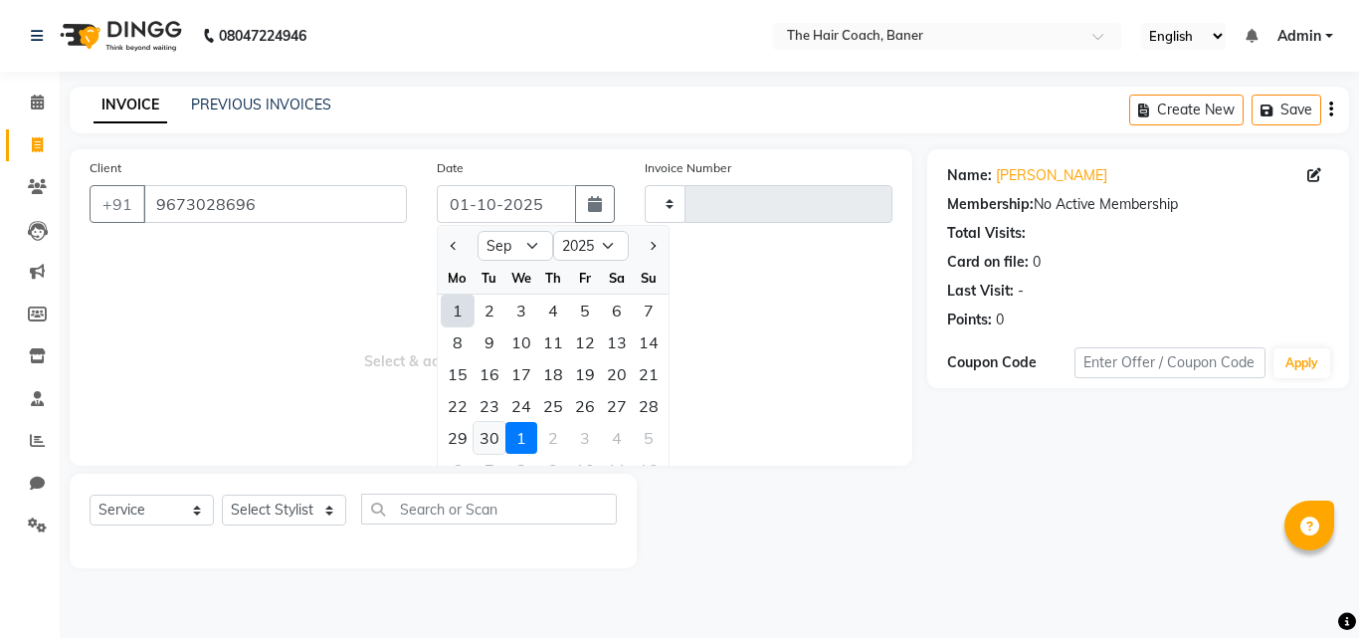
click at [494, 429] on div "30" at bounding box center [489, 438] width 32 height 32
type input "30-09-2025"
type input "0073"
select select "8919"
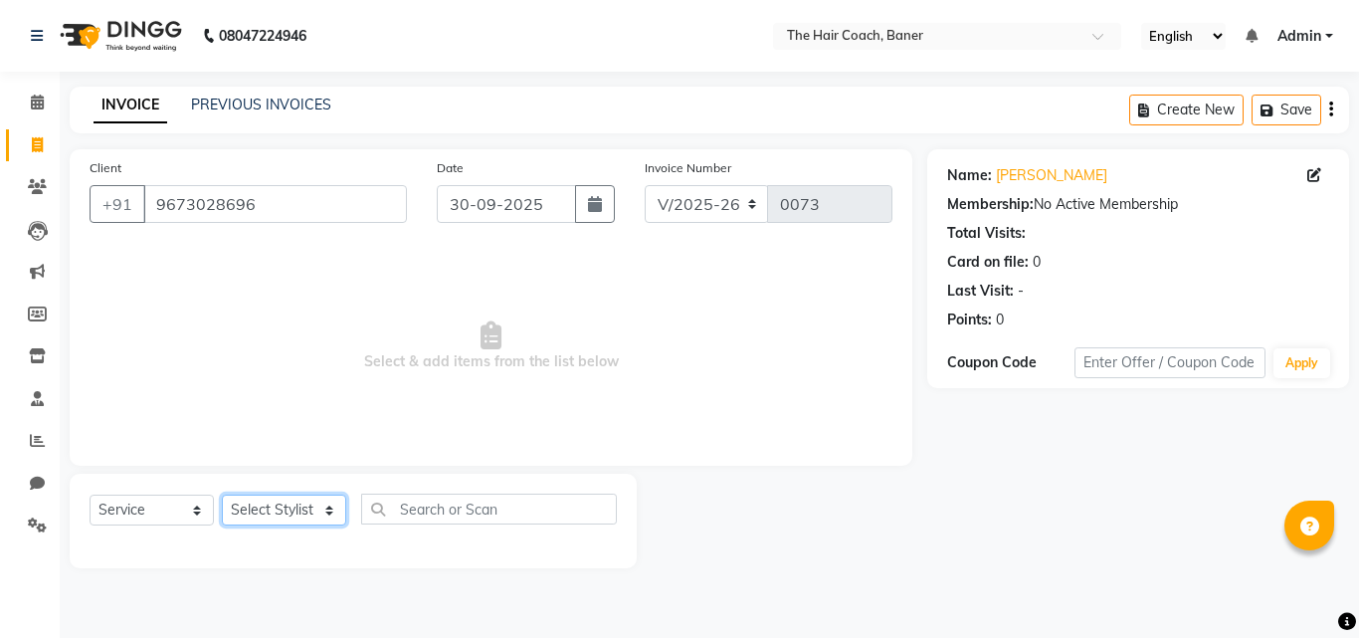
click at [304, 497] on select "Select Stylist" at bounding box center [284, 509] width 124 height 31
click at [303, 493] on div "Select Service Product Membership Package Voucher Prepaid Gift Card Select Styl…" at bounding box center [353, 516] width 527 height 47
click at [287, 505] on select "Select Stylist" at bounding box center [284, 509] width 124 height 31
drag, startPoint x: 459, startPoint y: 351, endPoint x: 430, endPoint y: 458, distance: 110.3
click at [455, 372] on span "Select & add items from the list below" at bounding box center [491, 346] width 803 height 199
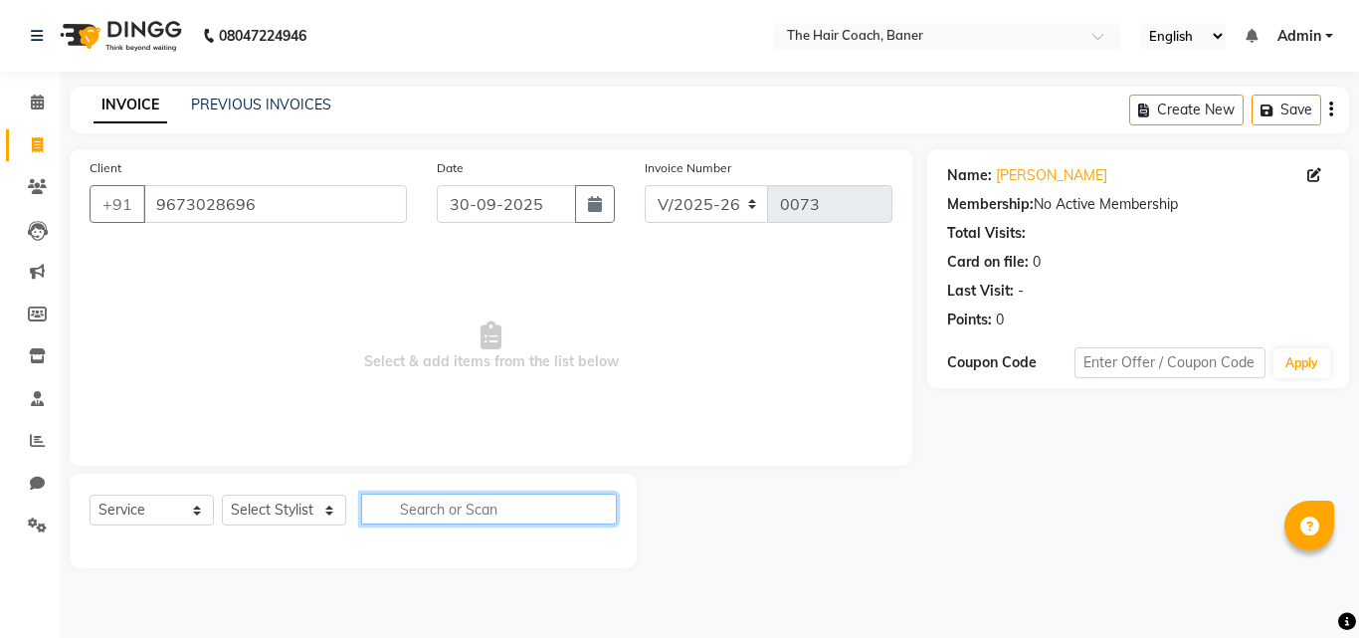
click at [426, 504] on input "text" at bounding box center [489, 508] width 256 height 31
type input "pr"
click at [600, 511] on icon "button" at bounding box center [602, 508] width 11 height 14
click at [444, 522] on input "text" at bounding box center [489, 508] width 256 height 31
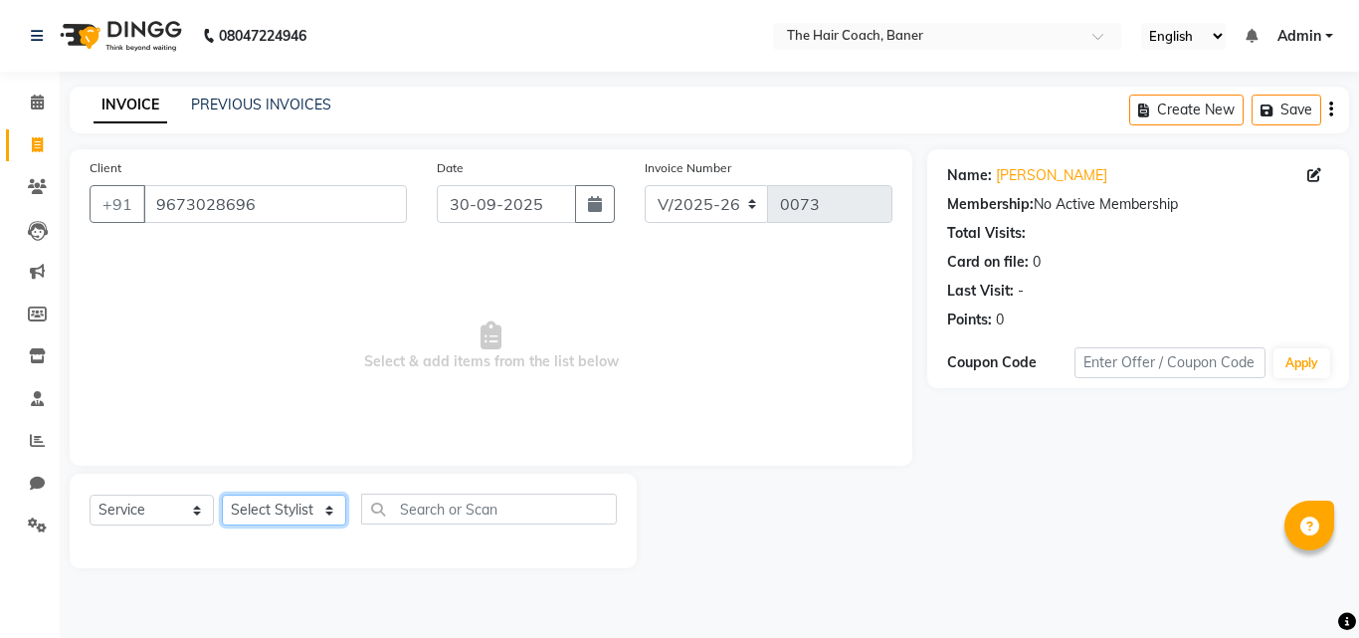
click at [250, 503] on select "Select Stylist" at bounding box center [284, 509] width 124 height 31
click at [222, 494] on select "Select Stylist" at bounding box center [284, 509] width 124 height 31
click at [40, 108] on icon at bounding box center [37, 101] width 13 height 15
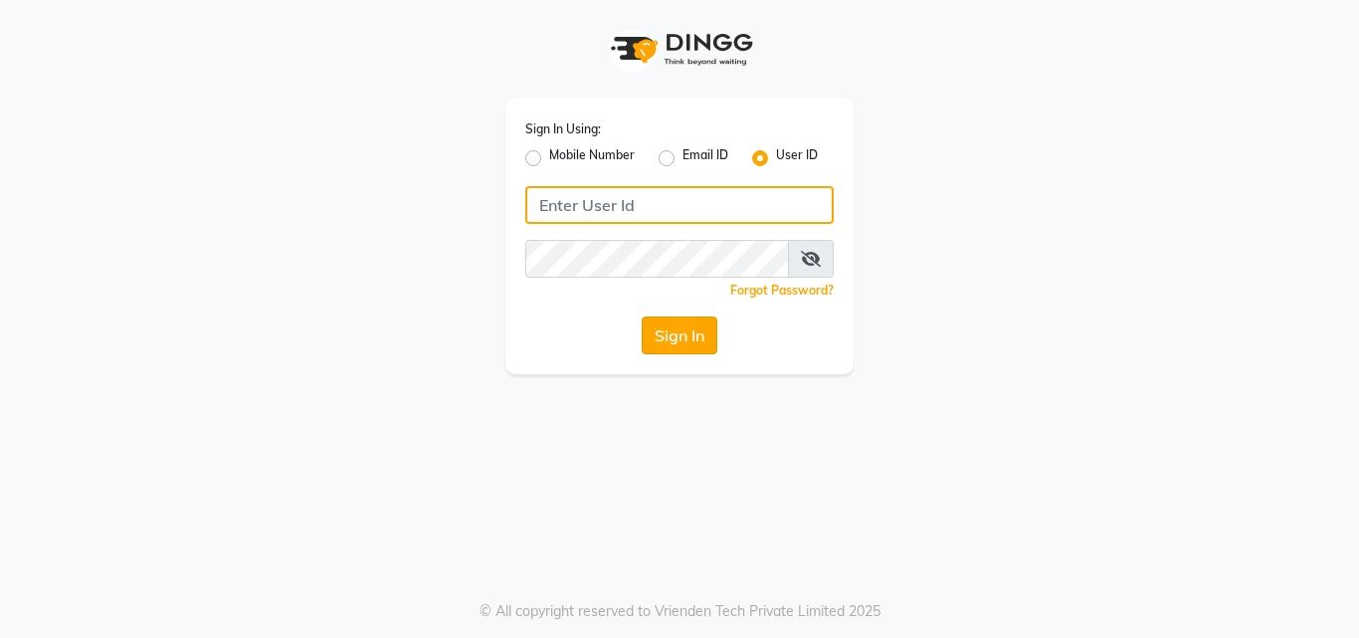
type input "thehaircoach"
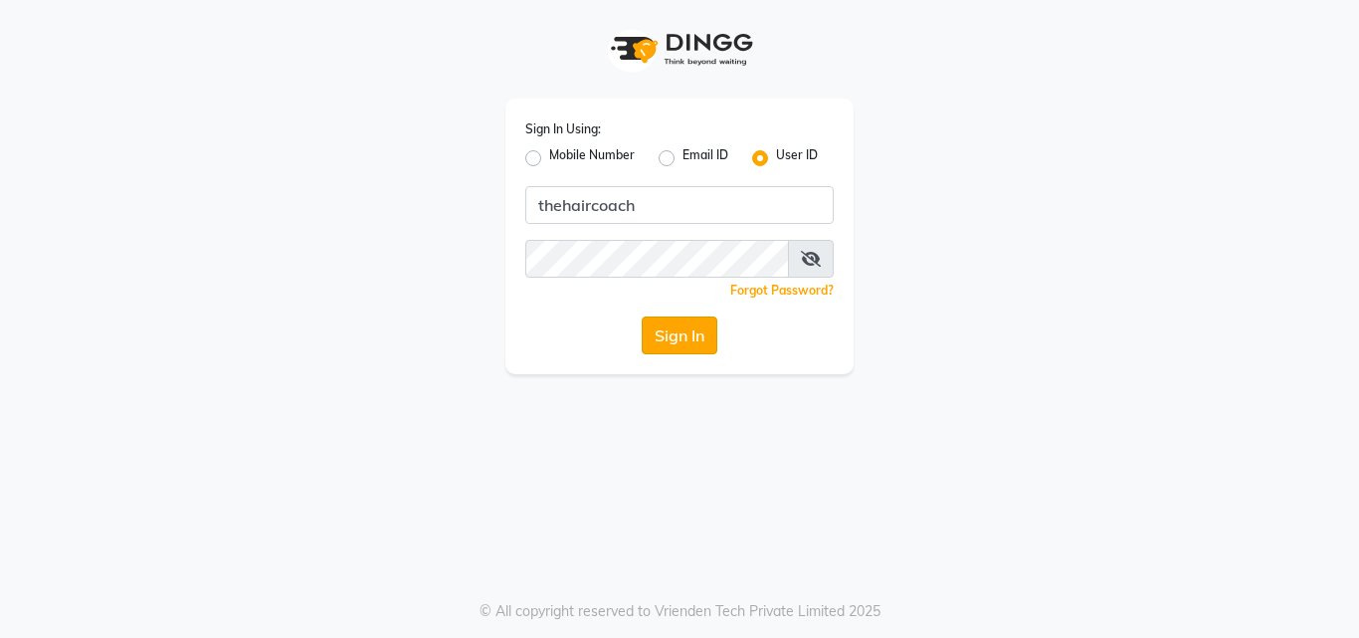
click at [671, 325] on button "Sign In" at bounding box center [680, 335] width 76 height 38
click at [673, 328] on button "Sign In" at bounding box center [680, 335] width 76 height 38
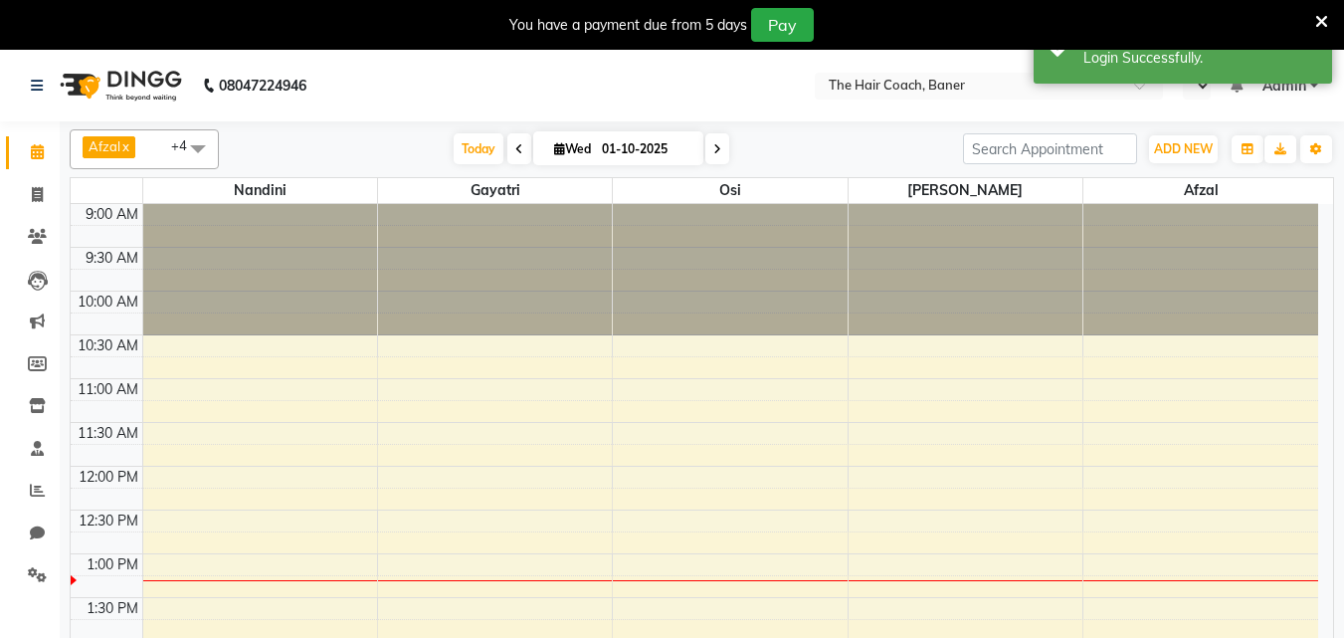
select select "en"
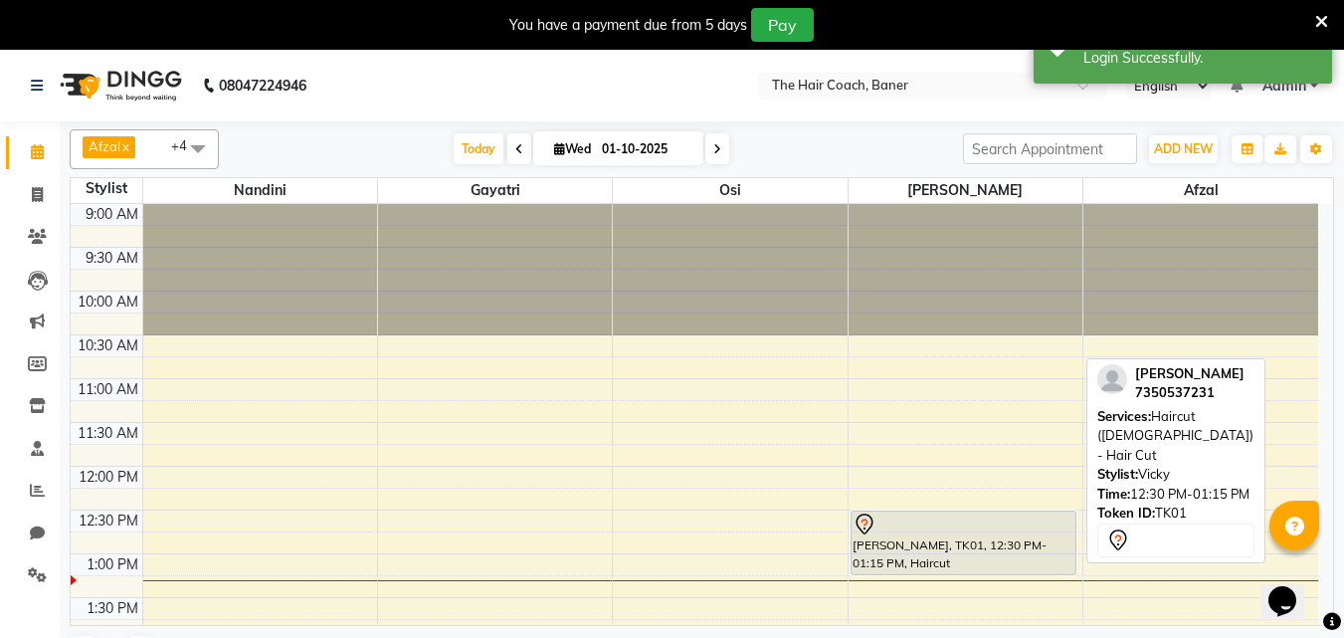
click at [928, 548] on div "[PERSON_NAME], TK01, 12:30 PM-01:15 PM, Haircut ([DEMOGRAPHIC_DATA]) - Hair Cut" at bounding box center [963, 542] width 225 height 63
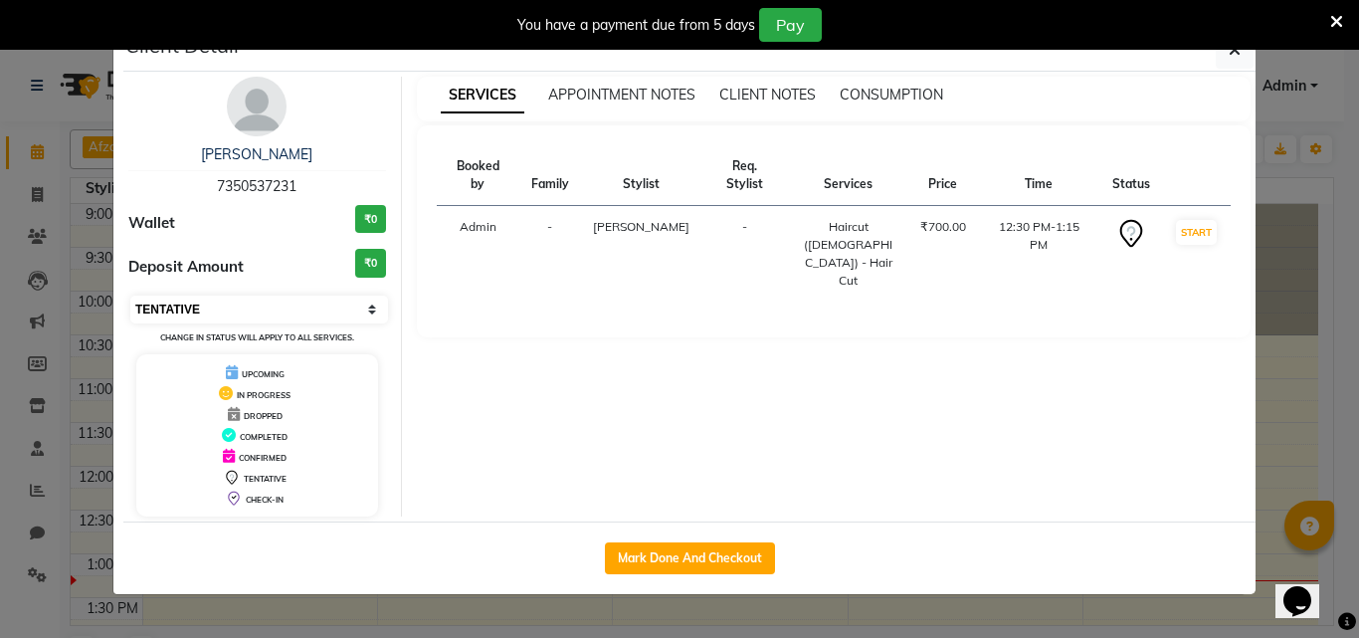
click at [247, 310] on select "Select IN SERVICE CONFIRMED TENTATIVE CHECK IN MARK DONE DROPPED UPCOMING" at bounding box center [259, 309] width 258 height 28
select select "2"
click at [130, 295] on select "Select IN SERVICE CONFIRMED TENTATIVE CHECK IN MARK DONE DROPPED UPCOMING" at bounding box center [259, 309] width 258 height 28
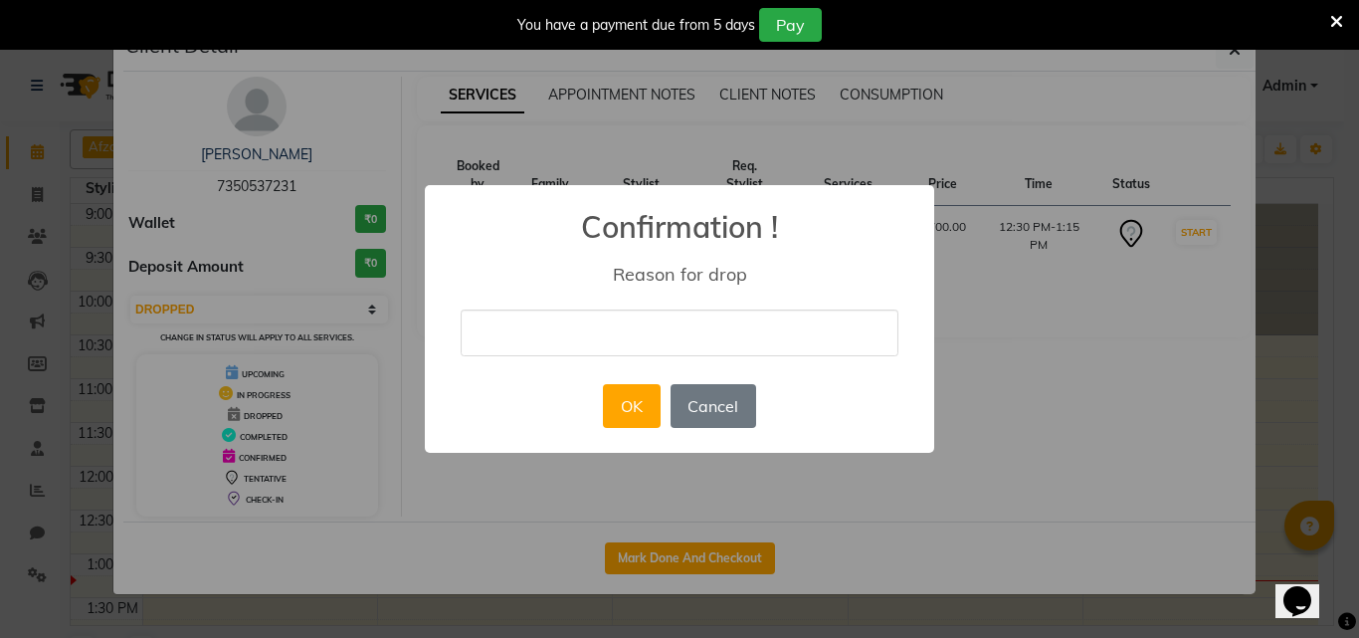
click at [543, 338] on input "text" at bounding box center [680, 332] width 438 height 47
type input "test"
click at [632, 425] on button "OK" at bounding box center [631, 406] width 57 height 44
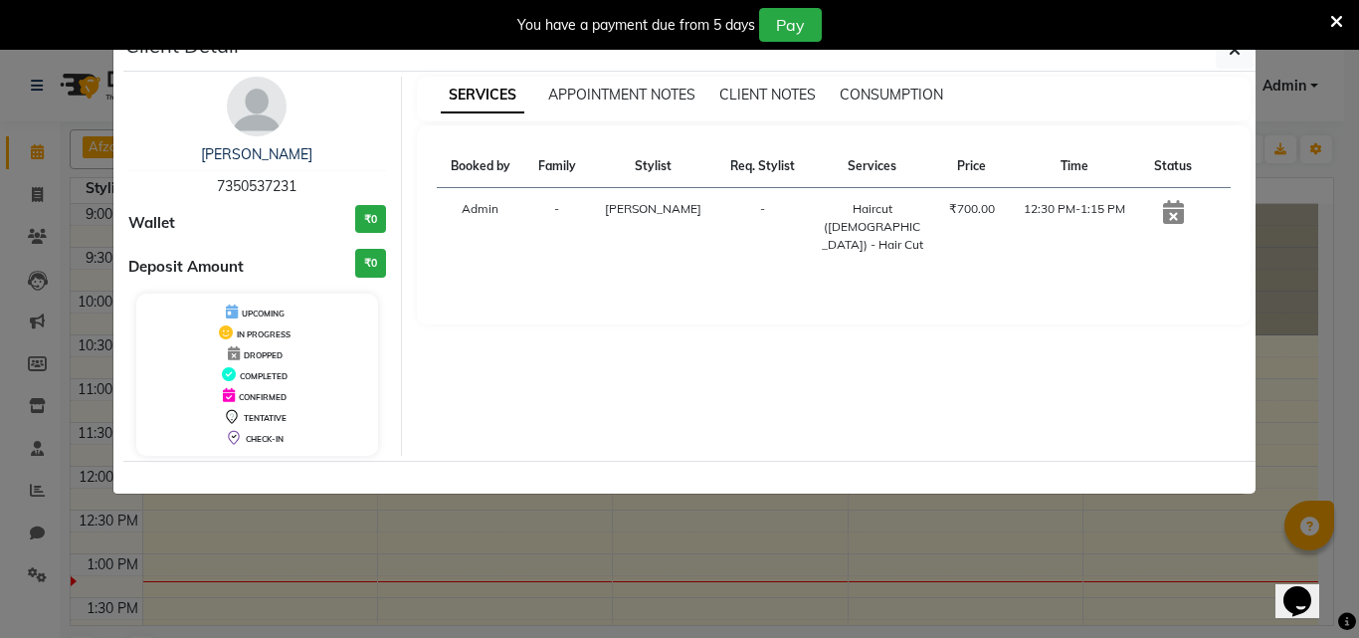
click at [976, 601] on ngb-modal-window "Client Detail [PERSON_NAME] 7350537231 Wallet ₹0 Deposit Amount ₹0 UPCOMING IN …" at bounding box center [679, 319] width 1359 height 638
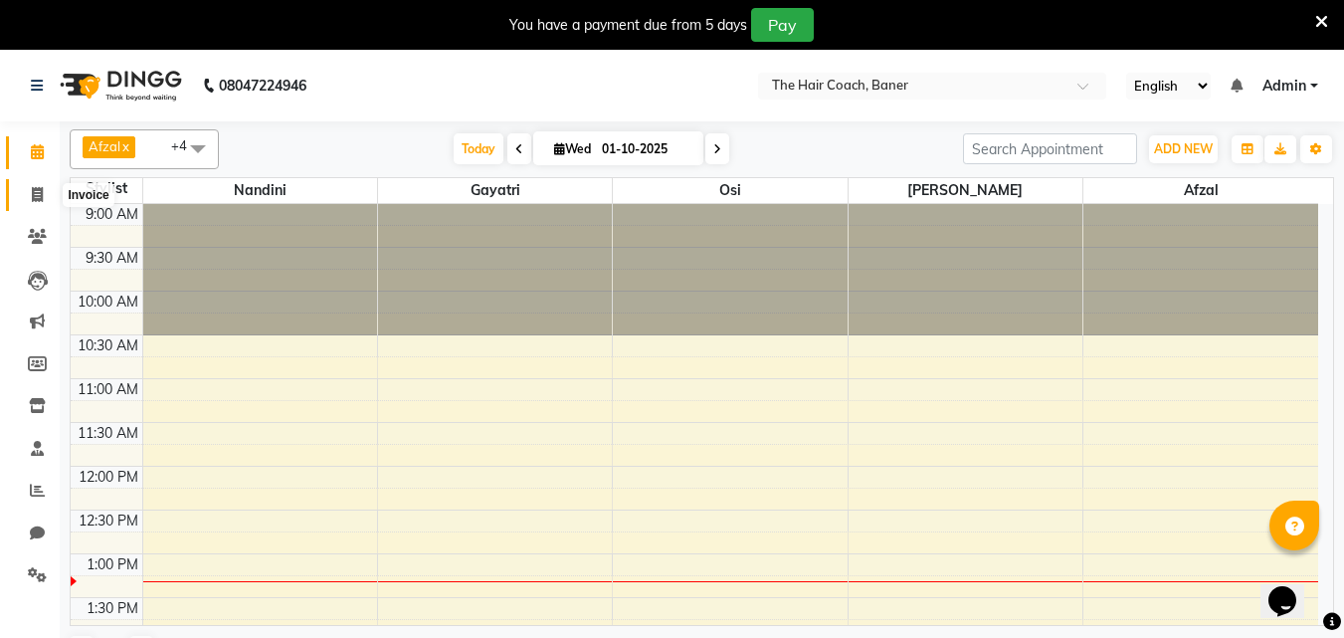
click at [35, 190] on icon at bounding box center [37, 194] width 11 height 15
select select "service"
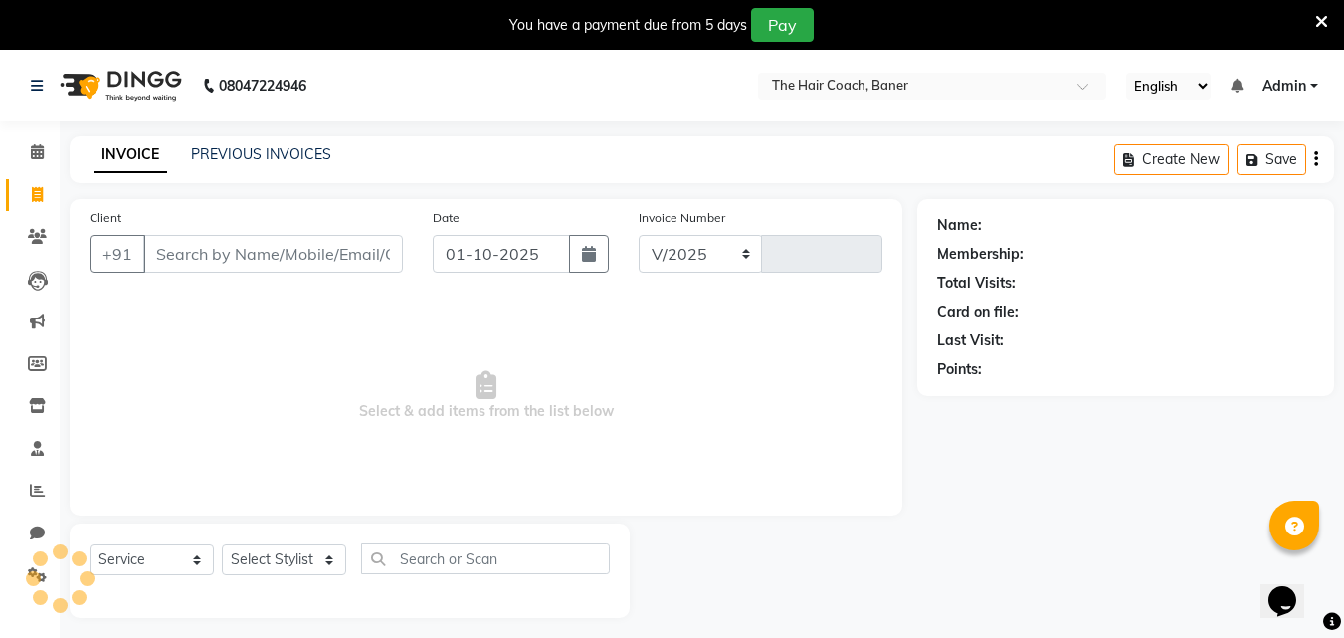
select select "8919"
type input "0073"
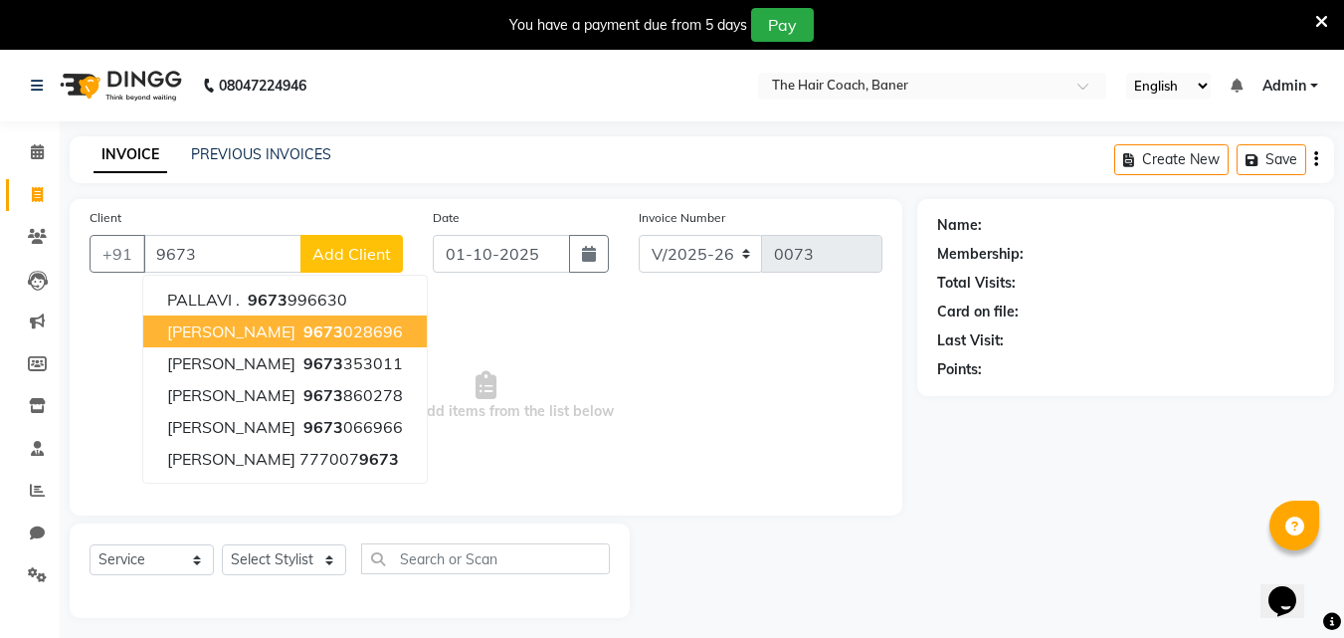
click at [255, 323] on span "[PERSON_NAME]" at bounding box center [231, 331] width 128 height 20
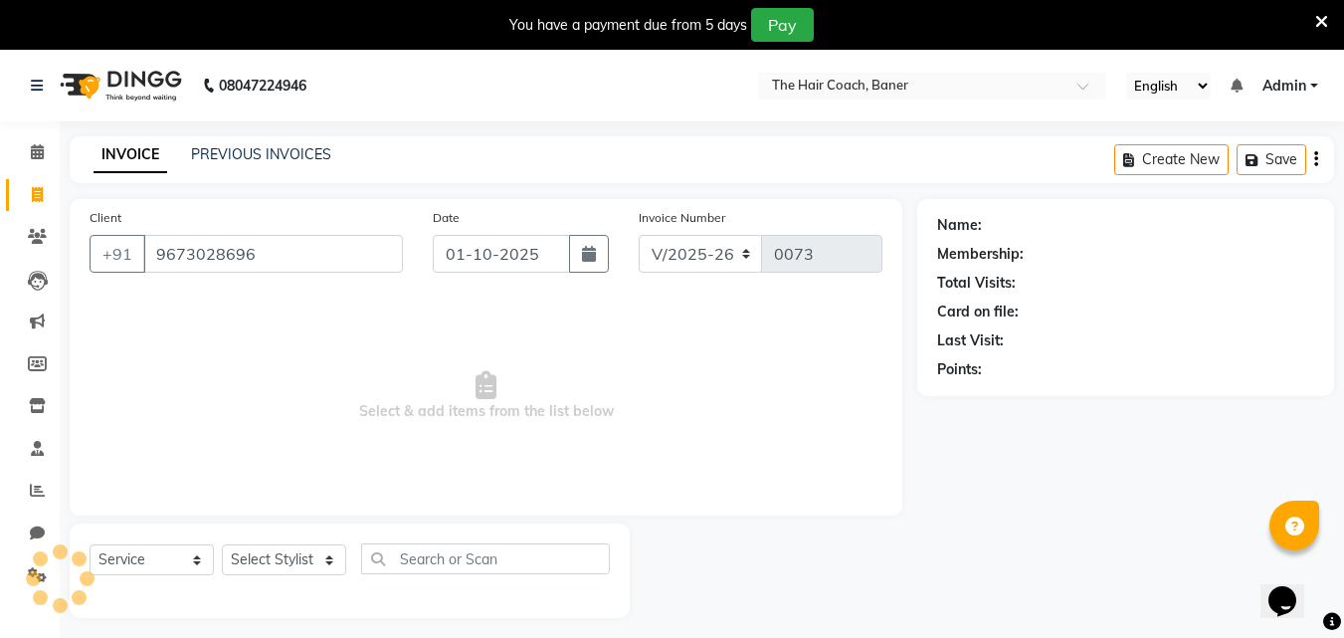
type input "9673028696"
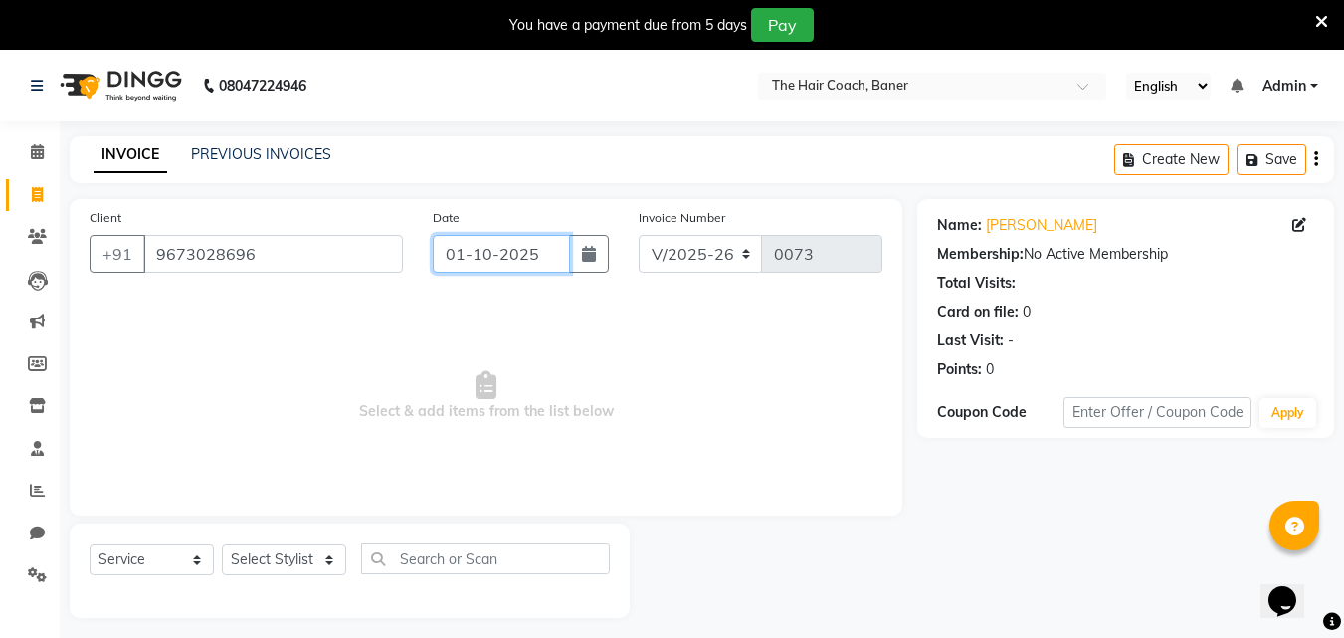
click at [472, 247] on input "01-10-2025" at bounding box center [501, 254] width 137 height 38
select select "10"
select select "2025"
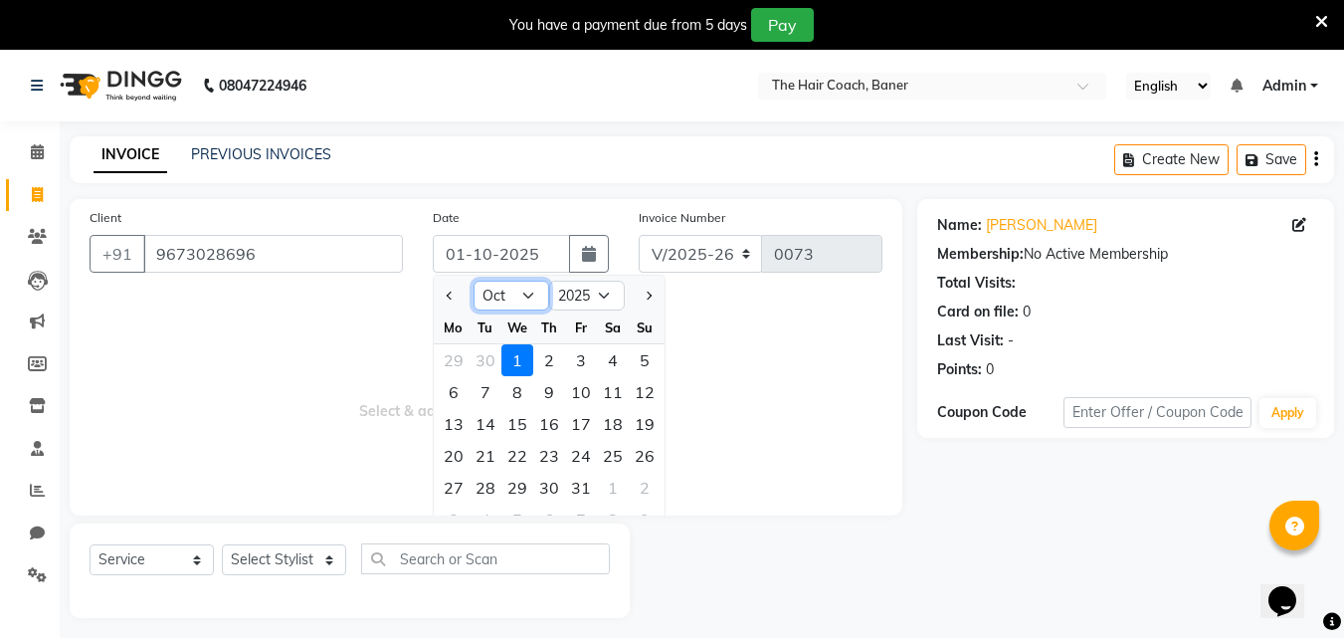
click at [502, 290] on select "Jan Feb Mar Apr May Jun [DATE] Aug Sep Oct Nov Dec" at bounding box center [511, 296] width 76 height 30
select select "9"
click at [473, 281] on select "Jan Feb Mar Apr May Jun [DATE] Aug Sep Oct Nov Dec" at bounding box center [511, 296] width 76 height 30
click at [478, 480] on div "30" at bounding box center [485, 487] width 32 height 32
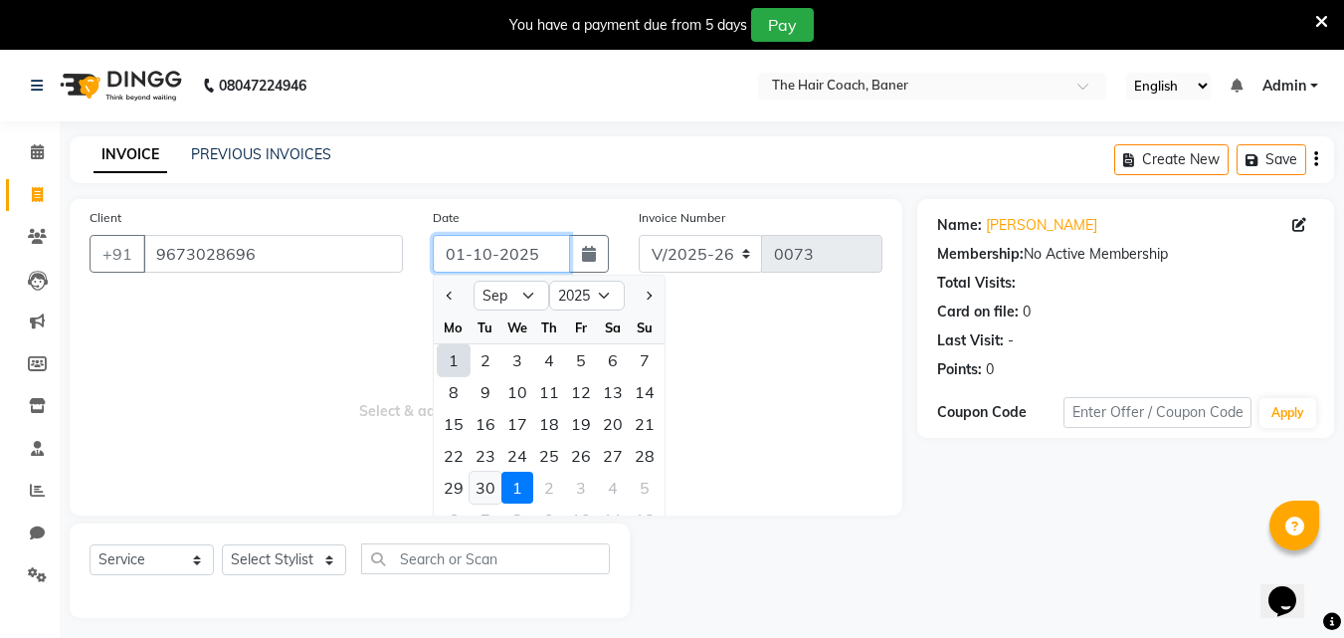
type input "30-09-2025"
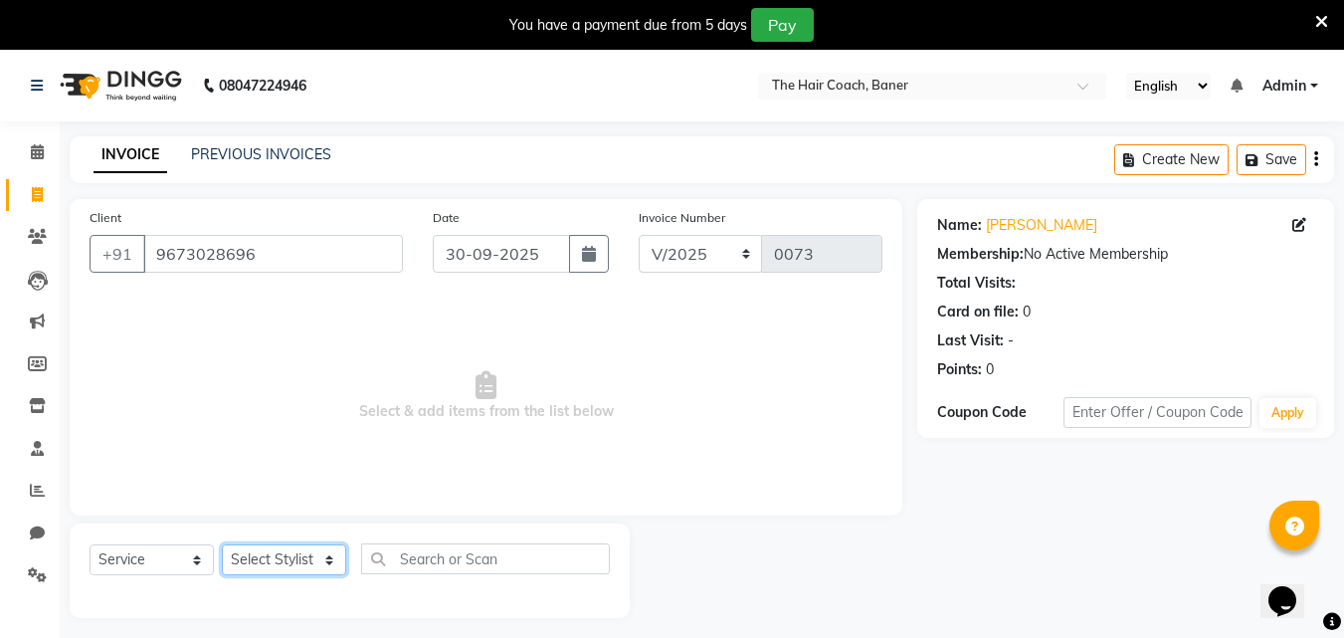
click at [262, 549] on select "Select Stylist [PERSON_NAME] [PERSON_NAME] Manager [PERSON_NAME] Sumit [PERSON_…" at bounding box center [284, 559] width 124 height 31
select select "90187"
click at [222, 544] on select "Select Stylist [PERSON_NAME] [PERSON_NAME] Manager [PERSON_NAME] Sumit [PERSON_…" at bounding box center [284, 559] width 124 height 31
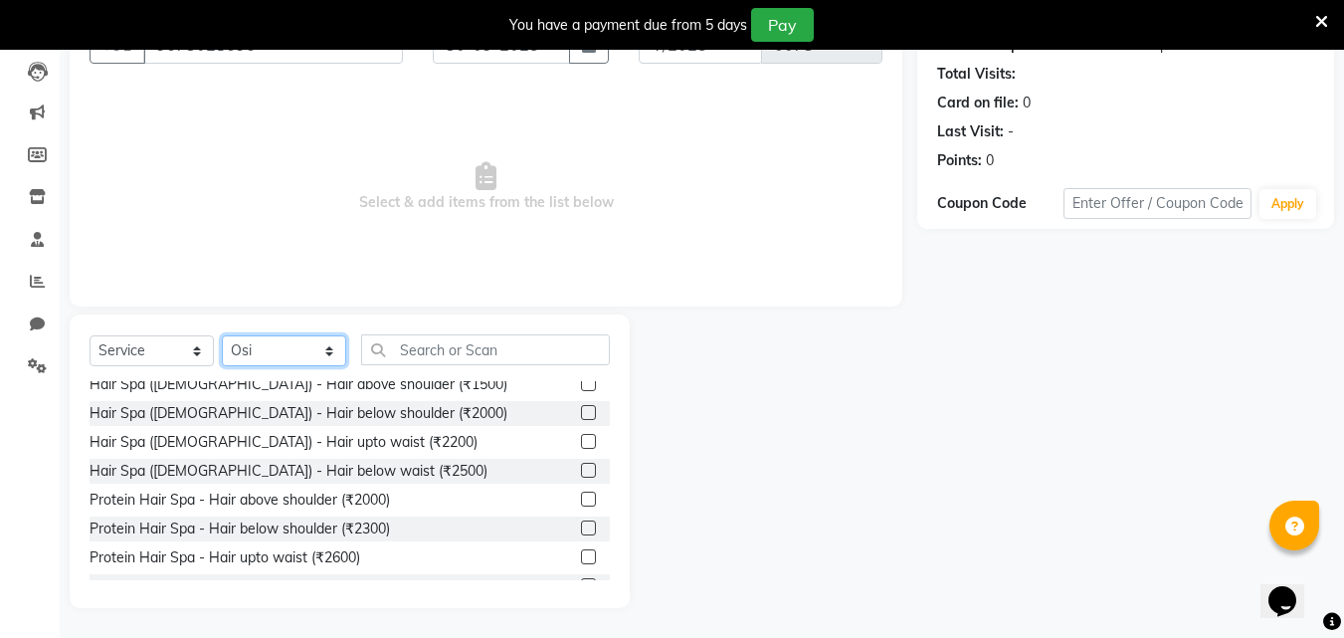
scroll to position [995, 0]
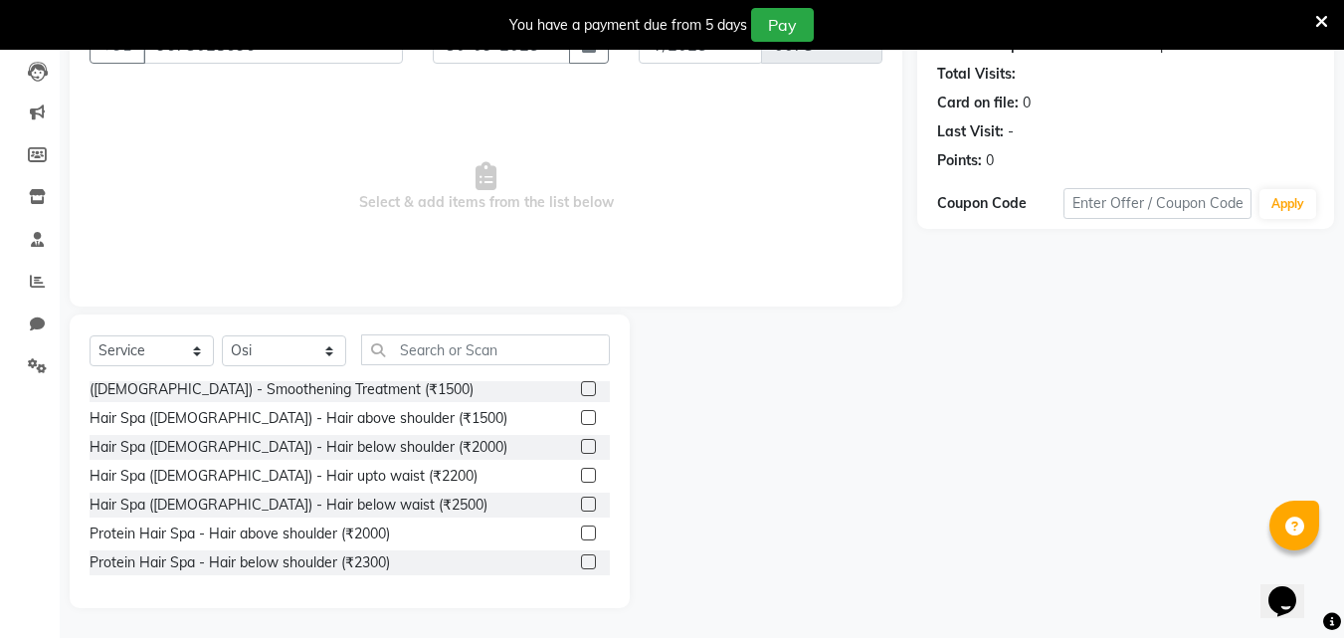
click at [581, 525] on label at bounding box center [588, 532] width 15 height 15
click at [581, 527] on input "checkbox" at bounding box center [587, 533] width 13 height 13
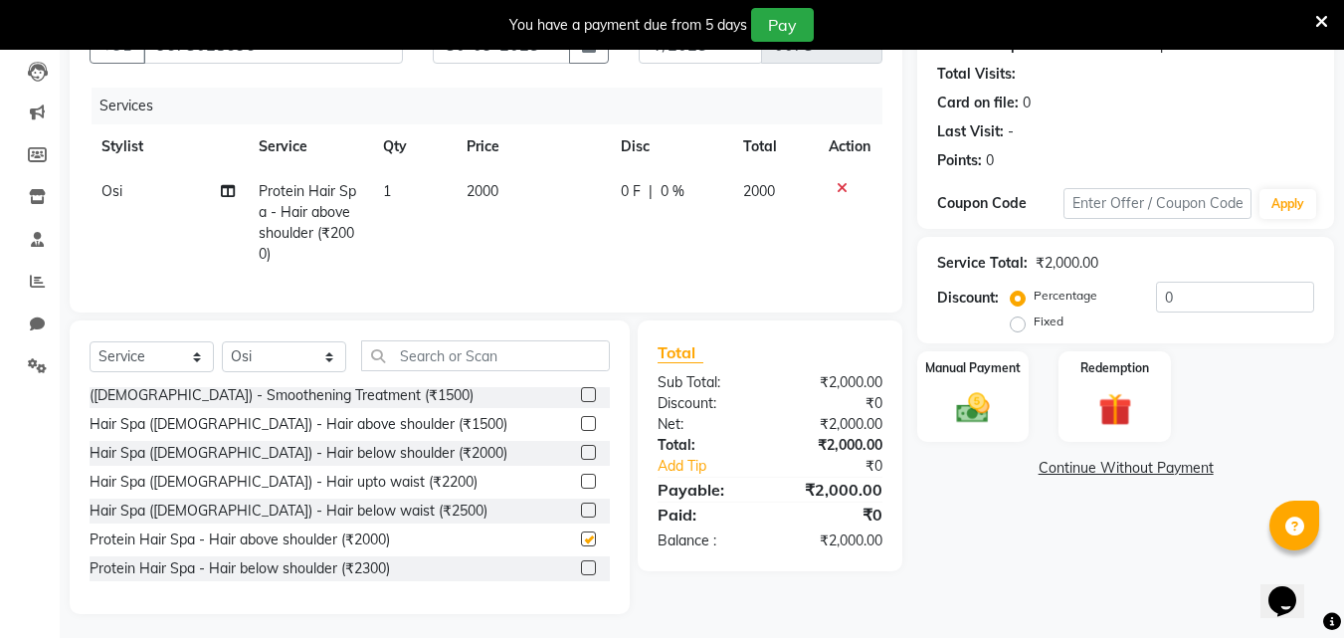
checkbox input "false"
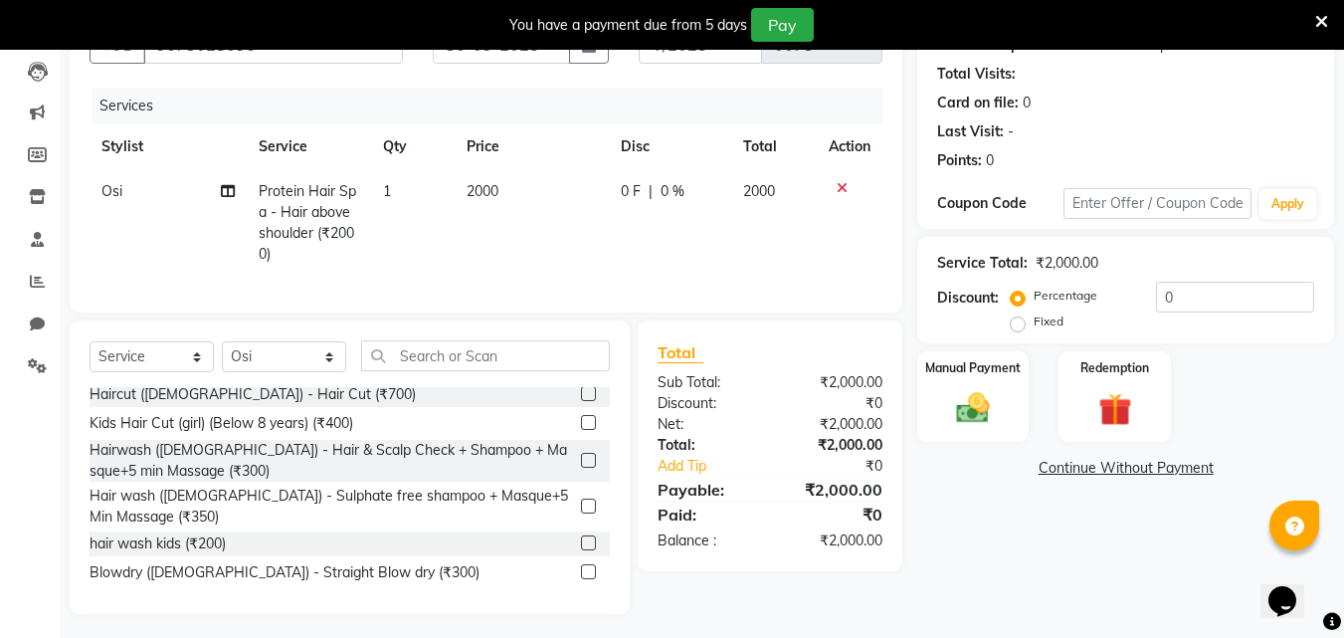
scroll to position [0, 0]
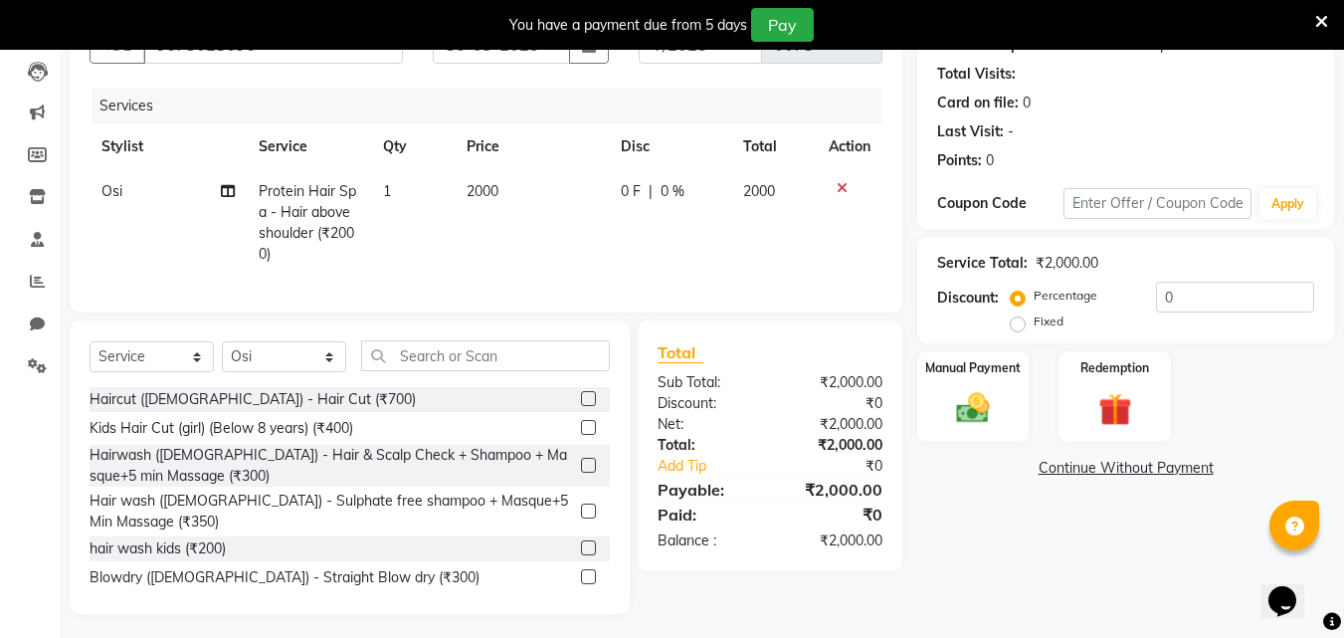
click at [581, 406] on label at bounding box center [588, 398] width 15 height 15
click at [581, 406] on input "checkbox" at bounding box center [587, 399] width 13 height 13
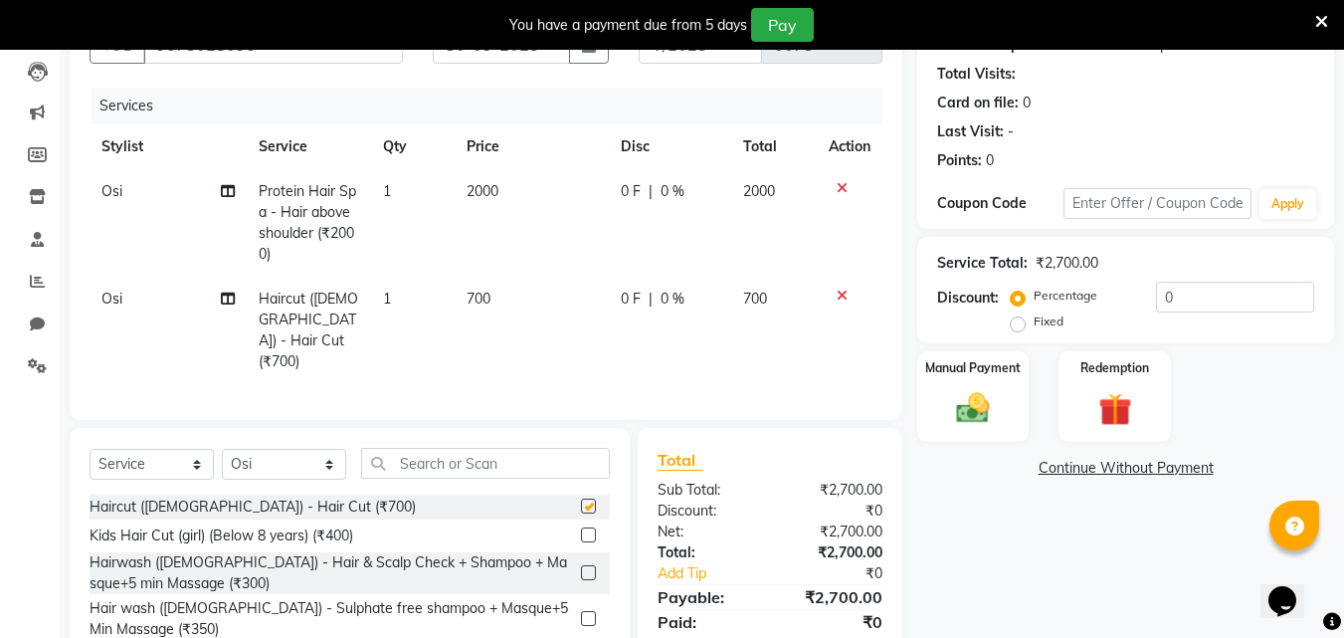
checkbox input "false"
click at [996, 391] on img at bounding box center [973, 408] width 56 height 40
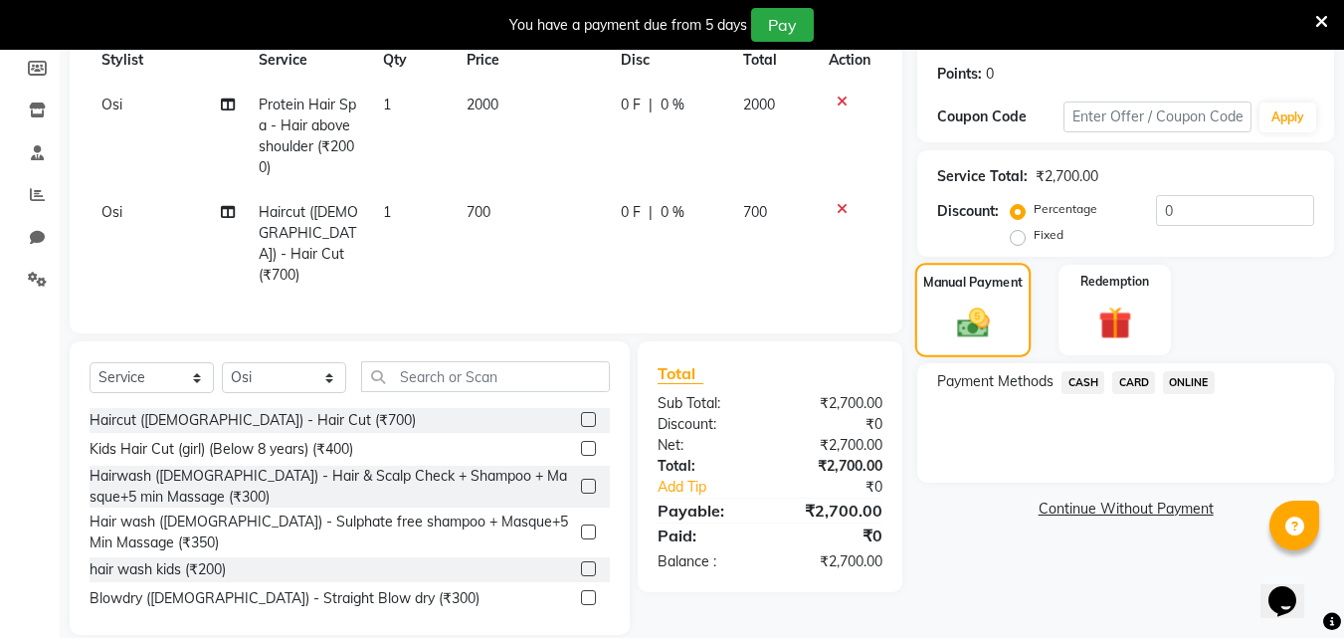
scroll to position [308, 0]
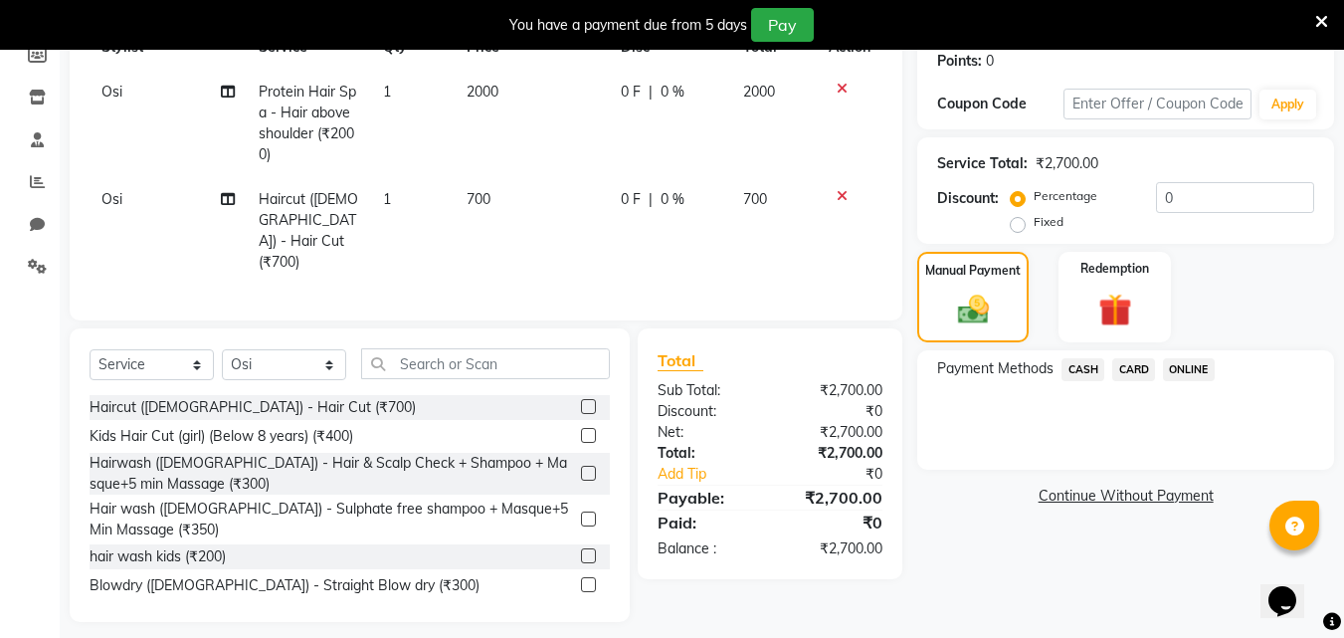
click at [1173, 366] on span "ONLINE" at bounding box center [1189, 369] width 52 height 23
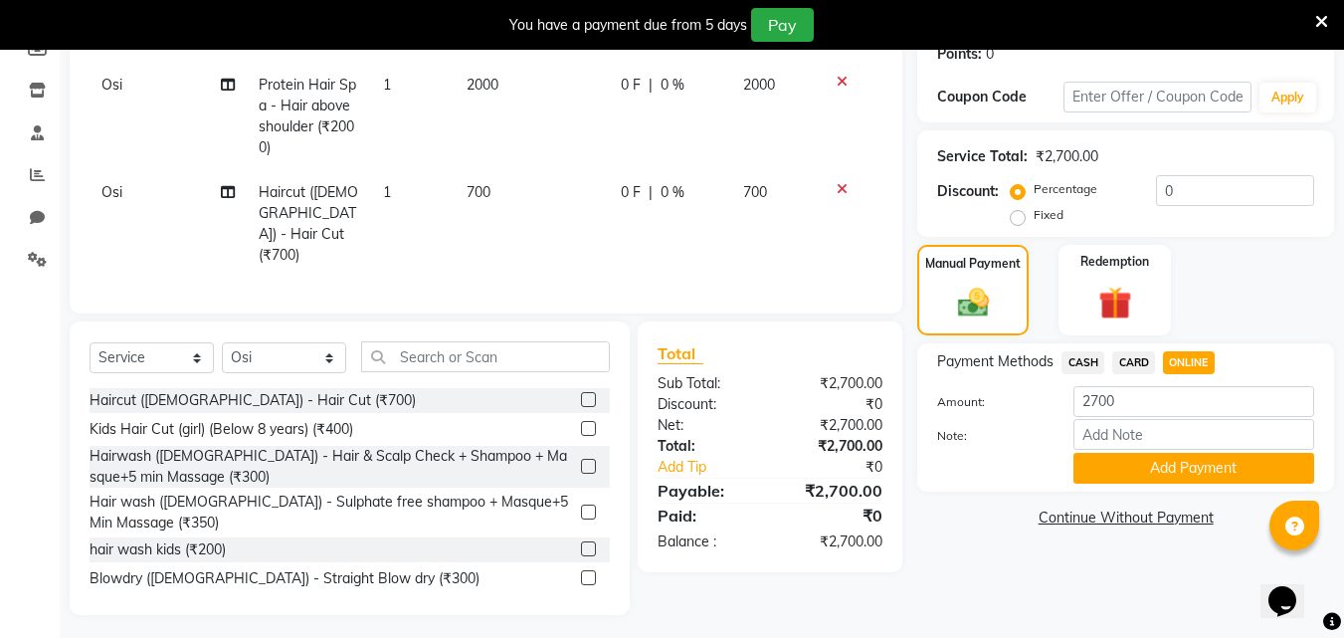
scroll to position [316, 0]
click at [1107, 465] on button "Add Payment" at bounding box center [1193, 467] width 241 height 31
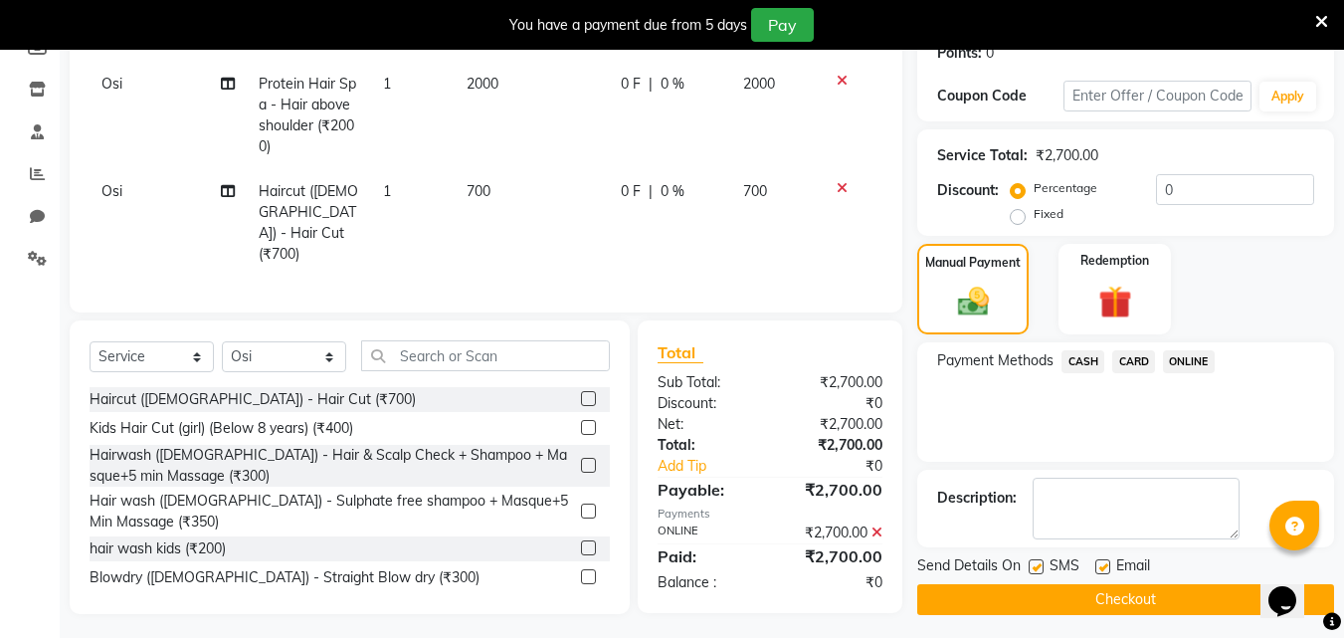
scroll to position [323, 0]
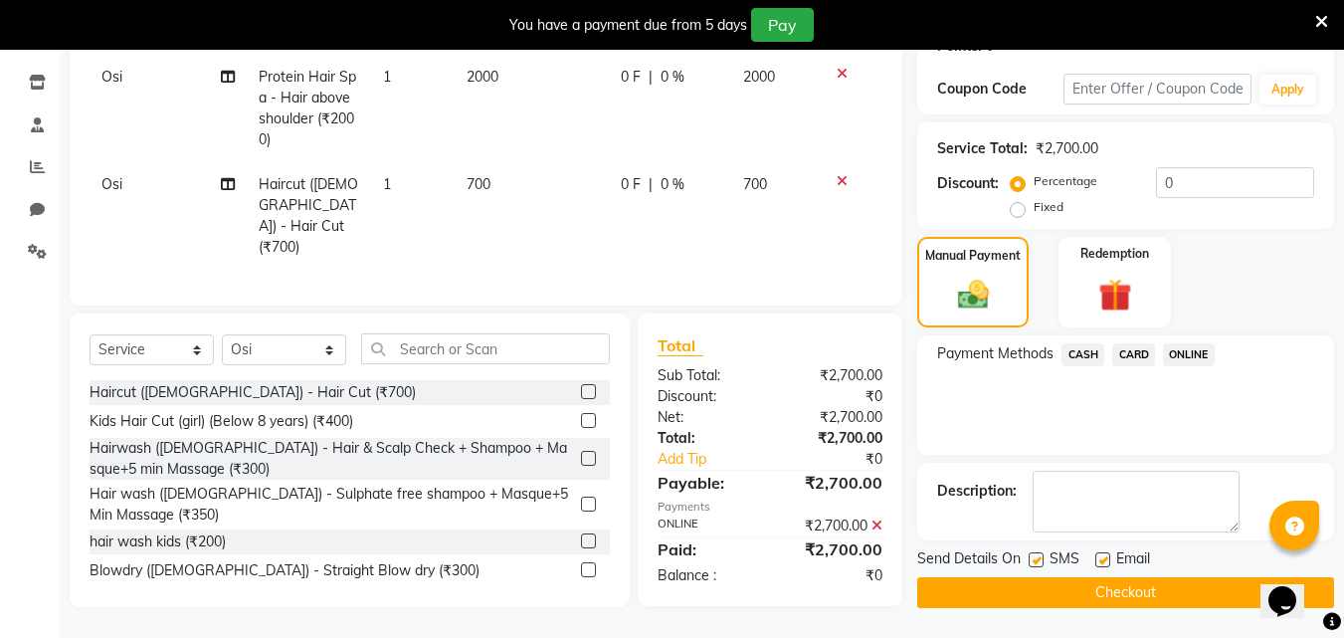
click at [1078, 593] on button "Checkout" at bounding box center [1125, 592] width 417 height 31
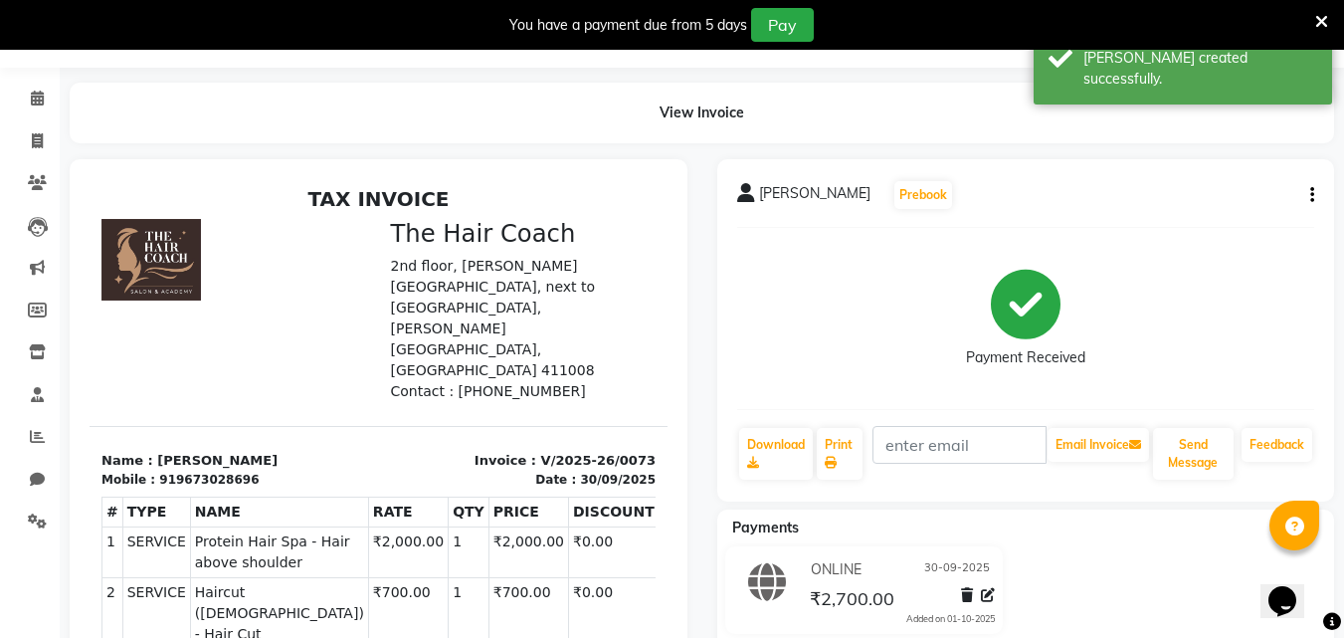
scroll to position [47, 0]
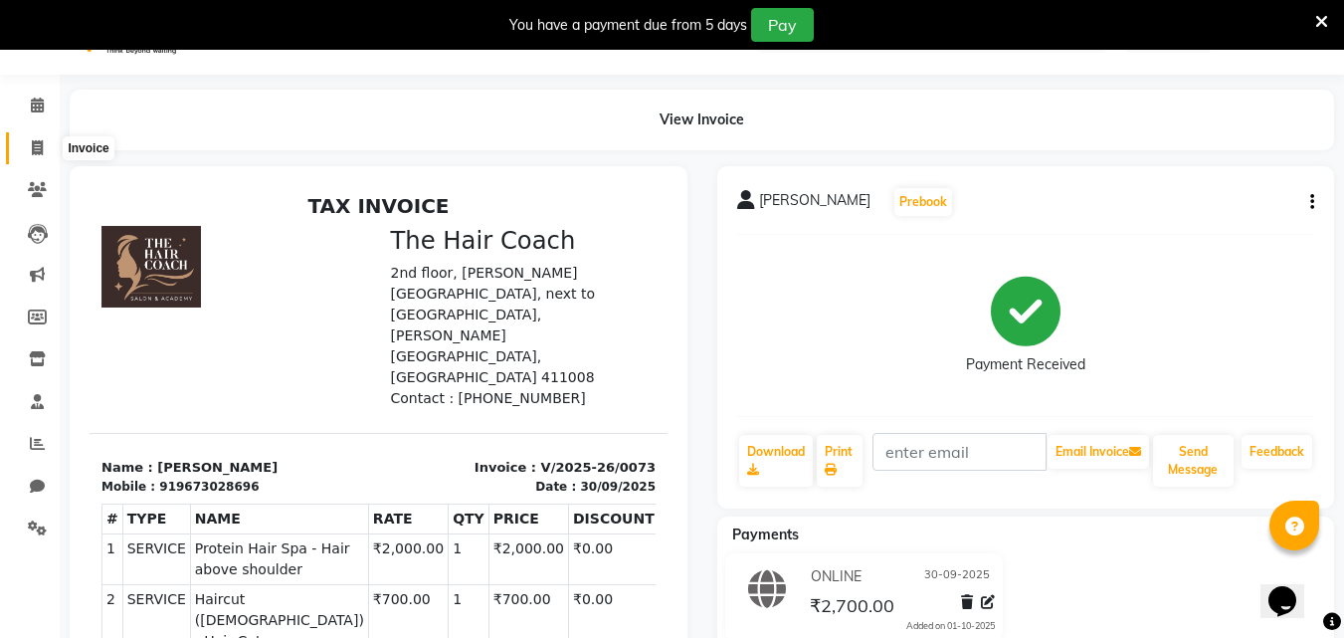
click at [29, 143] on span at bounding box center [37, 148] width 35 height 23
select select "service"
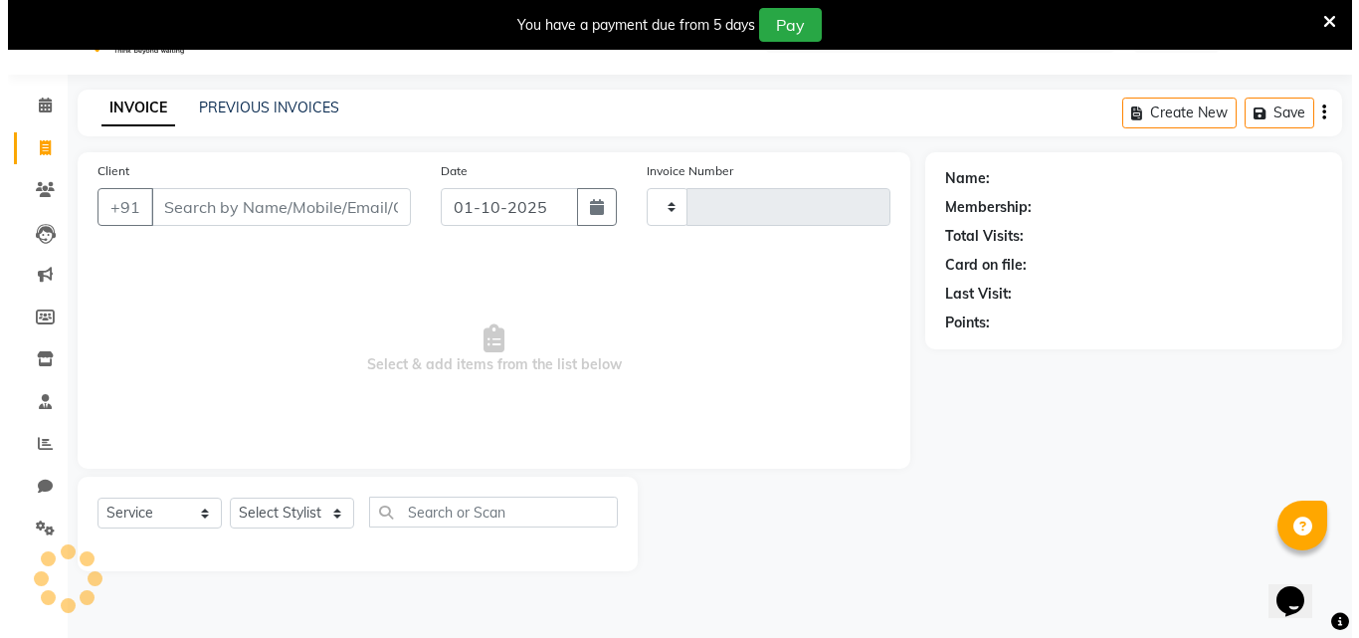
scroll to position [50, 0]
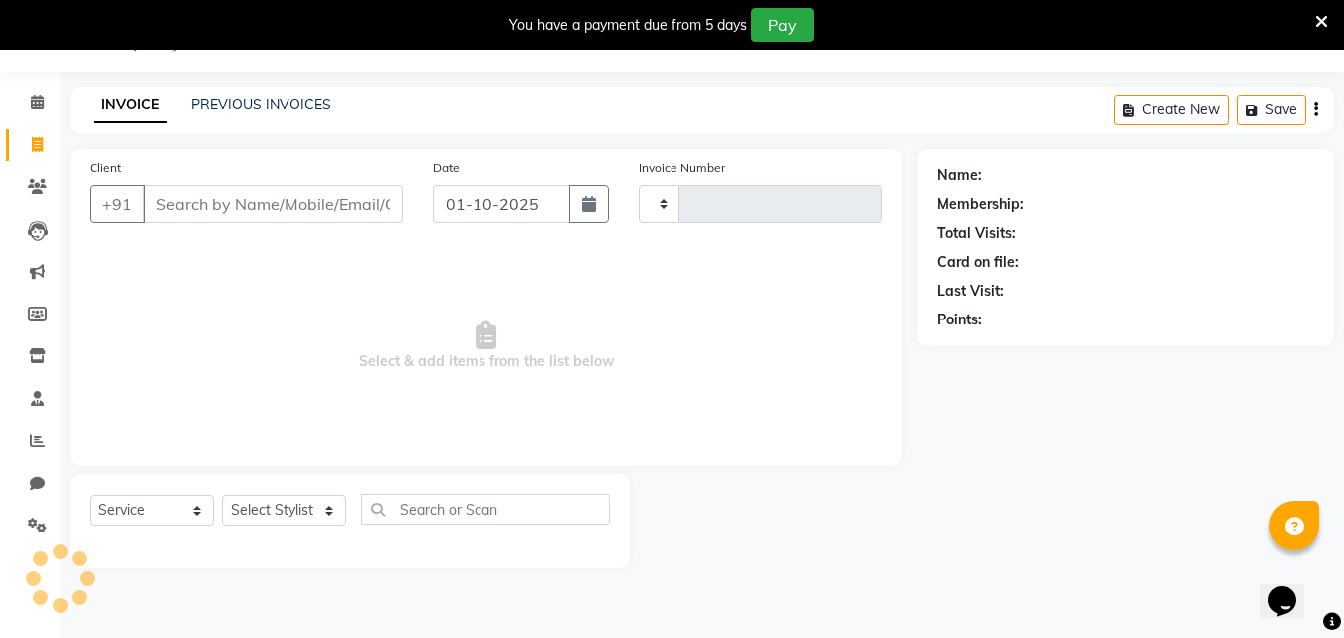
type input "0074"
select select "8919"
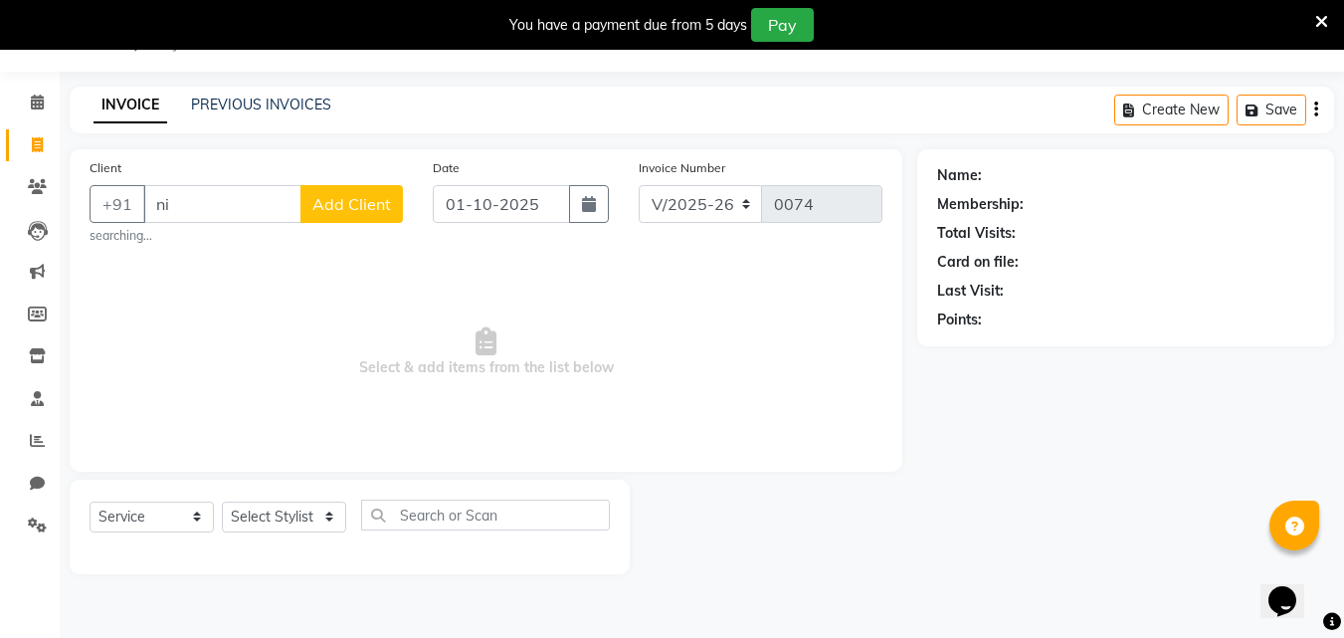
type input "n"
type input "7588607300"
drag, startPoint x: 315, startPoint y: 192, endPoint x: 326, endPoint y: 197, distance: 12.0
click at [326, 197] on button "Add Client" at bounding box center [351, 204] width 102 height 38
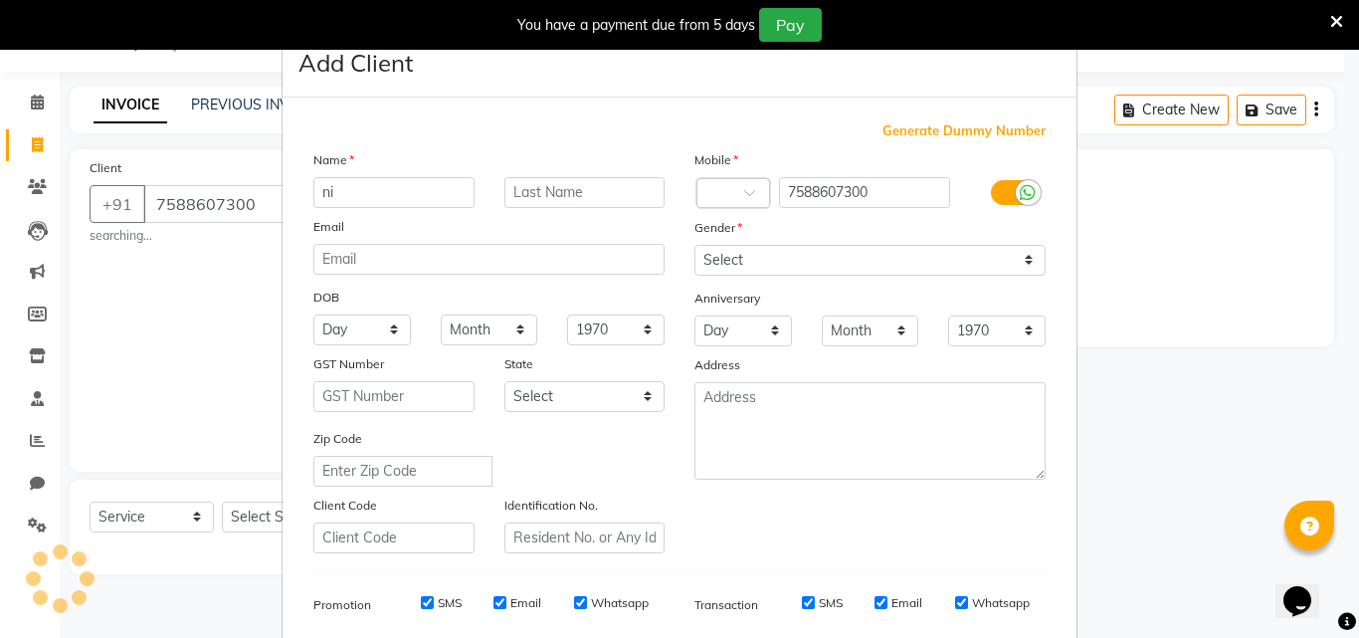
type input "n"
type input "NISHA"
click at [546, 188] on input "text" at bounding box center [584, 192] width 161 height 31
type input "[PERSON_NAME]"
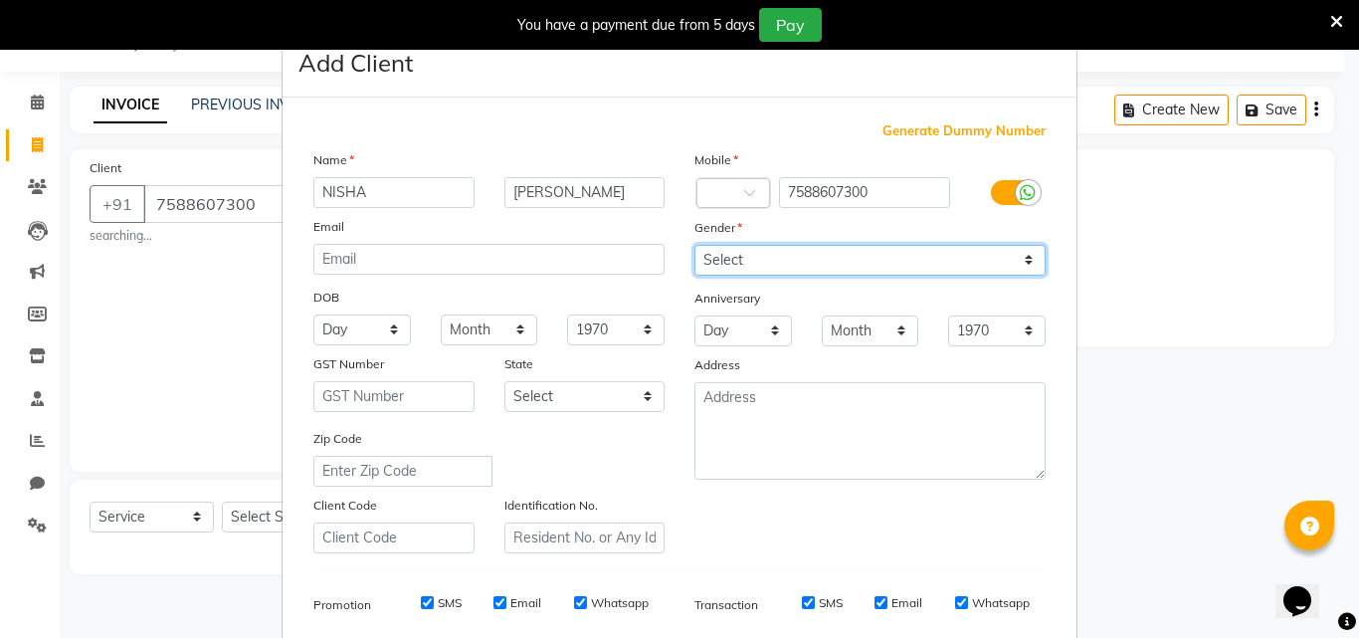
click at [715, 264] on select "Select [DEMOGRAPHIC_DATA] [DEMOGRAPHIC_DATA] Other Prefer Not To Say" at bounding box center [869, 260] width 351 height 31
select select "[DEMOGRAPHIC_DATA]"
click at [694, 245] on select "Select [DEMOGRAPHIC_DATA] [DEMOGRAPHIC_DATA] Other Prefer Not To Say" at bounding box center [869, 260] width 351 height 31
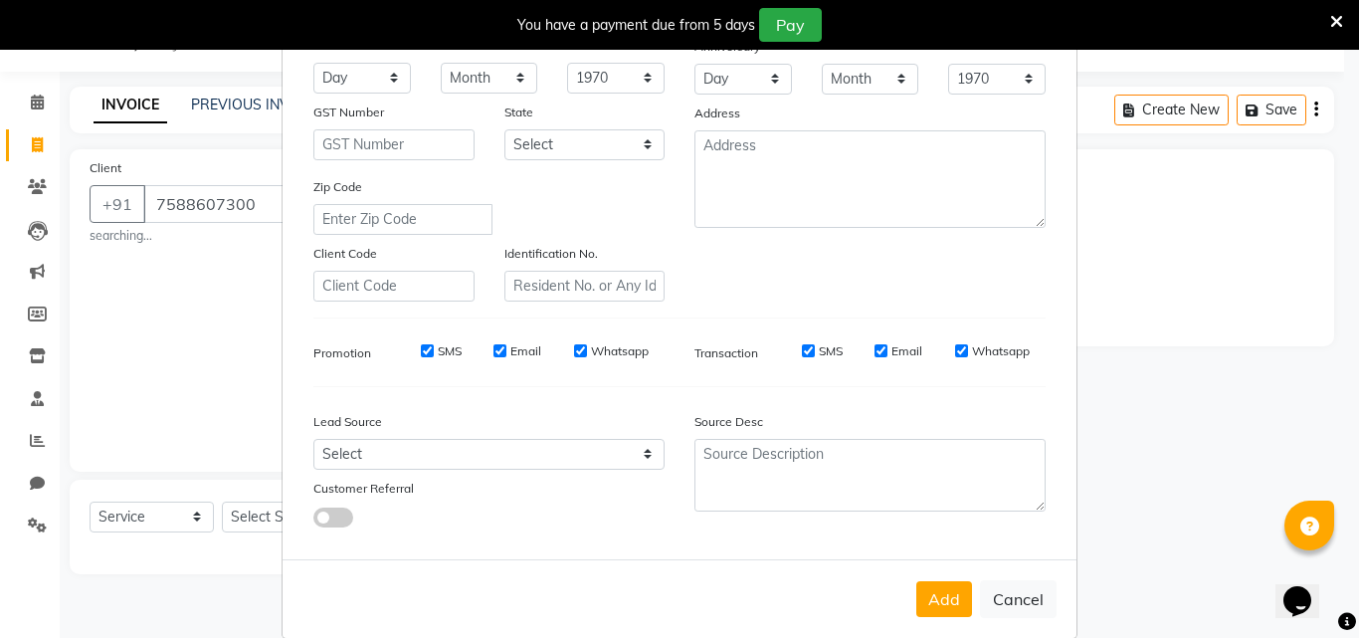
scroll to position [281, 0]
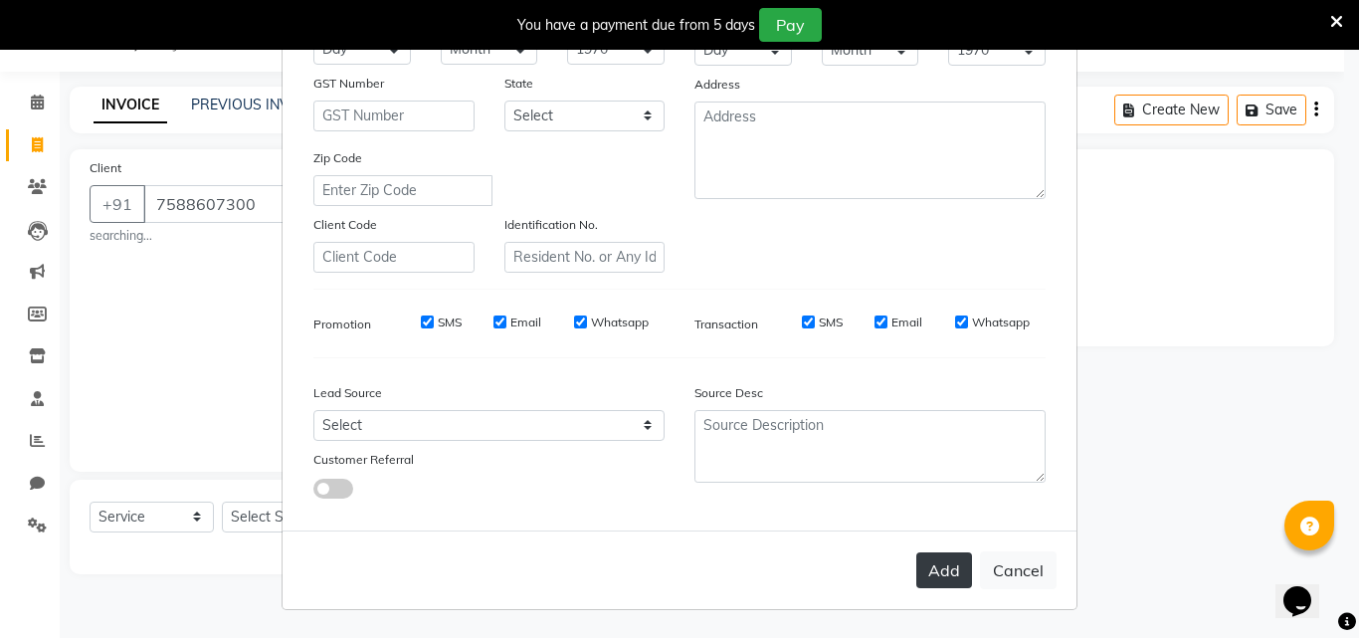
click at [937, 578] on button "Add" at bounding box center [944, 570] width 56 height 36
click at [950, 574] on button "Add" at bounding box center [944, 570] width 56 height 36
click at [936, 563] on button "Add" at bounding box center [944, 570] width 56 height 36
click at [824, 532] on div "Add Cancel" at bounding box center [679, 569] width 794 height 79
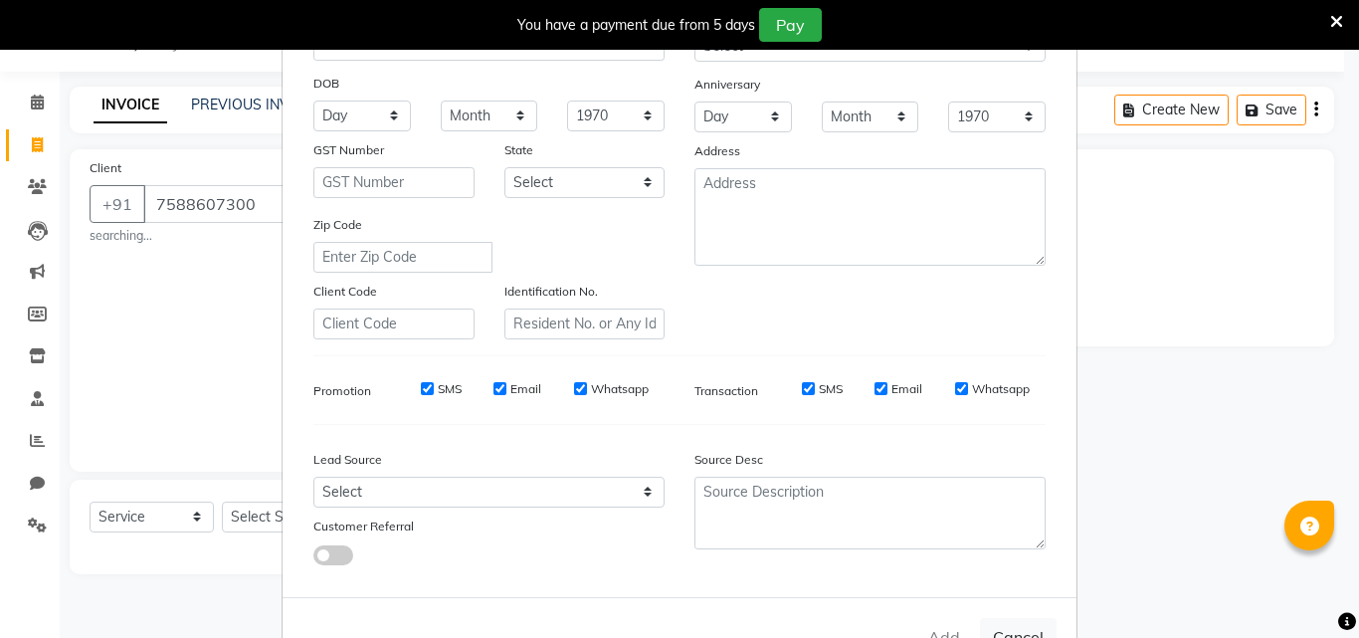
scroll to position [0, 0]
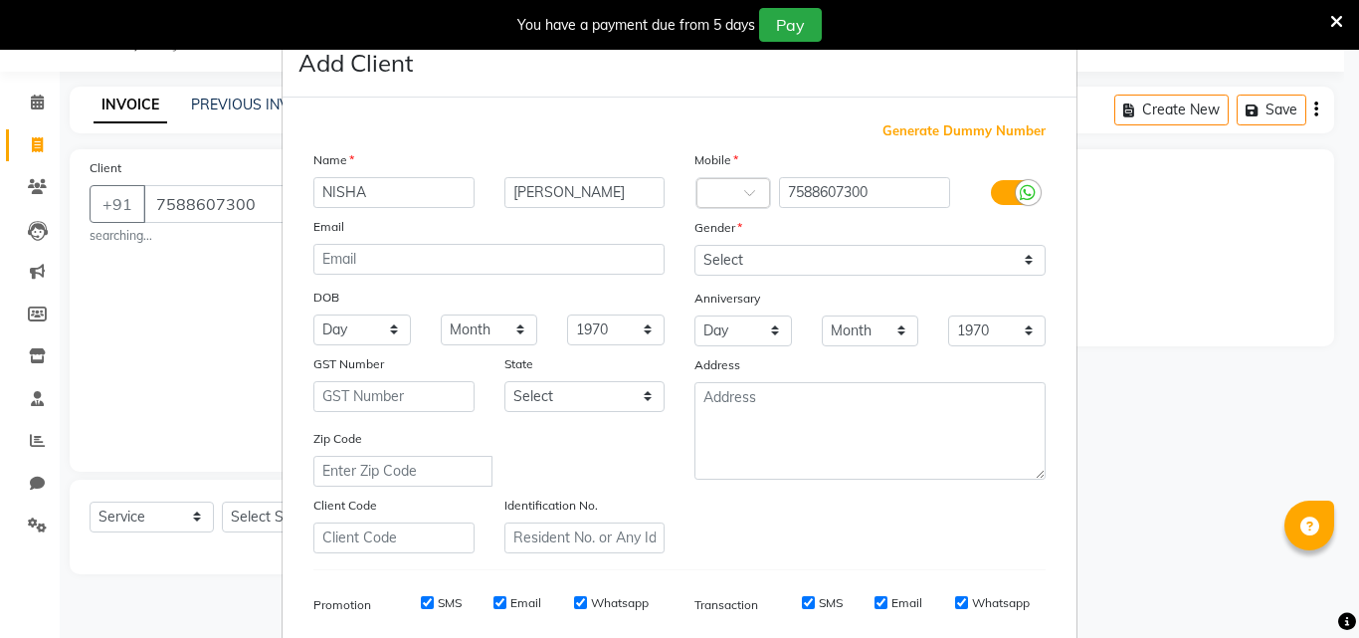
click at [226, 200] on ngb-modal-window "Add Client Generate Dummy Number Name [GEOGRAPHIC_DATA][PERSON_NAME] Email DOB …" at bounding box center [679, 319] width 1359 height 638
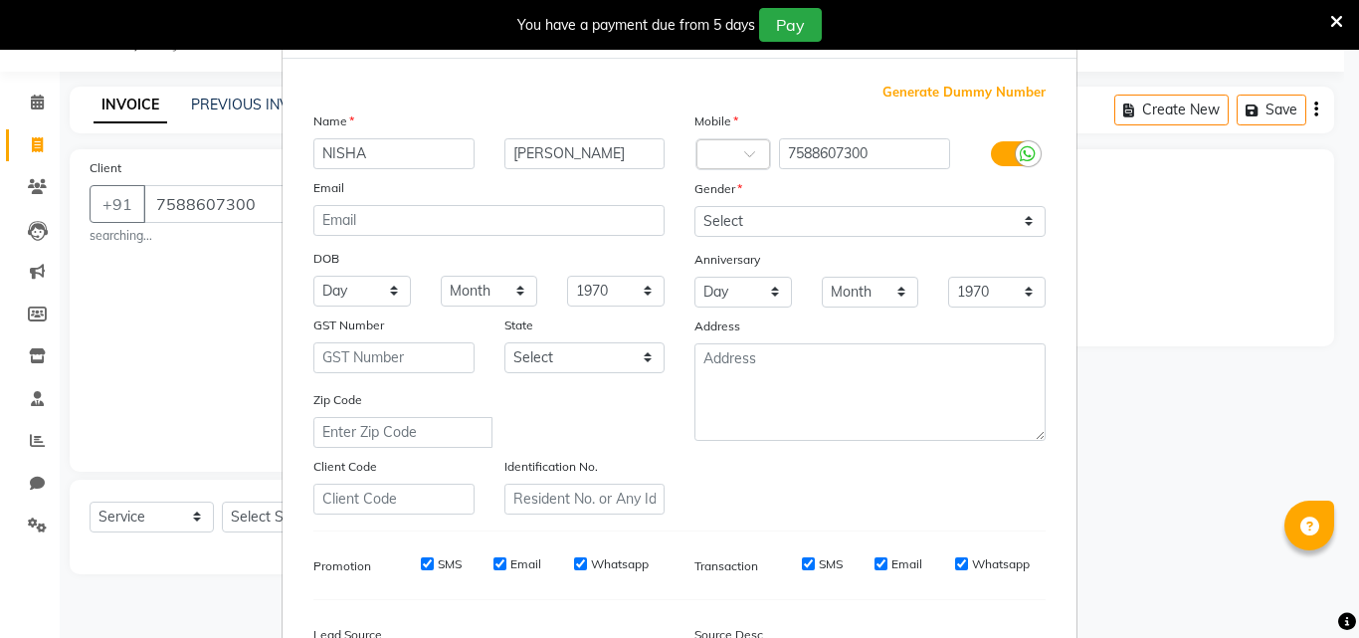
scroll to position [281, 0]
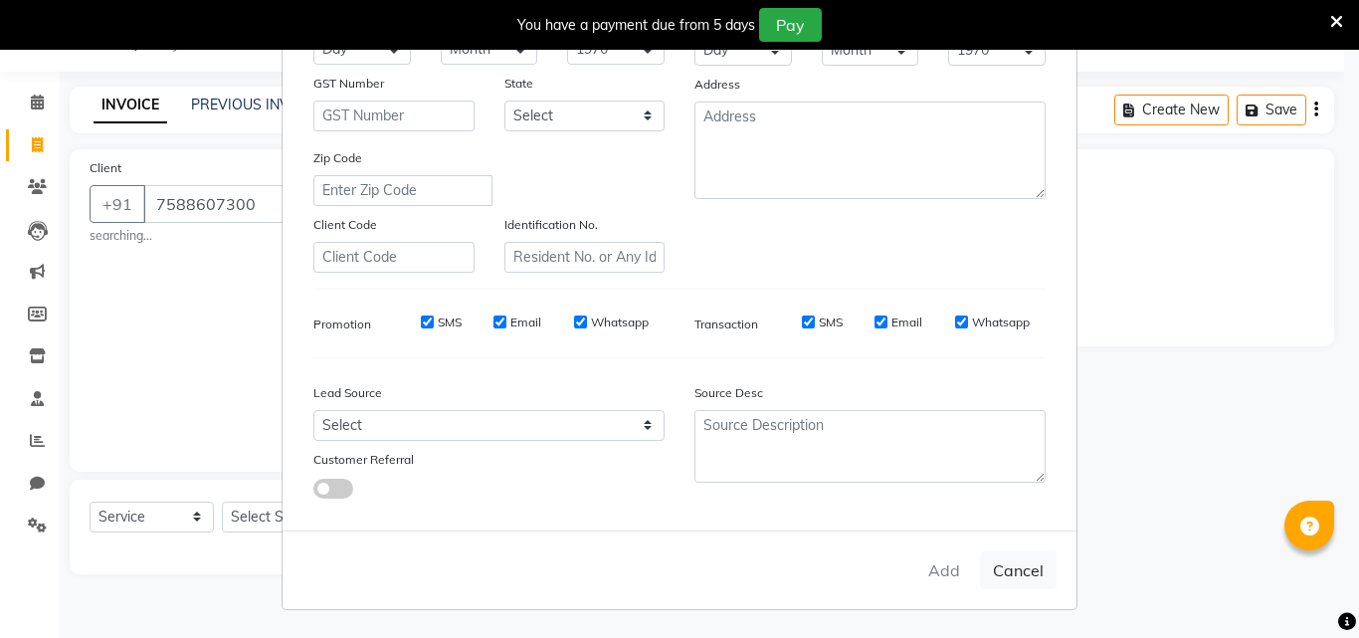
click at [32, 94] on ngb-modal-window "Add Client Generate Dummy Number Name [GEOGRAPHIC_DATA][PERSON_NAME] Email DOB …" at bounding box center [679, 319] width 1359 height 638
click at [37, 104] on ngb-modal-window "Add Client Generate Dummy Number Name [GEOGRAPHIC_DATA][PERSON_NAME] Email DOB …" at bounding box center [679, 319] width 1359 height 638
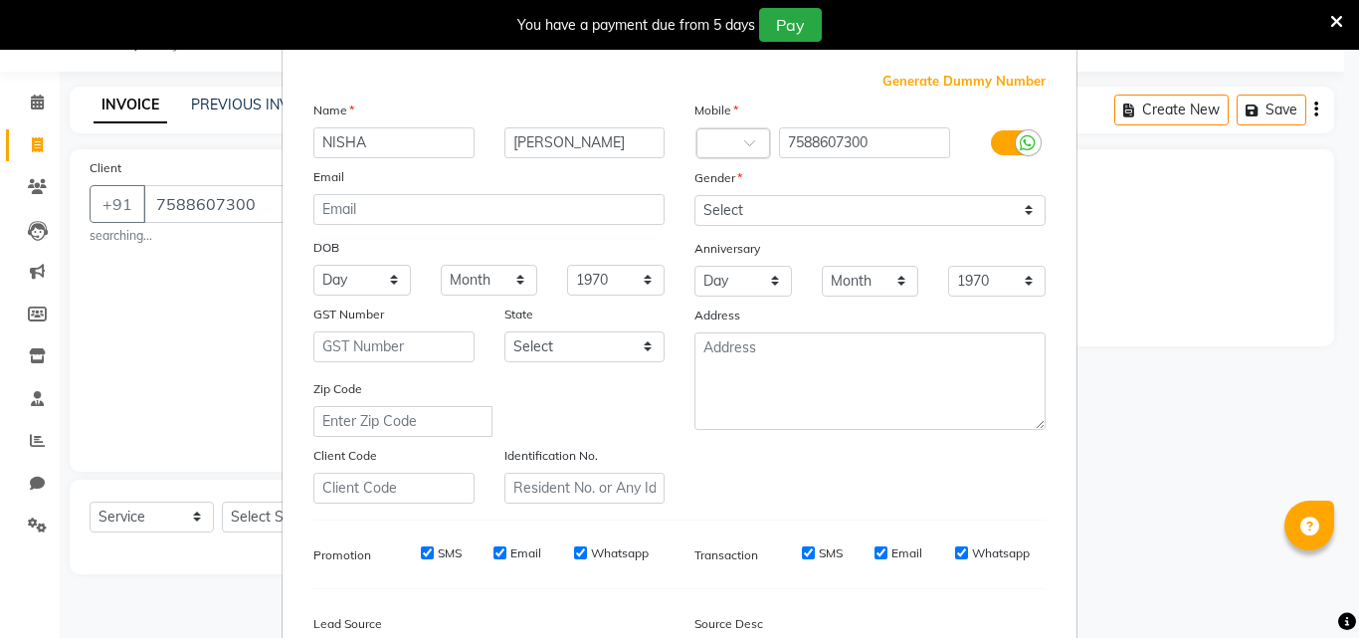
scroll to position [0, 0]
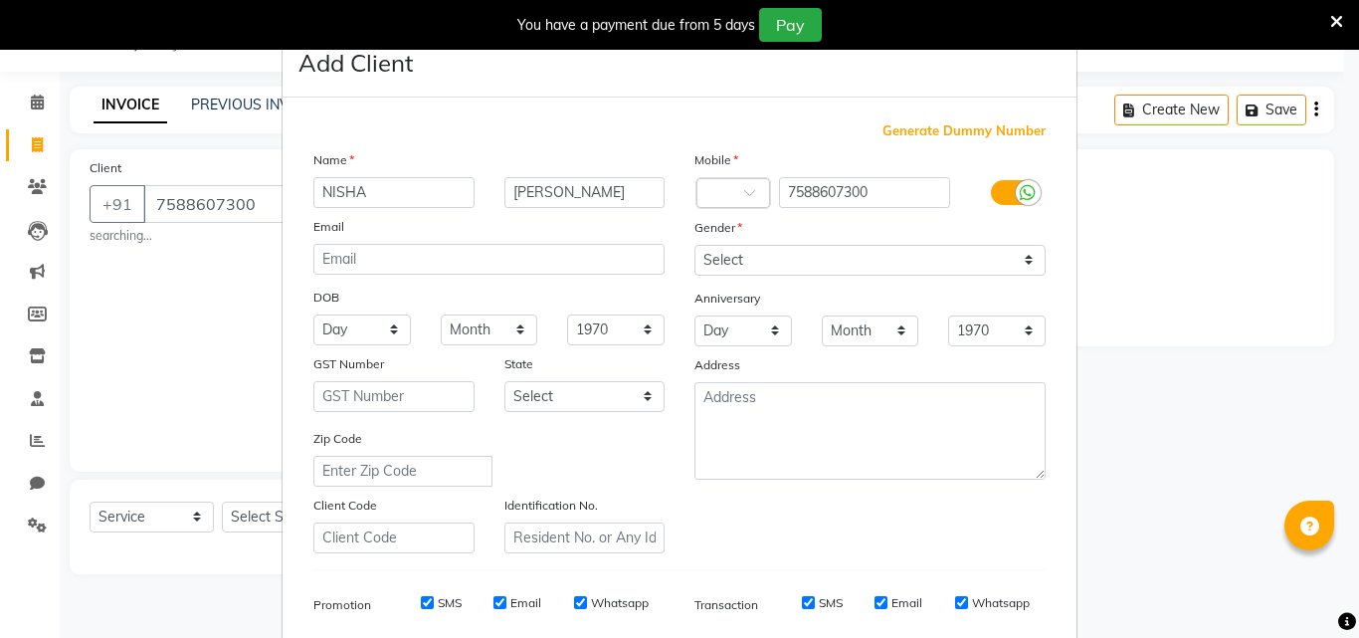
click at [1337, 23] on icon at bounding box center [1336, 22] width 13 height 18
